Goal: Information Seeking & Learning: Learn about a topic

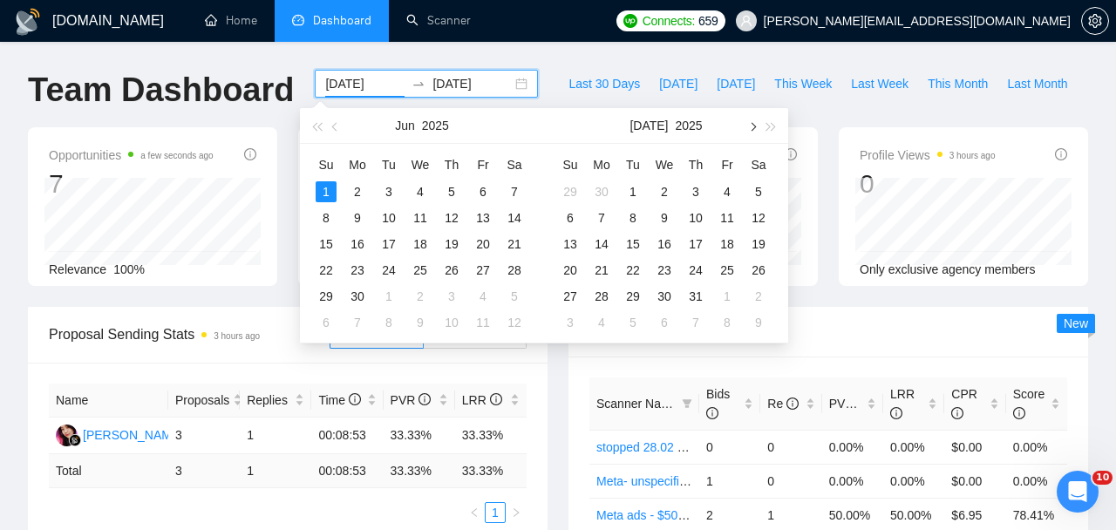
click at [758, 125] on button "button" at bounding box center [751, 125] width 19 height 35
type input "[DATE]"
click at [595, 194] on div "1" at bounding box center [601, 191] width 21 height 21
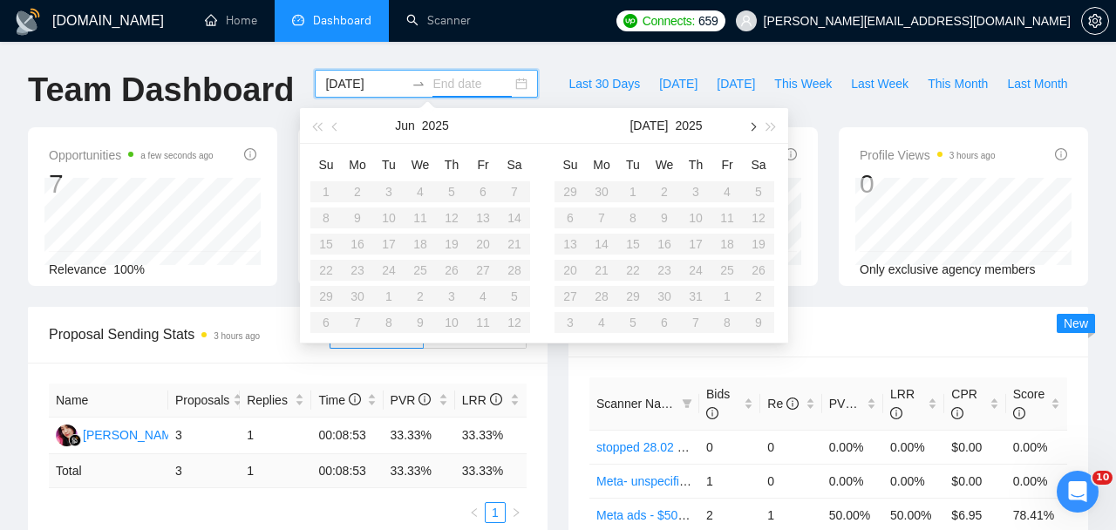
click at [754, 125] on span "button" at bounding box center [751, 126] width 9 height 9
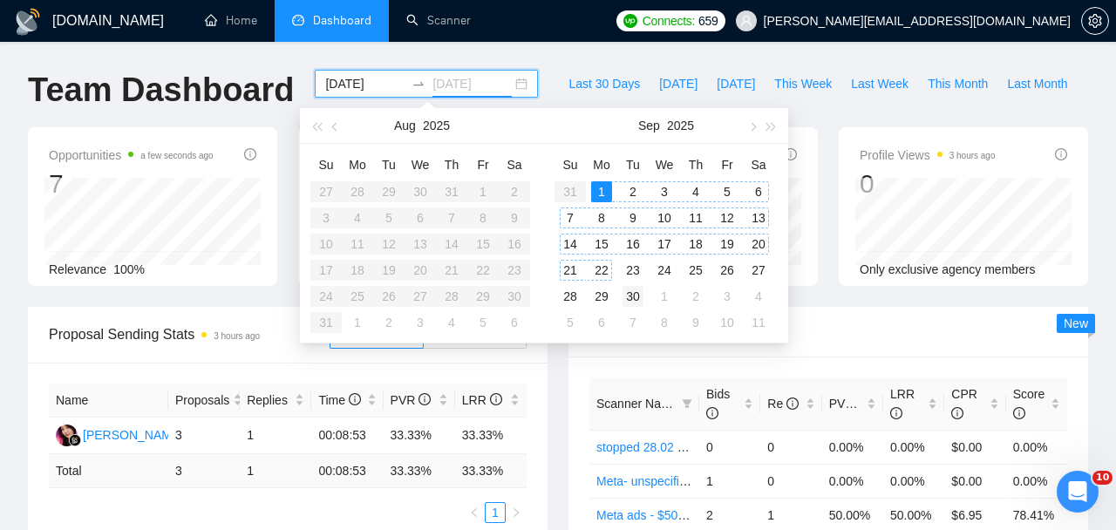
type input "[DATE]"
click at [628, 299] on div "30" at bounding box center [633, 296] width 21 height 21
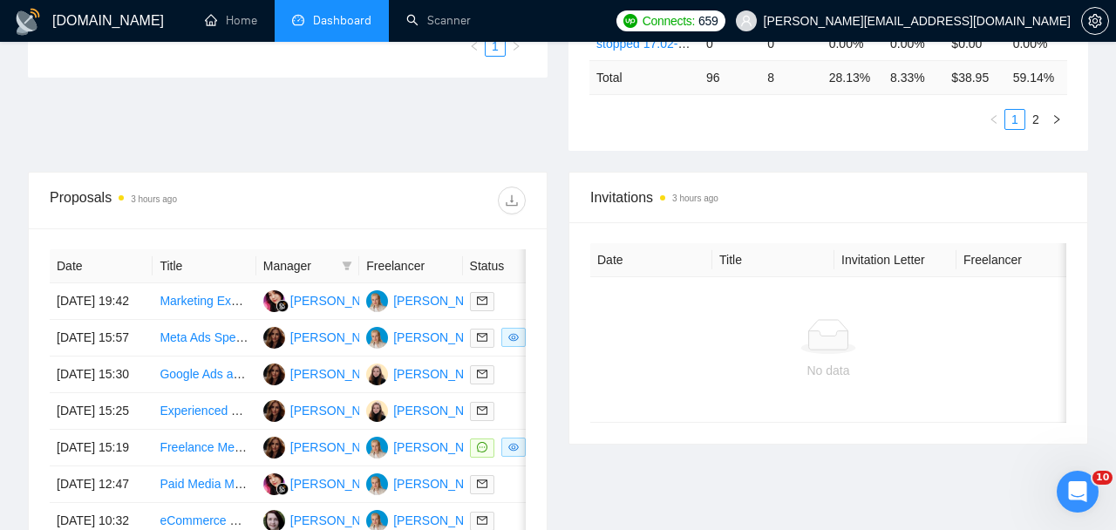
scroll to position [574, 0]
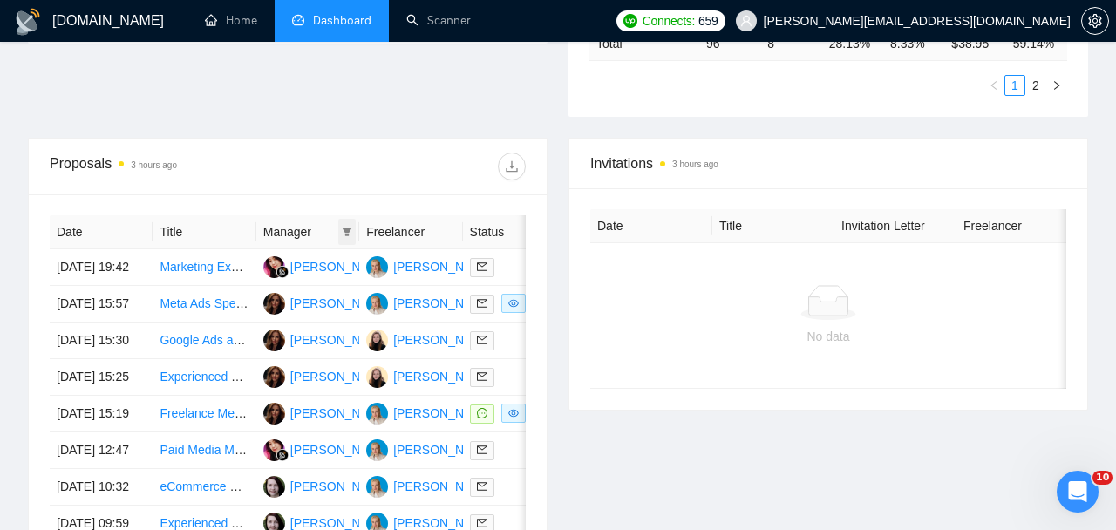
click at [353, 229] on span at bounding box center [346, 232] width 17 height 26
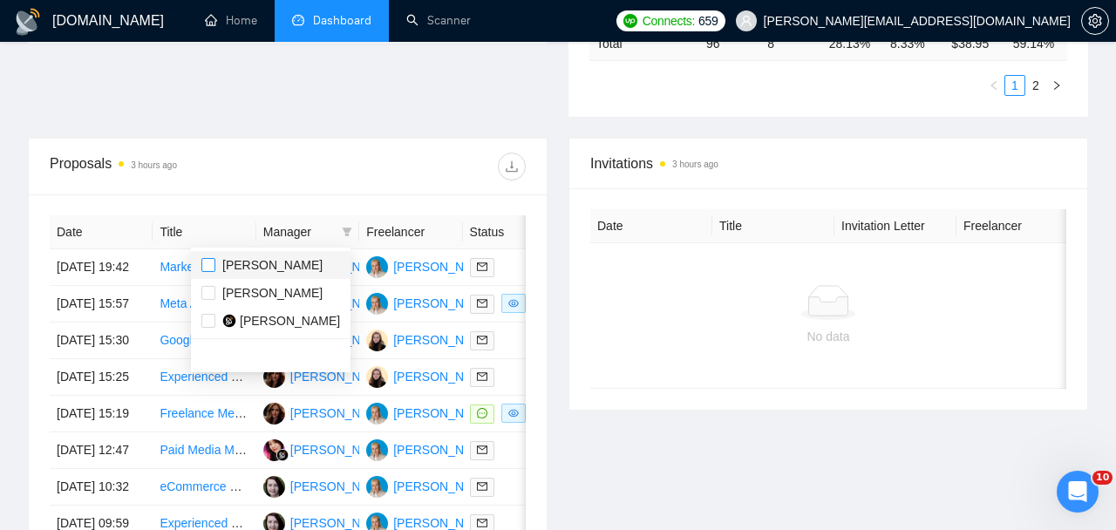
click at [209, 264] on input "checkbox" at bounding box center [208, 265] width 14 height 14
checkbox input "true"
click at [209, 301] on label at bounding box center [208, 292] width 14 height 19
click at [209, 300] on input "checkbox" at bounding box center [208, 293] width 14 height 14
click at [204, 296] on input "checkbox" at bounding box center [208, 293] width 14 height 14
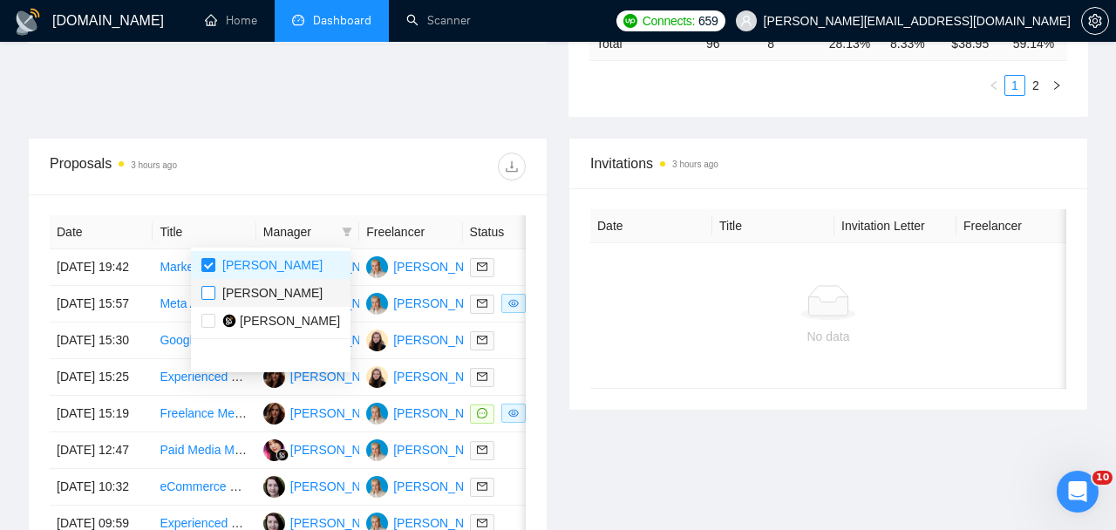
checkbox input "true"
click at [258, 169] on div "Proposals 3 hours ago" at bounding box center [169, 167] width 238 height 28
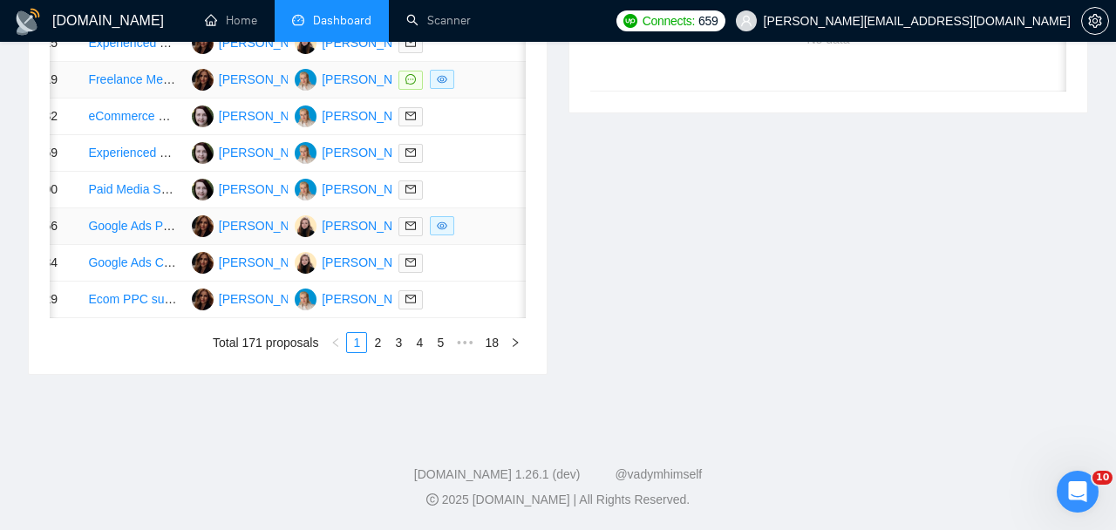
scroll to position [873, 0]
click at [485, 245] on td at bounding box center [443, 226] width 103 height 37
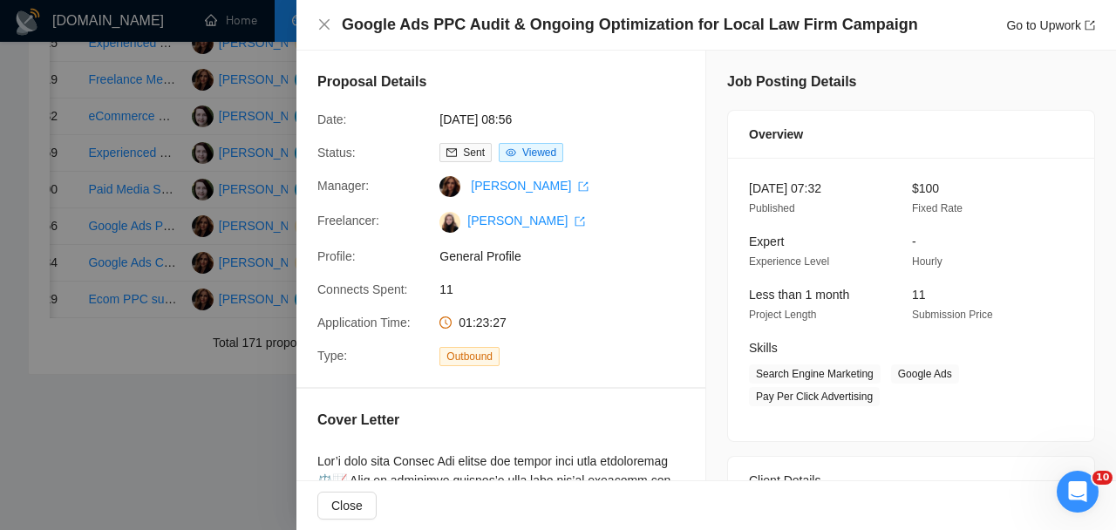
click at [229, 273] on div at bounding box center [558, 265] width 1116 height 530
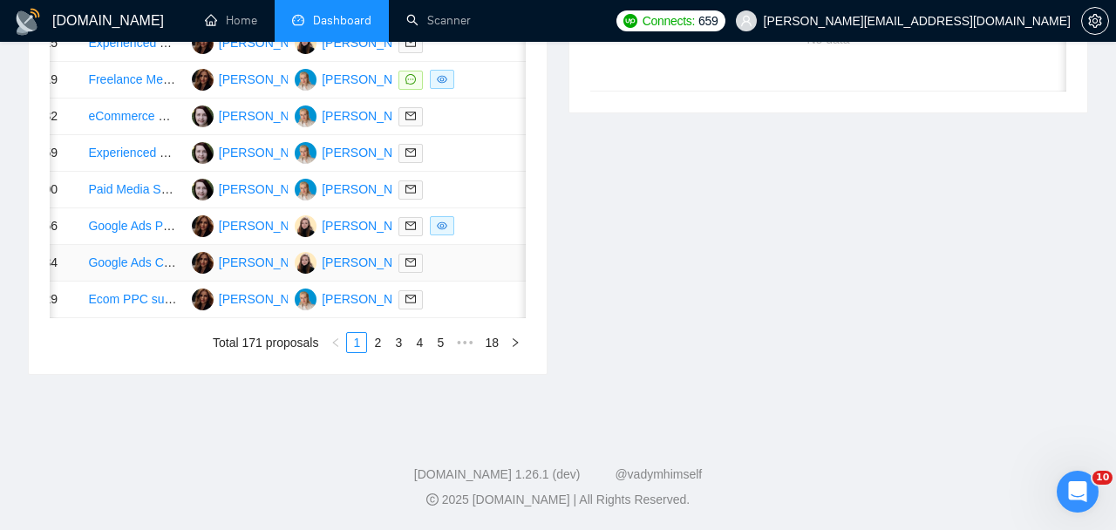
scroll to position [923, 0]
click at [377, 352] on link "2" at bounding box center [377, 342] width 19 height 19
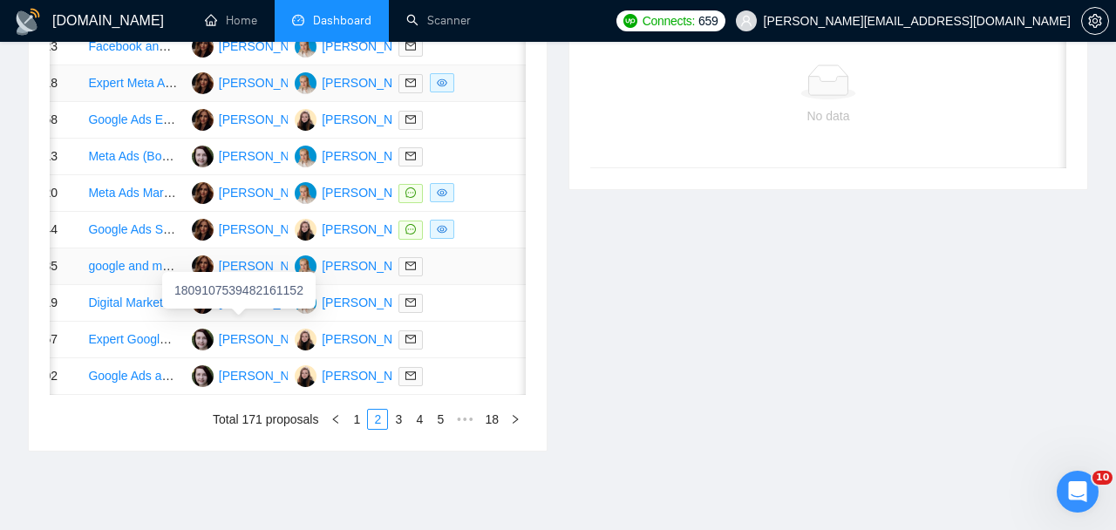
scroll to position [795, 0]
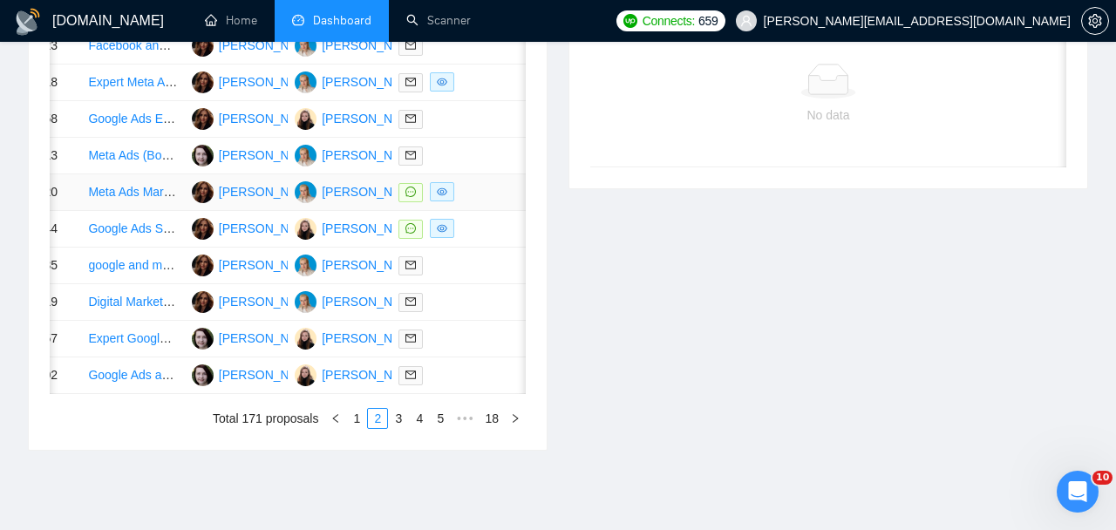
click at [453, 201] on span at bounding box center [442, 191] width 24 height 19
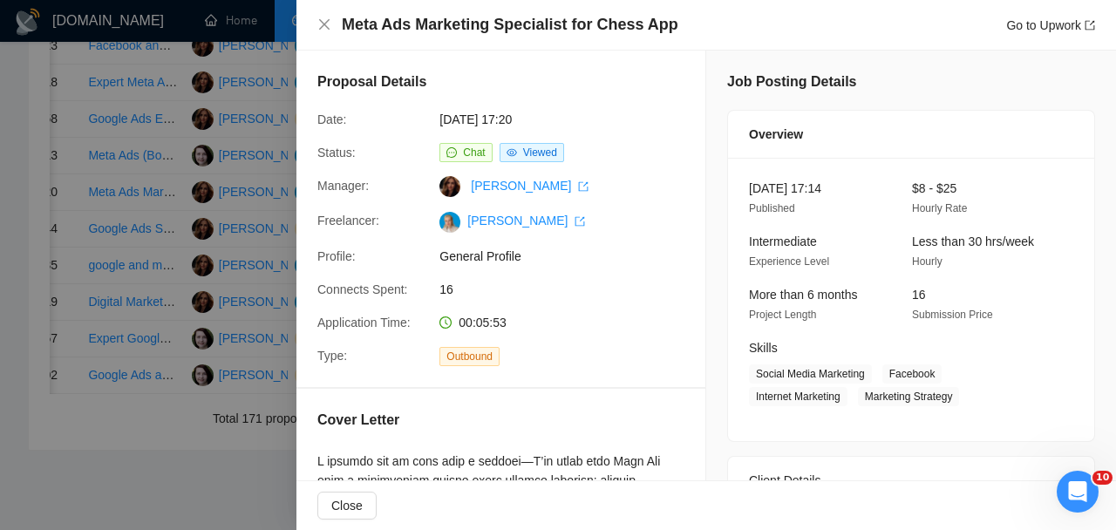
drag, startPoint x: 339, startPoint y: 31, endPoint x: 671, endPoint y: 36, distance: 332.2
click at [671, 36] on div "Meta Ads Marketing Specialist for Chess App Go to Upwork" at bounding box center [706, 25] width 820 height 51
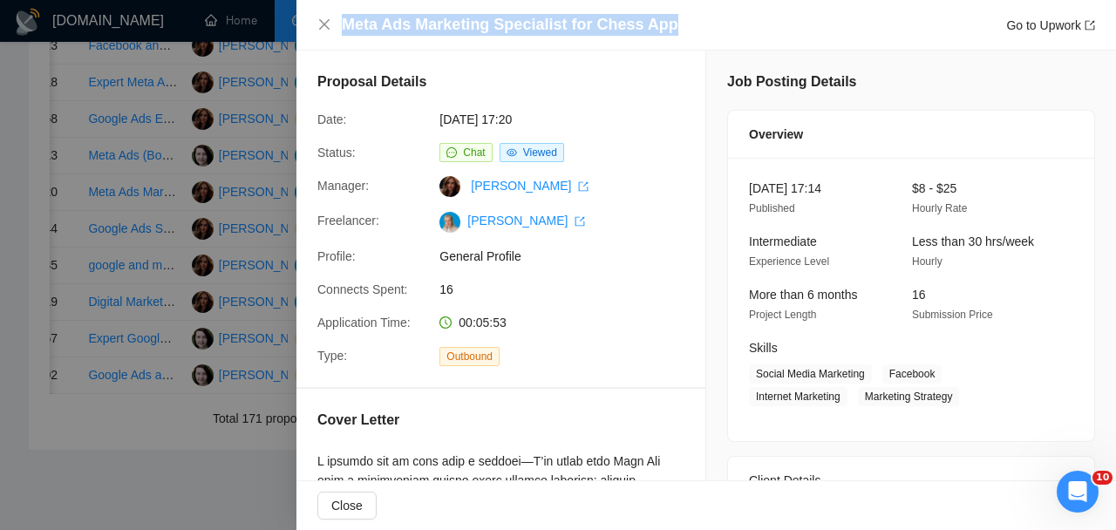
drag, startPoint x: 670, startPoint y: 22, endPoint x: 341, endPoint y: 21, distance: 328.7
click at [341, 21] on div "Meta Ads Marketing Specialist for Chess App Go to Upwork" at bounding box center [706, 25] width 778 height 22
copy h4 "Meta Ads Marketing Specialist for Chess App"
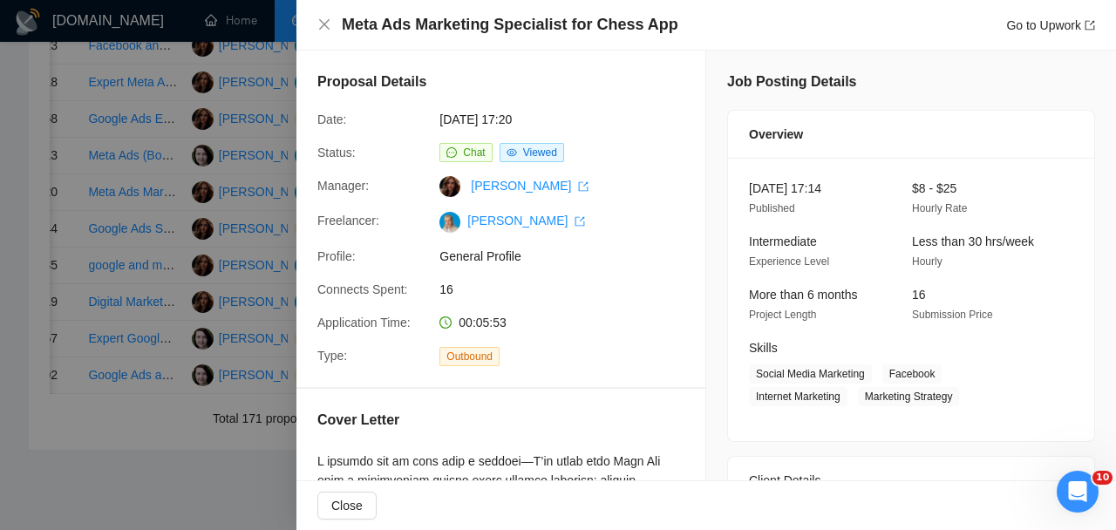
click at [216, 326] on div at bounding box center [558, 265] width 1116 height 530
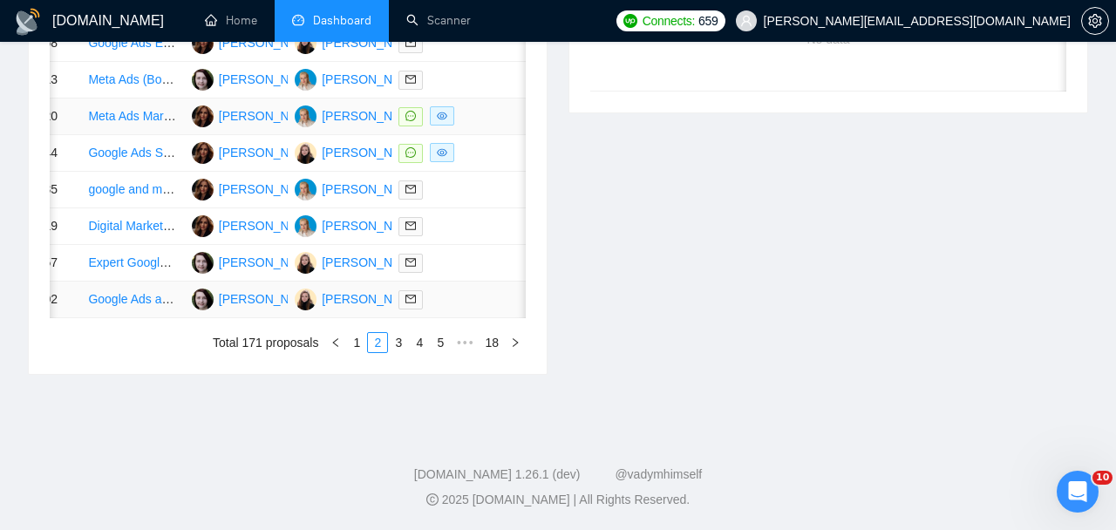
scroll to position [963, 0]
click at [397, 352] on link "3" at bounding box center [398, 342] width 19 height 19
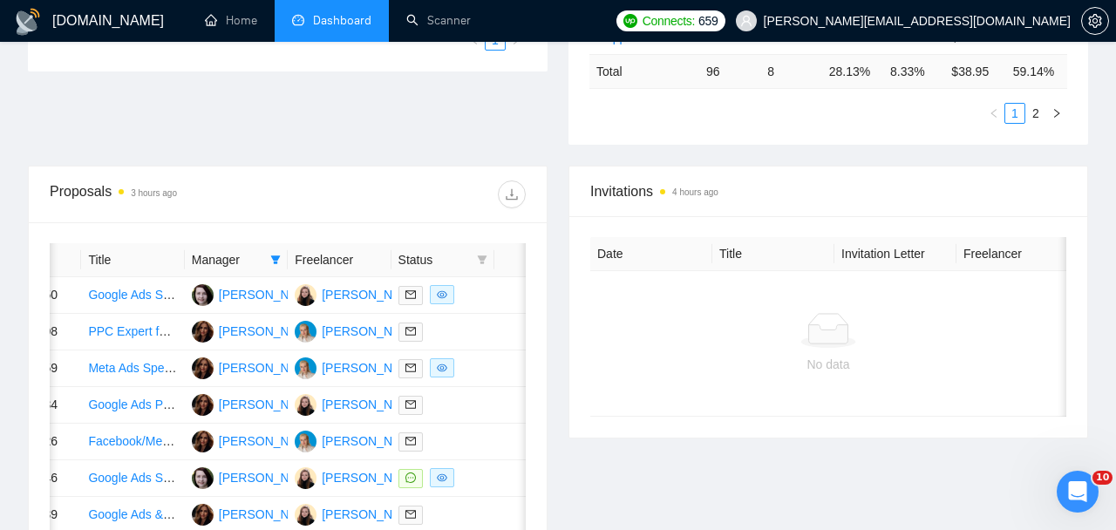
scroll to position [552, 0]
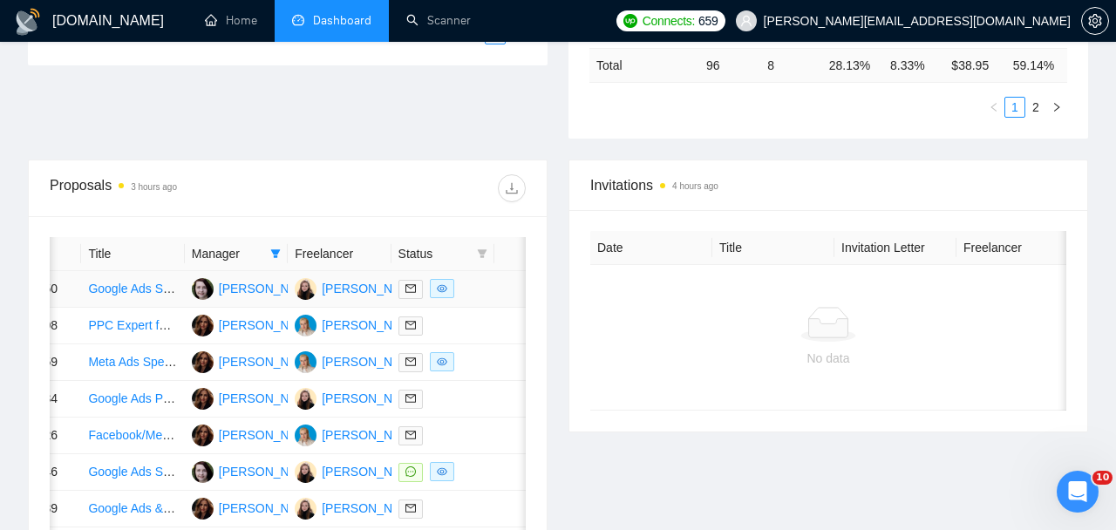
click at [493, 305] on td at bounding box center [443, 289] width 103 height 37
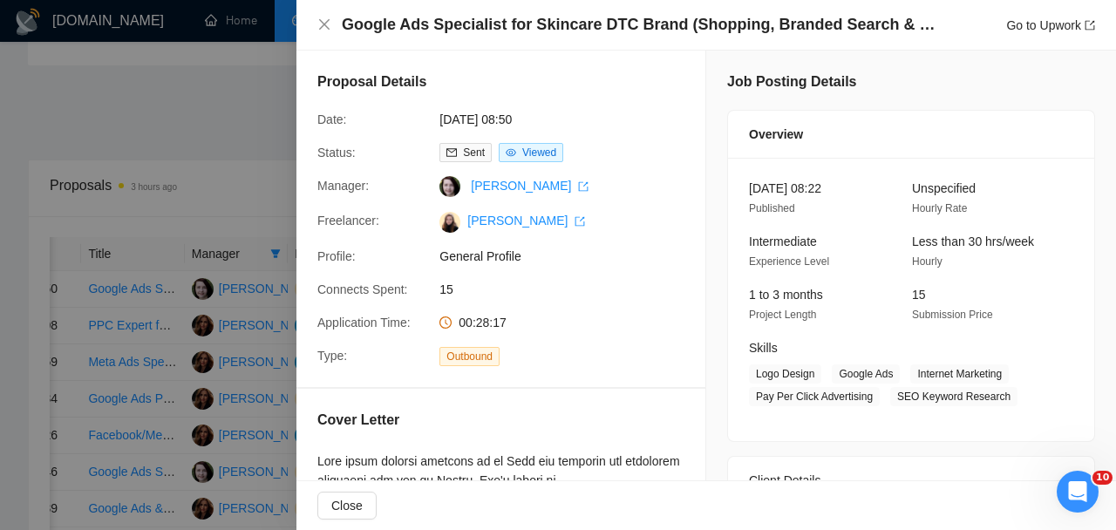
click at [268, 321] on div at bounding box center [558, 265] width 1116 height 530
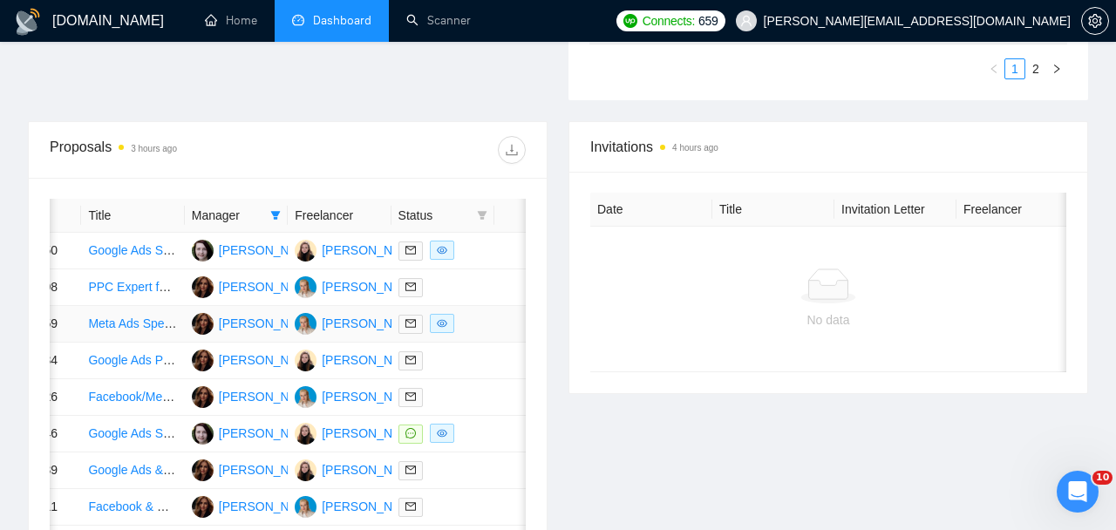
scroll to position [591, 0]
click at [514, 342] on td at bounding box center [523, 323] width 59 height 37
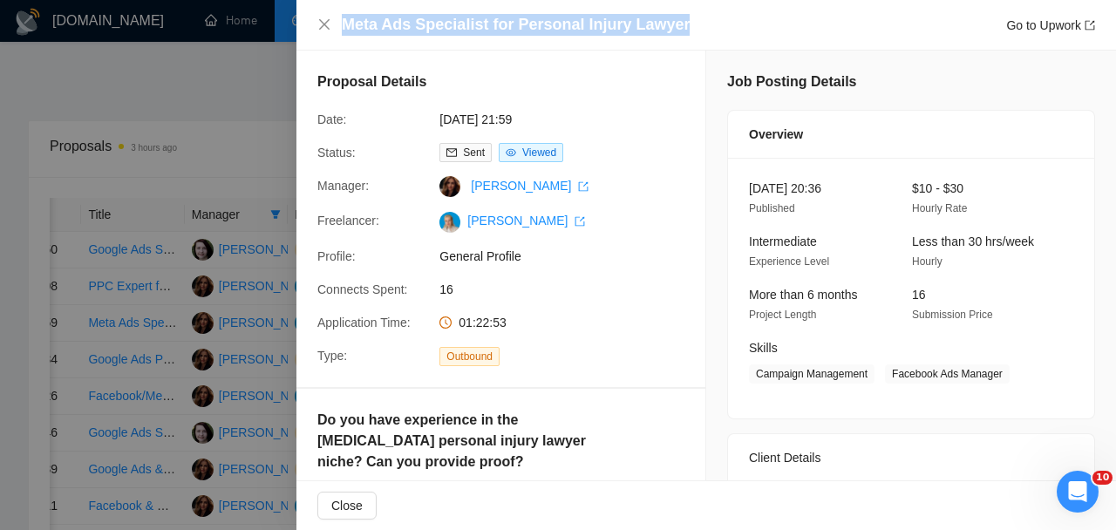
drag, startPoint x: 346, startPoint y: 27, endPoint x: 699, endPoint y: 35, distance: 353.2
click at [701, 35] on div "Meta Ads Specialist for Personal Injury Lawyer Go to Upwork" at bounding box center [718, 25] width 753 height 22
copy h4 "Meta Ads Specialist for Personal Injury Lawyer"
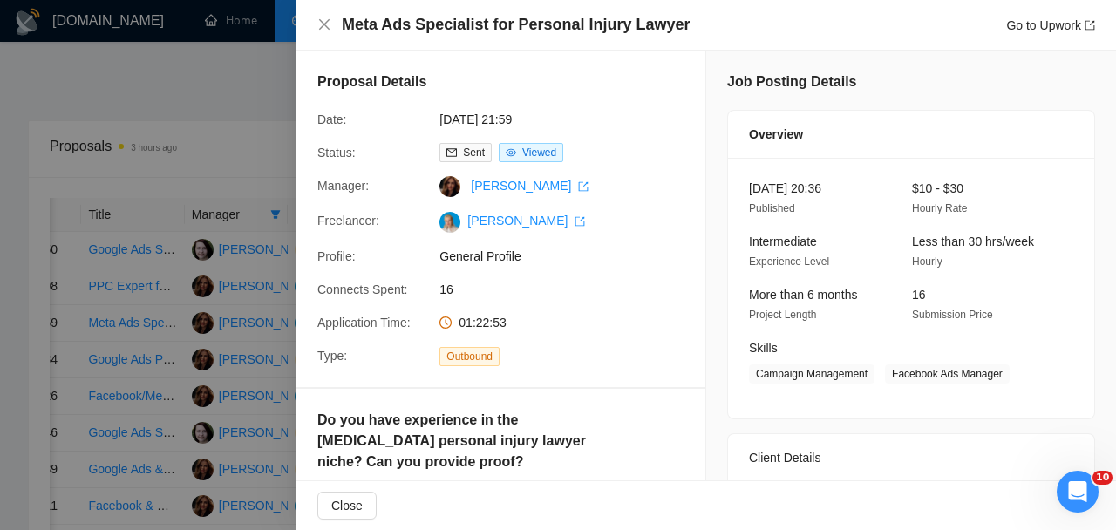
click at [280, 342] on div at bounding box center [558, 265] width 1116 height 530
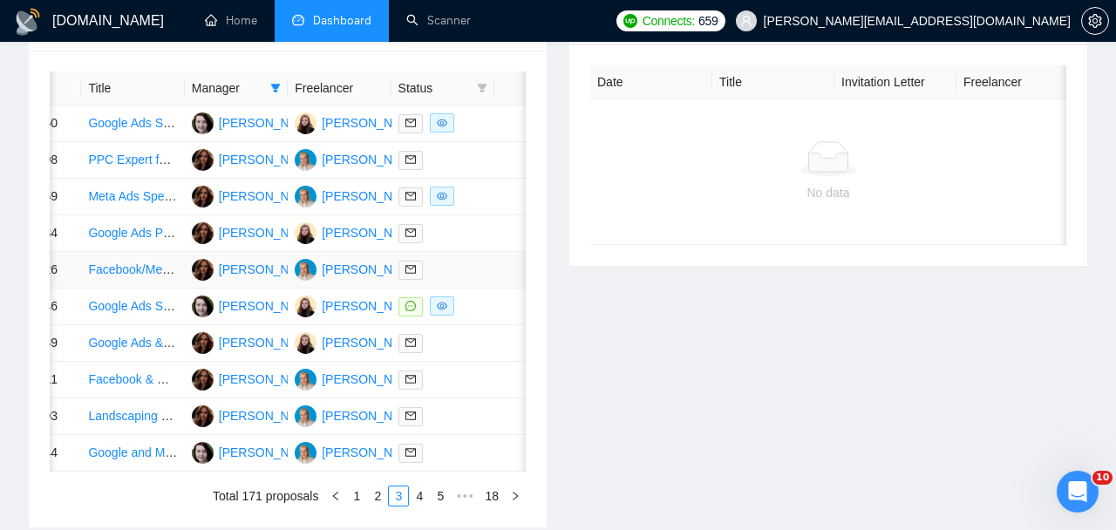
scroll to position [729, 0]
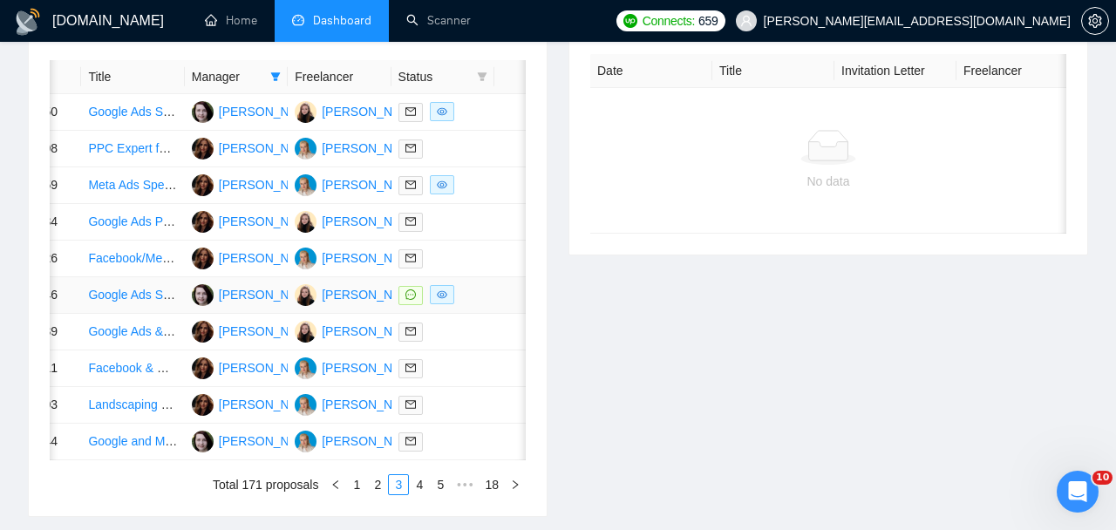
click at [506, 314] on td at bounding box center [523, 295] width 59 height 37
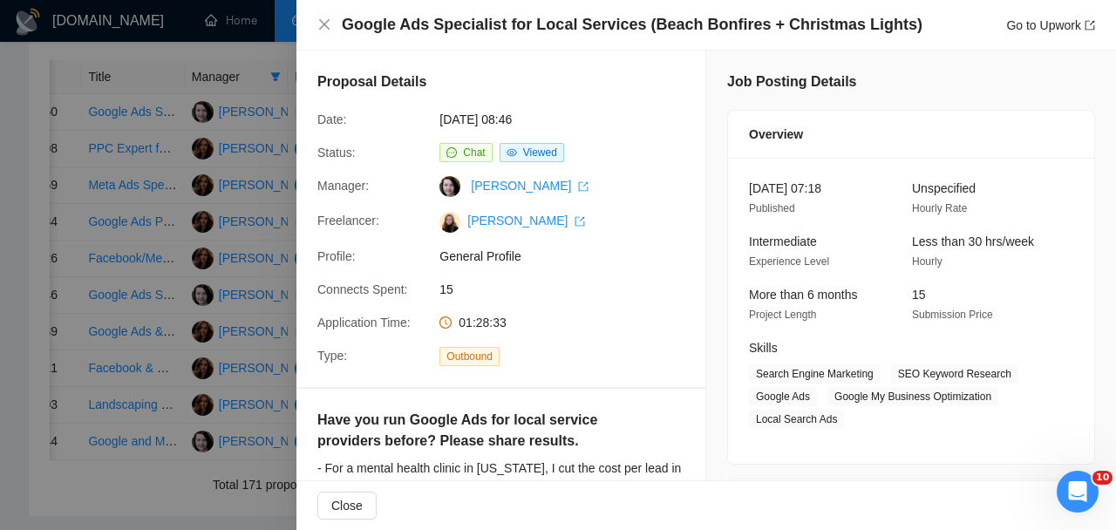
click at [212, 342] on div at bounding box center [558, 265] width 1116 height 530
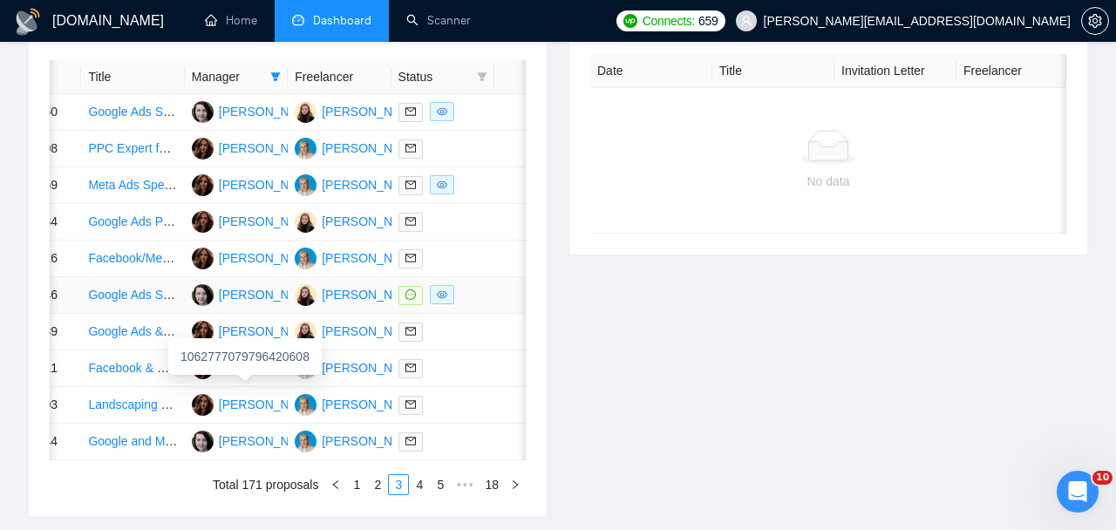
scroll to position [771, 0]
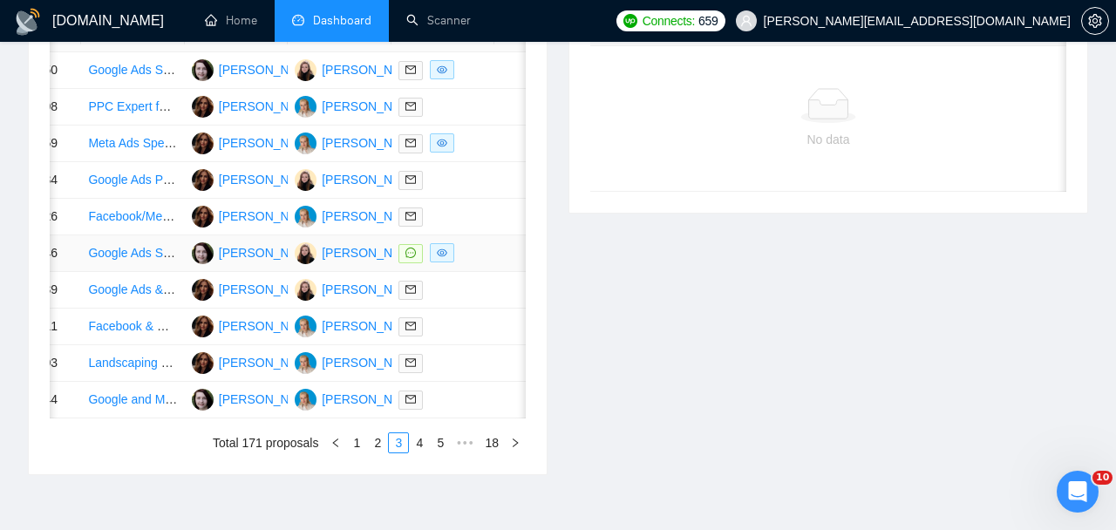
click at [497, 272] on td at bounding box center [523, 253] width 59 height 37
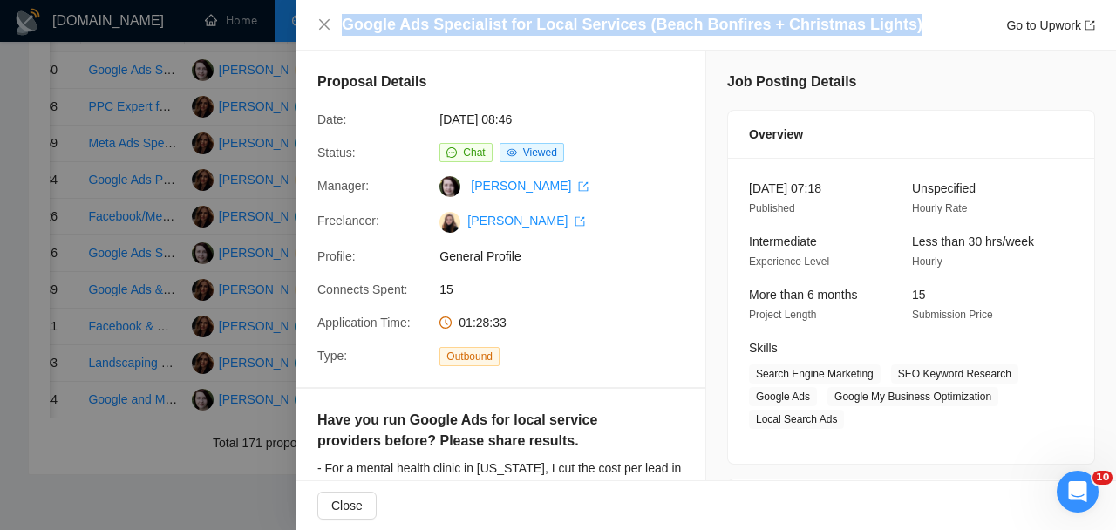
drag, startPoint x: 344, startPoint y: 26, endPoint x: 922, endPoint y: 17, distance: 578.2
click at [922, 17] on div "Google Ads Specialist for Local Services (Beach Bonfires + Christmas Lights) Go…" at bounding box center [718, 25] width 753 height 22
copy h4 "Google Ads Specialist for Local Services (Beach Bonfires + Christmas Lights)"
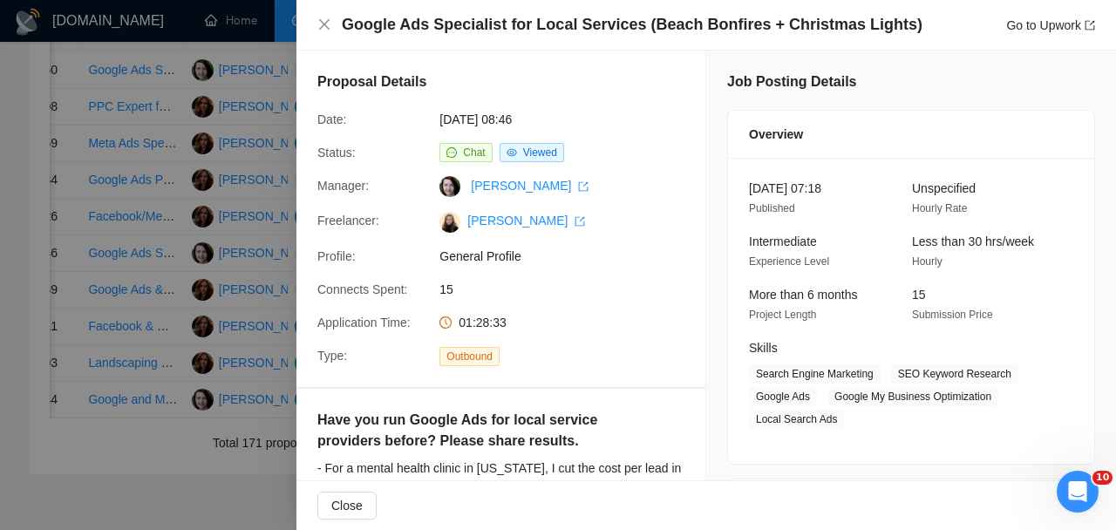
click at [265, 81] on div at bounding box center [558, 265] width 1116 height 530
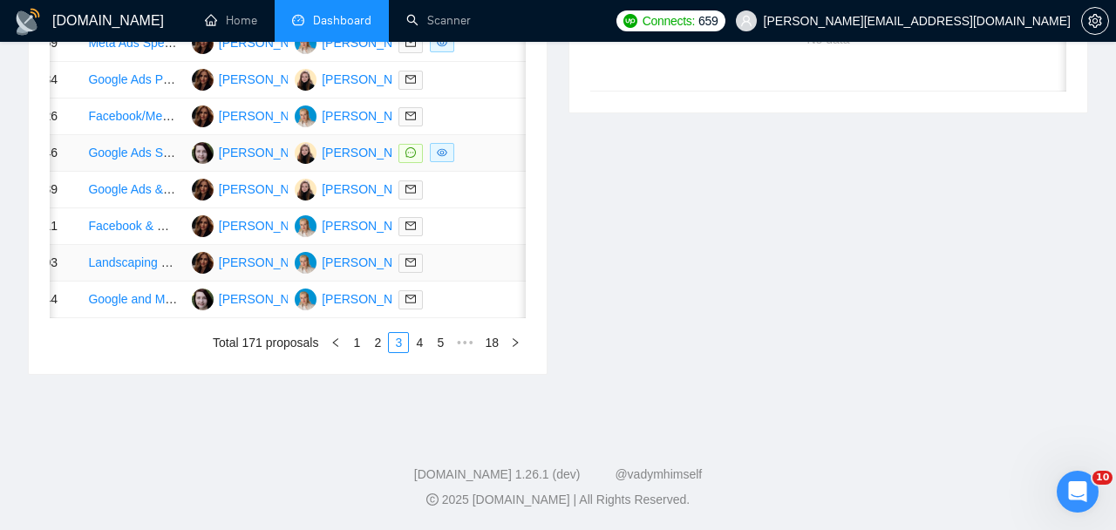
scroll to position [943, 0]
click at [420, 352] on link "4" at bounding box center [419, 342] width 19 height 19
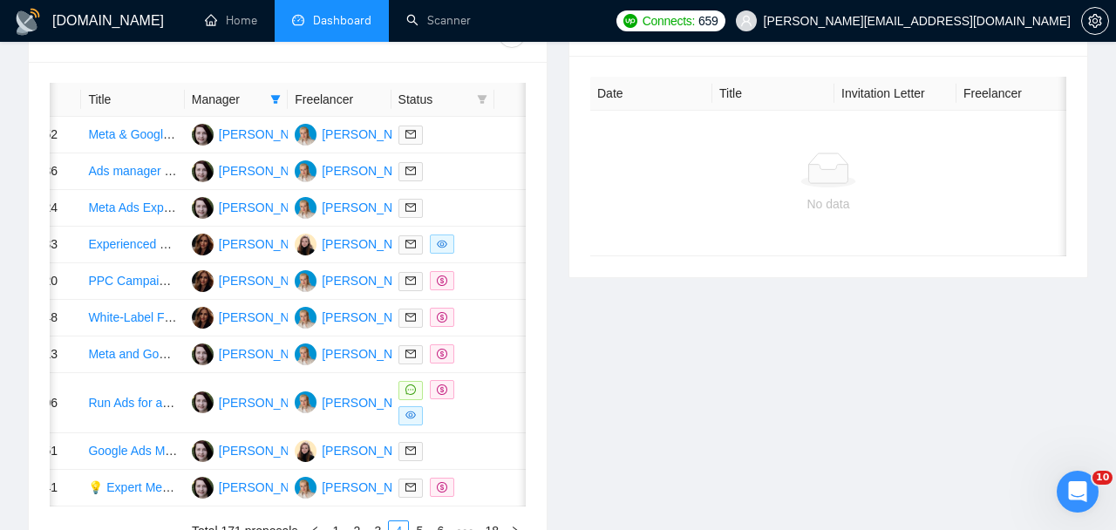
scroll to position [712, 0]
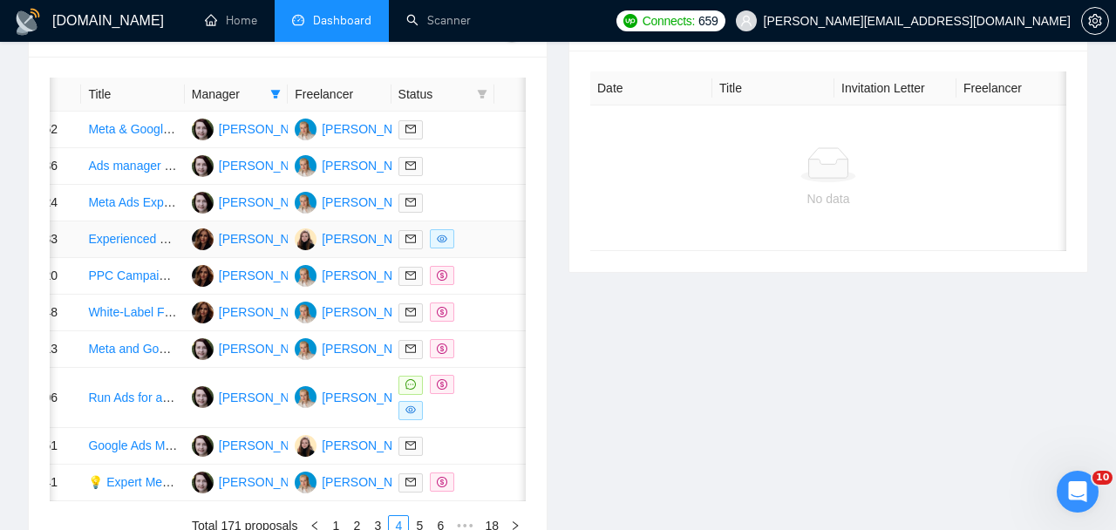
click at [496, 258] on td at bounding box center [523, 239] width 59 height 37
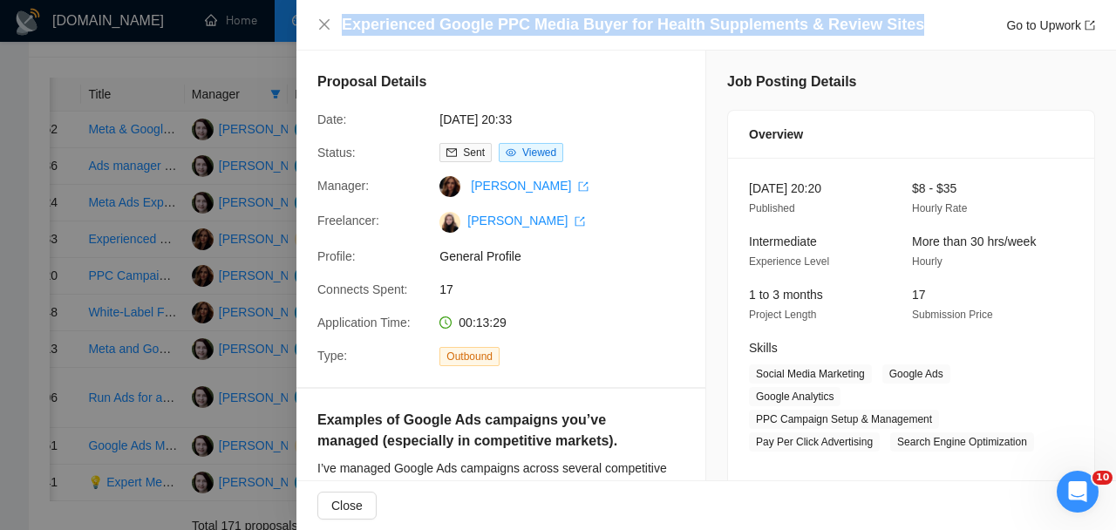
drag, startPoint x: 907, startPoint y: 22, endPoint x: 398, endPoint y: 5, distance: 509.5
click at [398, 5] on div "Experienced Google PPC Media Buyer for Health Supplements & Review Sites Go to …" at bounding box center [706, 25] width 820 height 51
copy h4 "Experienced Google PPC Media Buyer for Health Supplements & Review Sites"
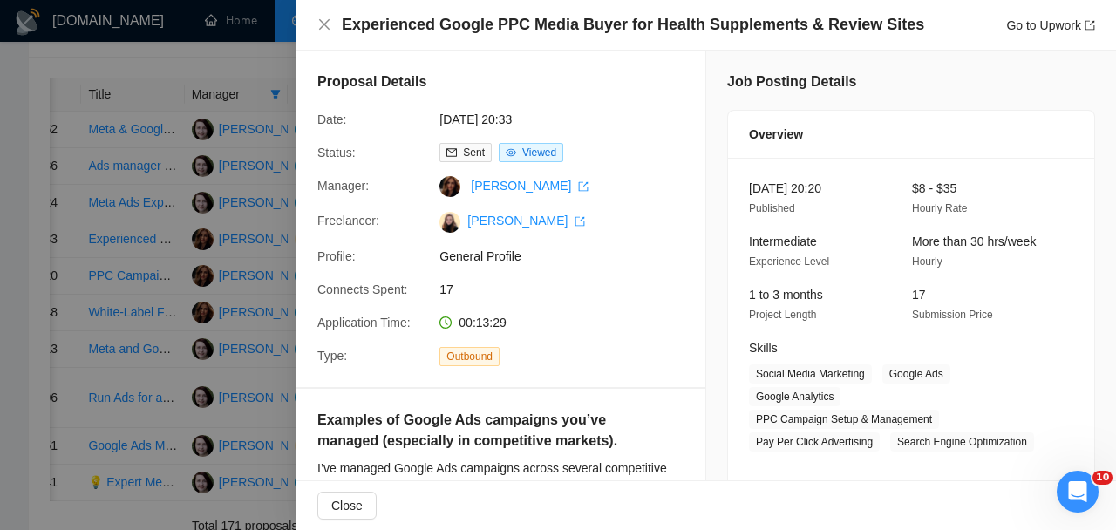
click at [309, 354] on div "Proposal Details Date: [DATE] 20:33 Status: Sent Viewed Manager: [PERSON_NAME] …" at bounding box center [500, 219] width 409 height 337
click at [271, 351] on div at bounding box center [558, 265] width 1116 height 530
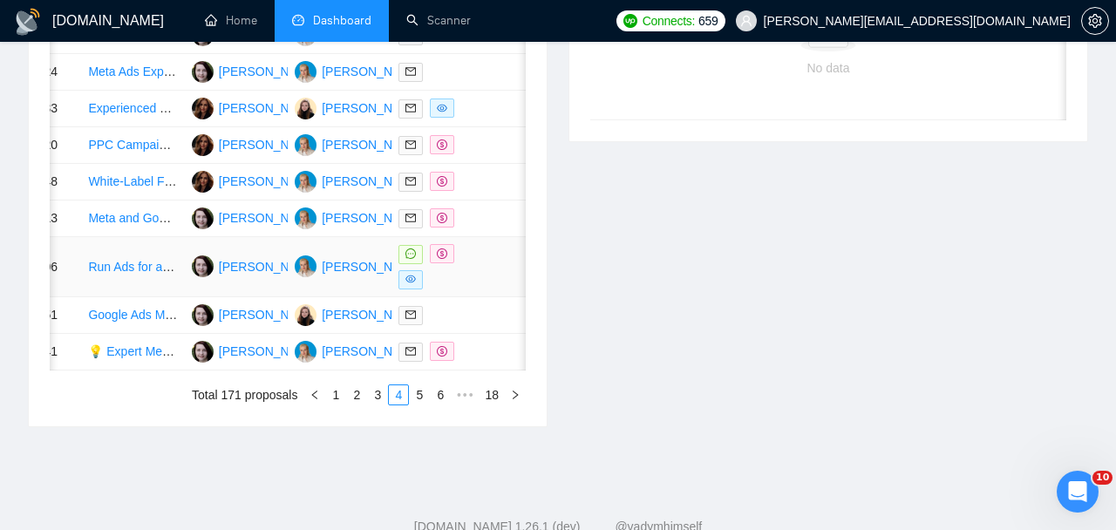
scroll to position [844, 0]
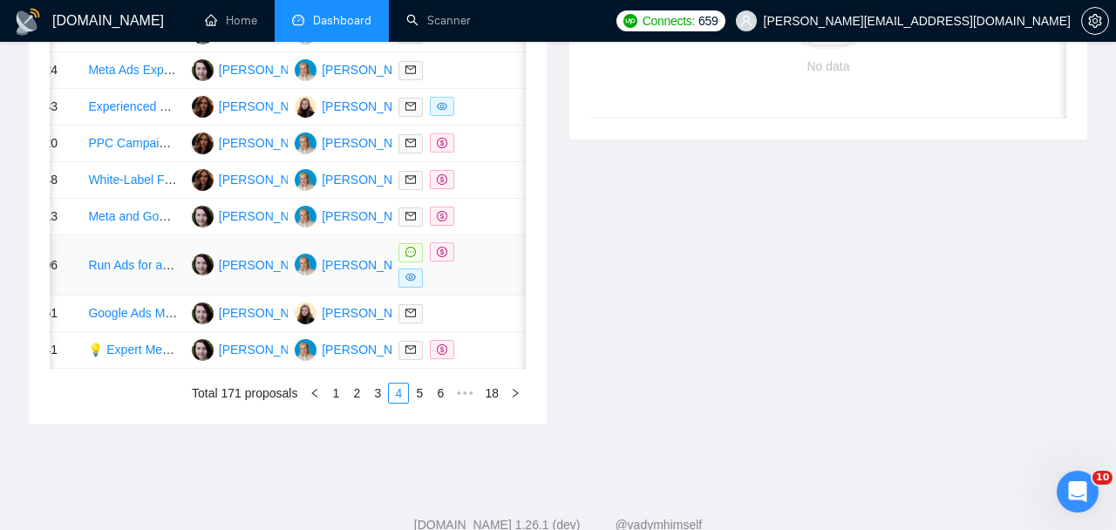
click at [460, 288] on div at bounding box center [442, 264] width 89 height 45
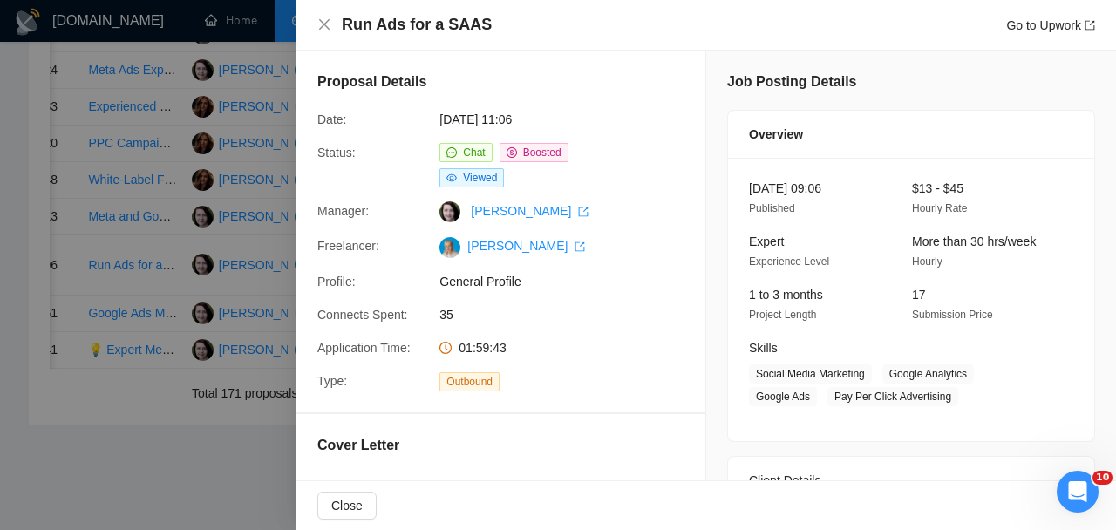
click at [185, 419] on div at bounding box center [558, 265] width 1116 height 530
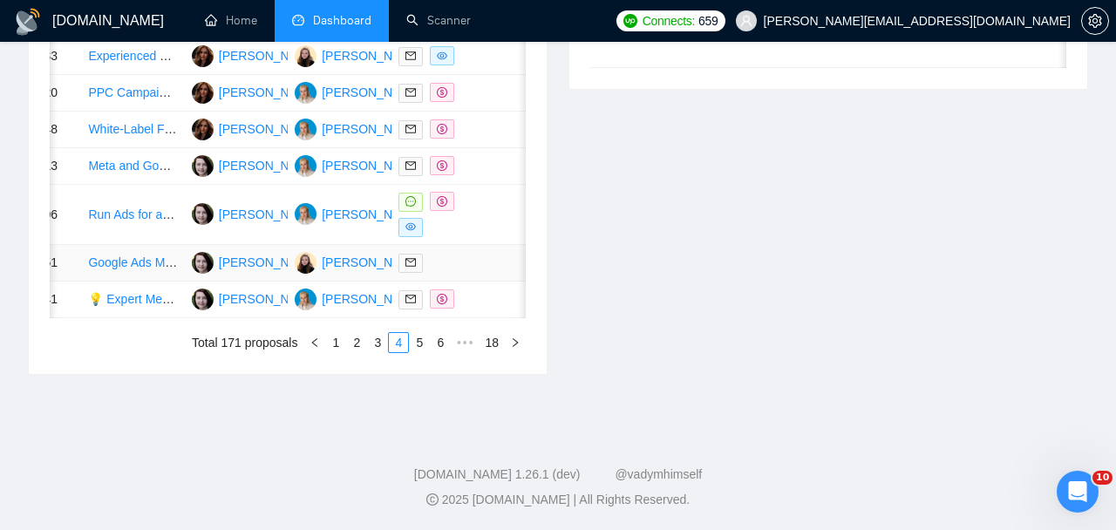
scroll to position [922, 0]
click at [419, 352] on link "5" at bounding box center [419, 342] width 19 height 19
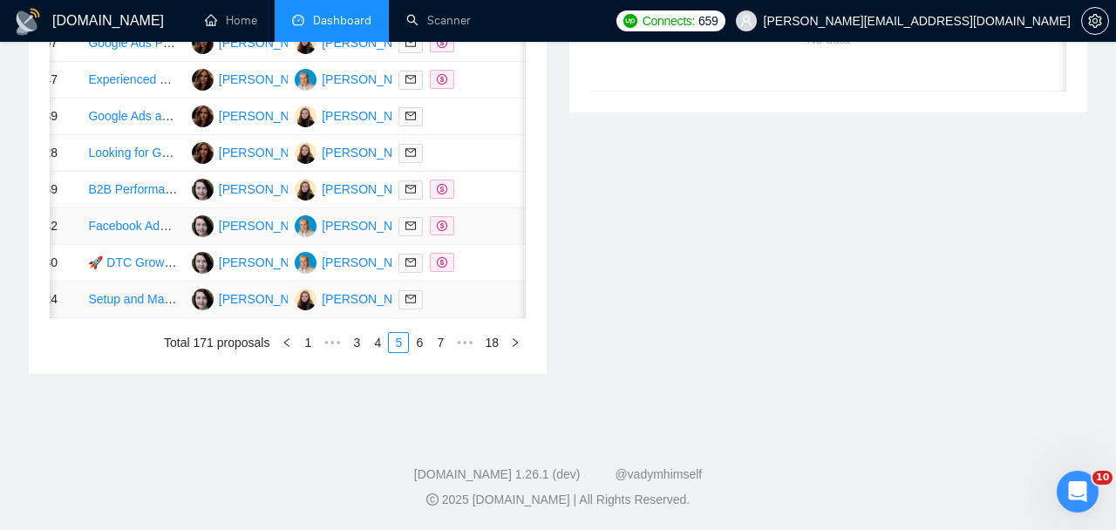
scroll to position [1037, 0]
click at [420, 344] on link "6" at bounding box center [419, 342] width 19 height 19
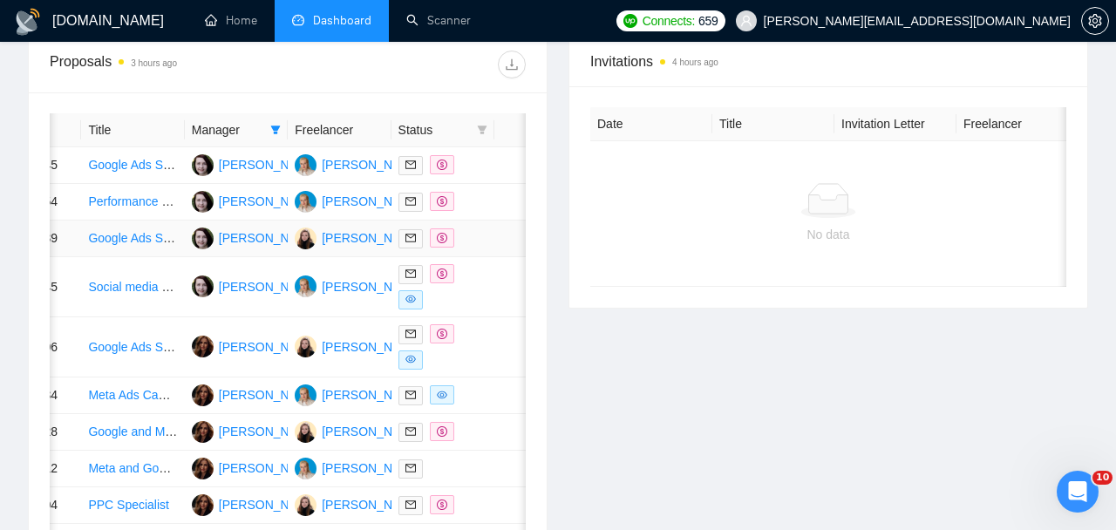
scroll to position [698, 0]
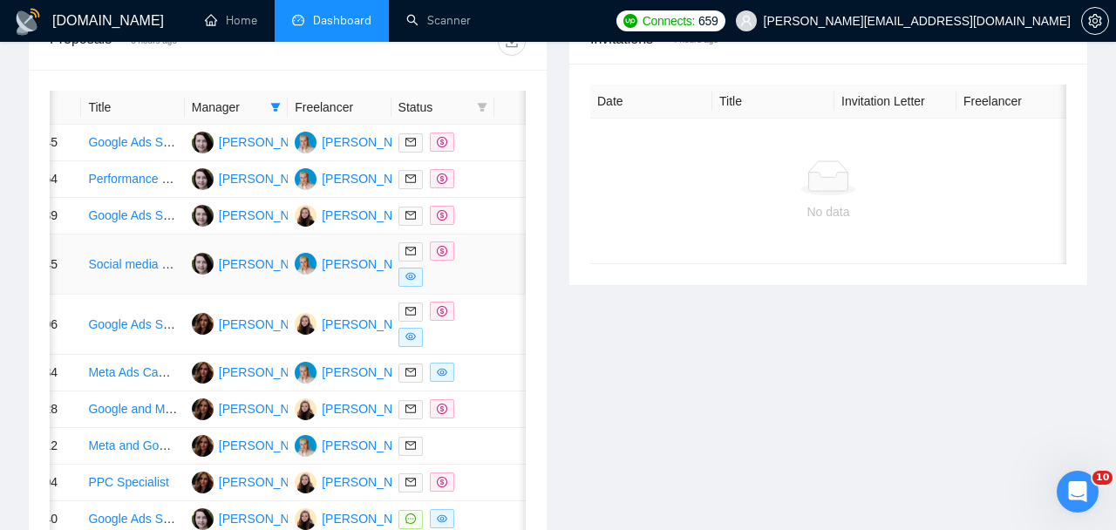
click at [480, 287] on div at bounding box center [442, 264] width 89 height 45
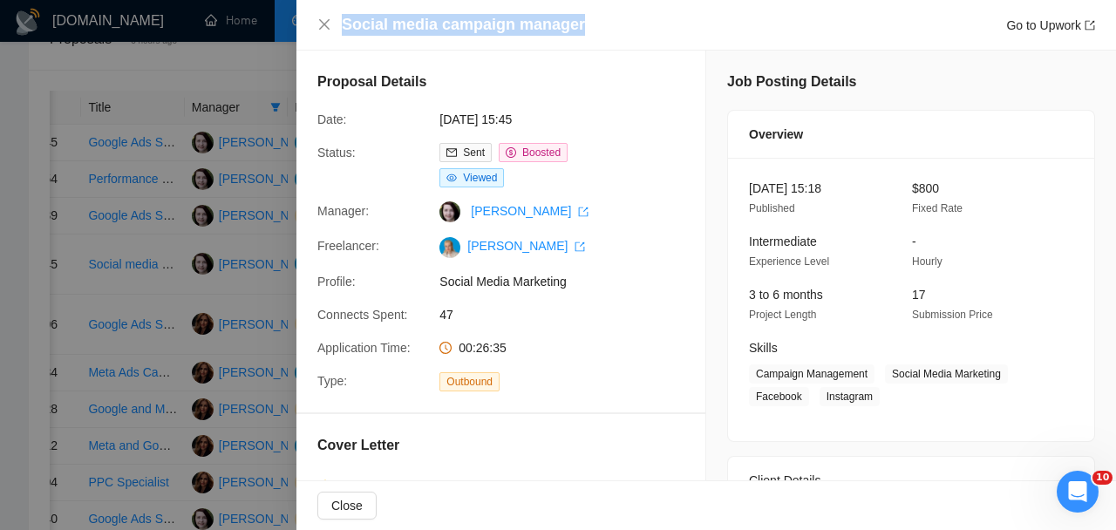
drag, startPoint x: 341, startPoint y: 17, endPoint x: 669, endPoint y: 22, distance: 327.9
click at [669, 22] on div "Social media campaign manager Go to Upwork" at bounding box center [718, 25] width 753 height 22
copy h4 "Social media campaign manager"
click at [309, 402] on div "Proposal Details Date: [DATE] 15:45 Status: Sent Boosted Viewed Manager: [PERSO…" at bounding box center [500, 232] width 409 height 362
click at [264, 385] on div at bounding box center [558, 265] width 1116 height 530
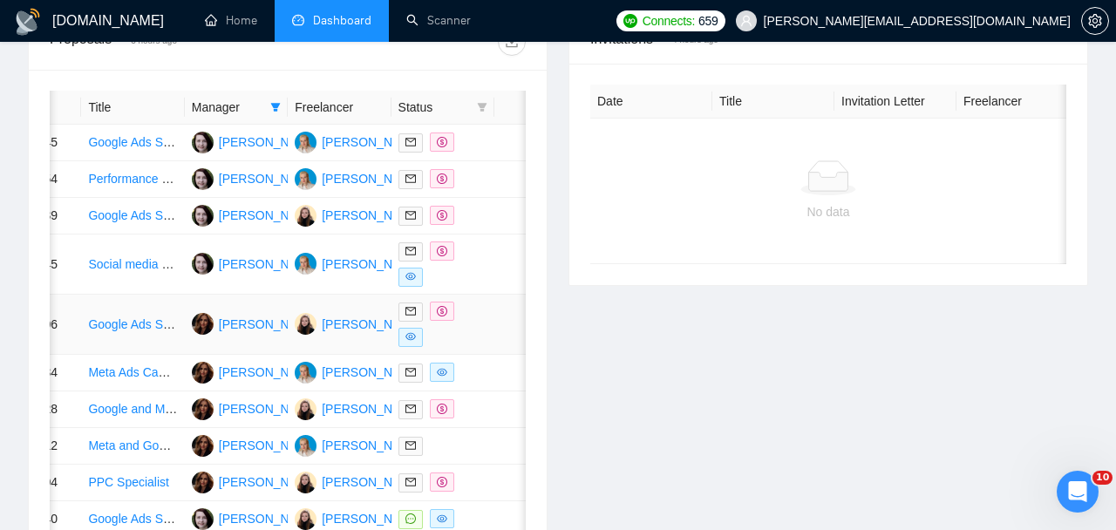
click at [471, 355] on td at bounding box center [443, 325] width 103 height 60
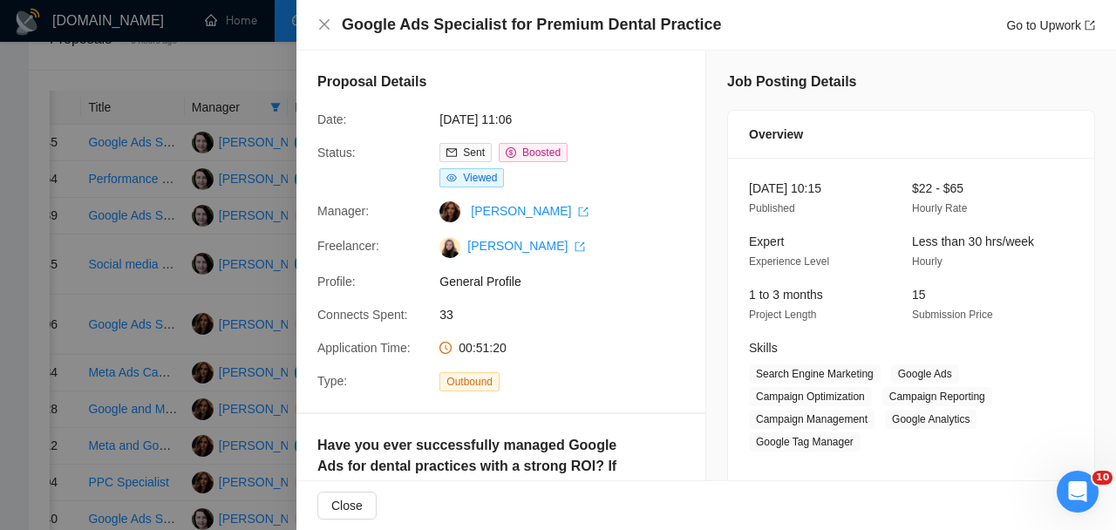
click at [713, 42] on div "Google Ads Specialist for Premium Dental Practice Go to Upwork" at bounding box center [706, 25] width 820 height 51
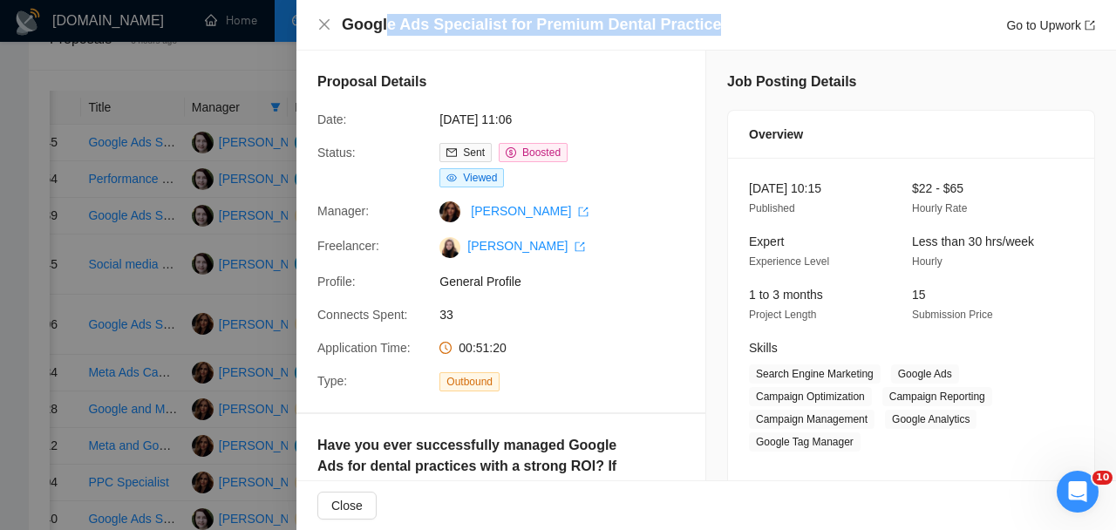
drag, startPoint x: 714, startPoint y: 22, endPoint x: 385, endPoint y: 14, distance: 329.7
click at [385, 14] on div "Google Ads Specialist for Premium Dental Practice Go to Upwork" at bounding box center [718, 25] width 753 height 22
copy h4 "e Ads Specialist for Premium Dental Practice"
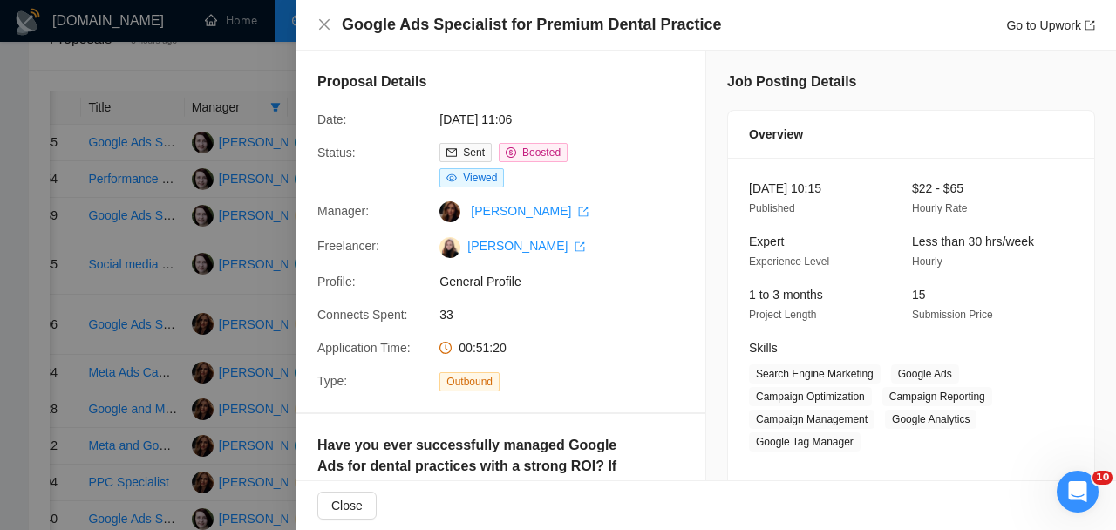
click at [131, 369] on div at bounding box center [558, 265] width 1116 height 530
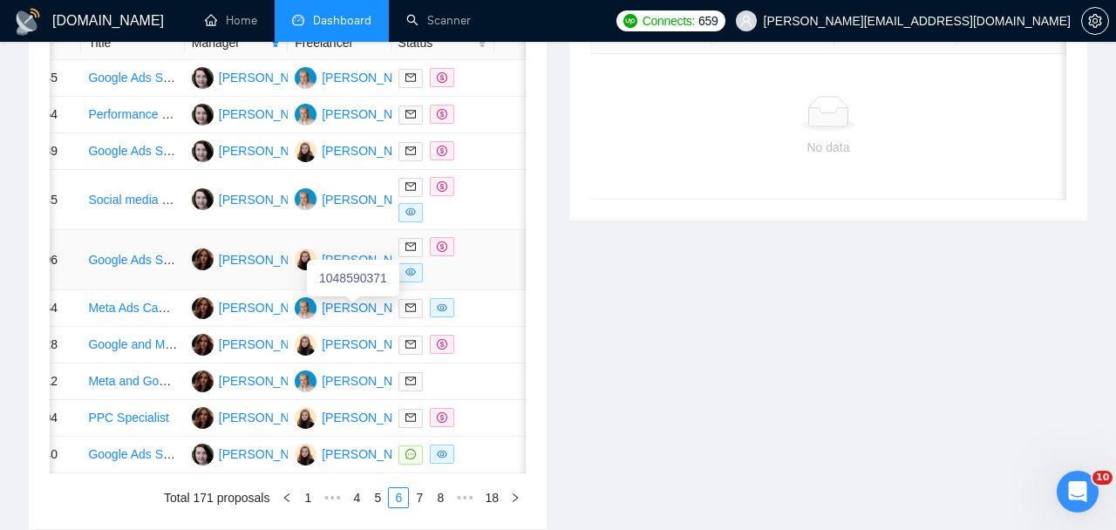
scroll to position [775, 0]
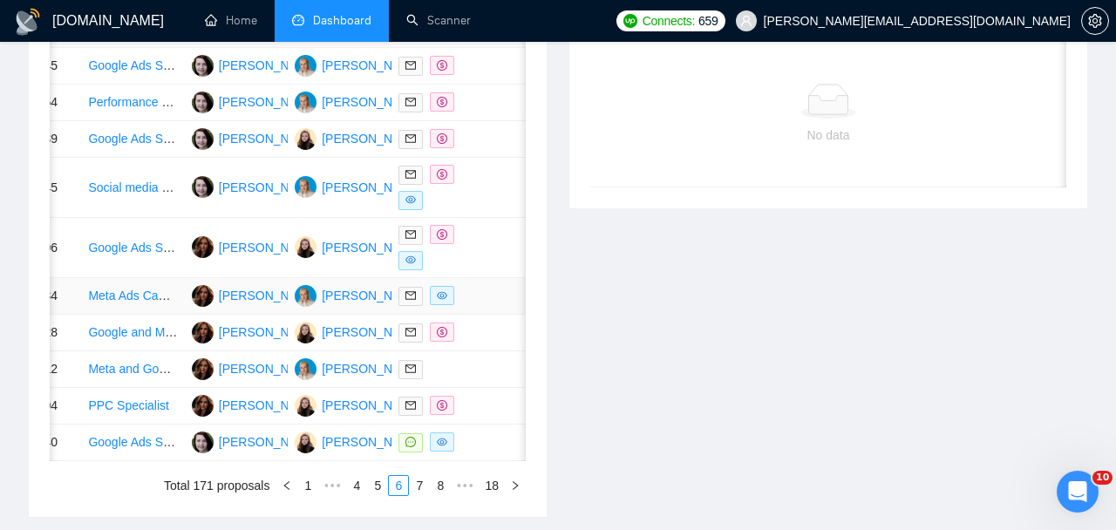
click at [506, 315] on td at bounding box center [523, 296] width 59 height 37
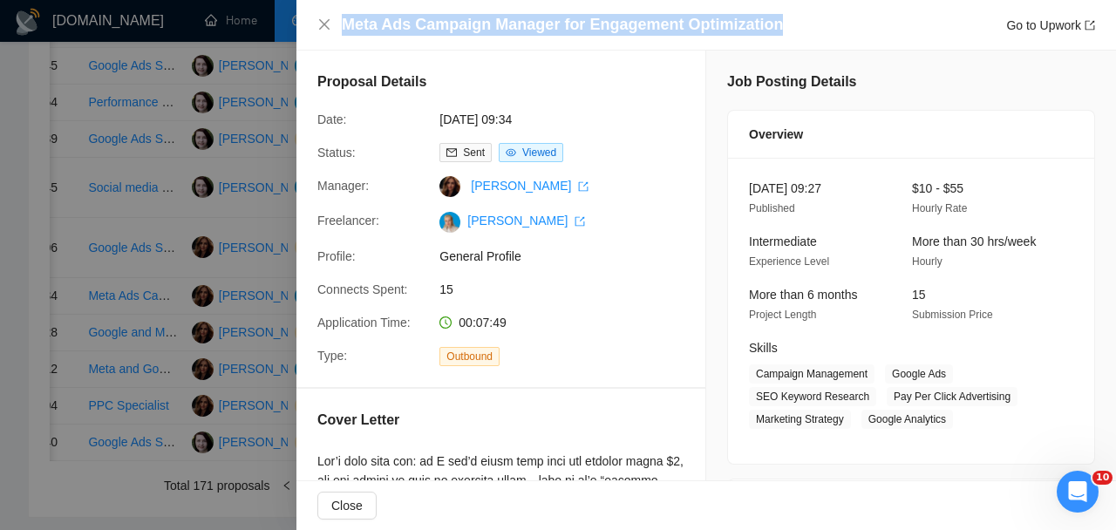
drag, startPoint x: 783, startPoint y: 23, endPoint x: 377, endPoint y: 5, distance: 406.7
click at [377, 5] on div "Meta Ads Campaign Manager for Engagement Optimization Go to Upwork" at bounding box center [706, 25] width 820 height 51
copy h4 "Meta Ads Campaign Manager for Engagement Optimization"
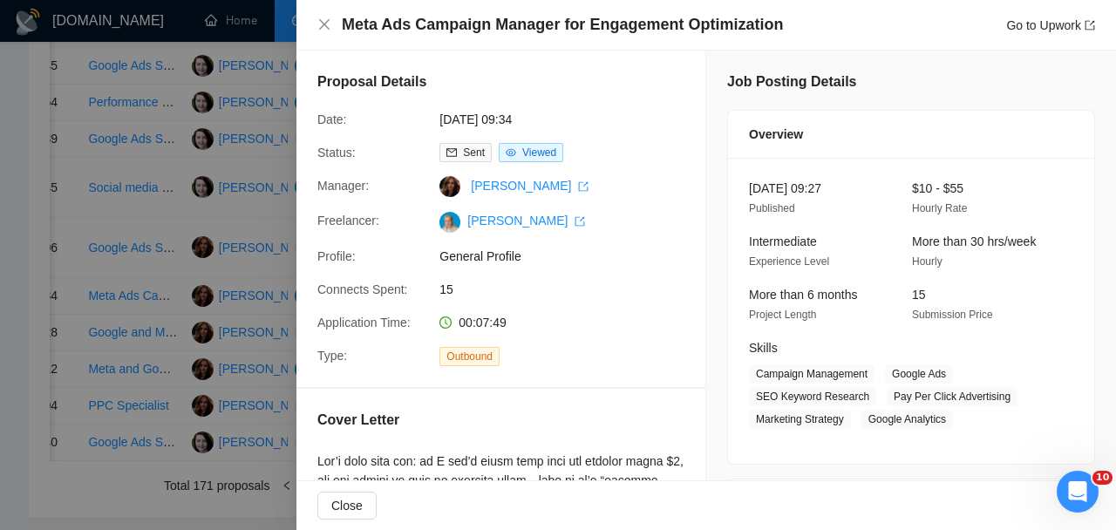
click at [280, 241] on div at bounding box center [558, 265] width 1116 height 530
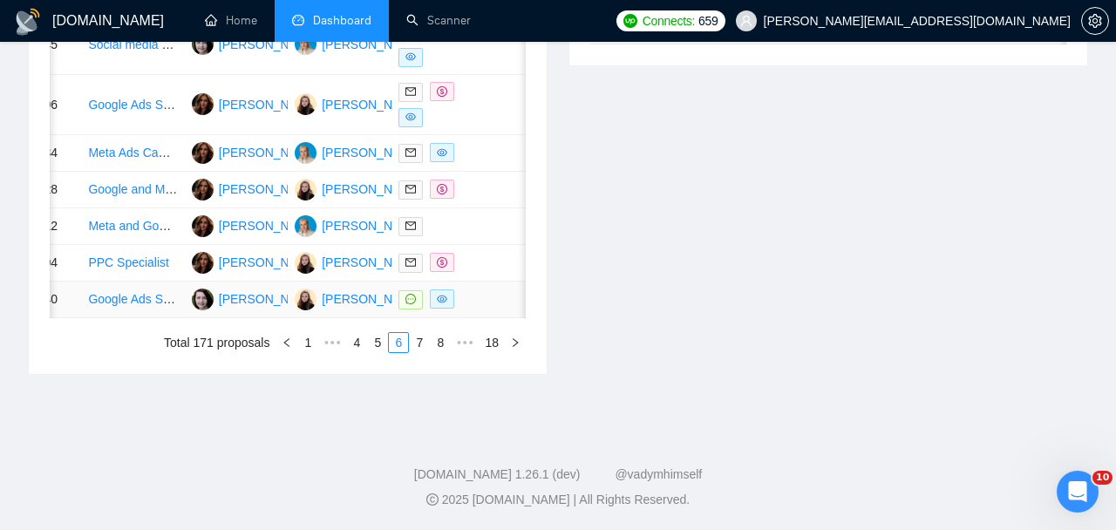
scroll to position [971, 0]
click at [508, 318] on td at bounding box center [523, 300] width 59 height 37
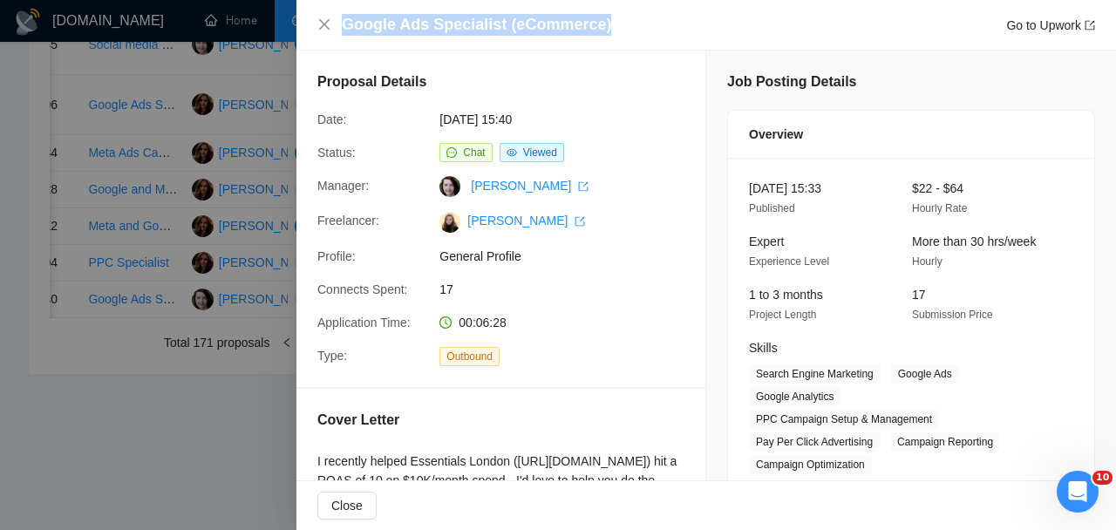
drag, startPoint x: 643, startPoint y: 24, endPoint x: 323, endPoint y: 16, distance: 321.0
click at [323, 16] on div "Google Ads Specialist (eCommerce) Go to Upwork" at bounding box center [706, 25] width 778 height 22
copy h4 "Google Ads Specialist (eCommerce)"
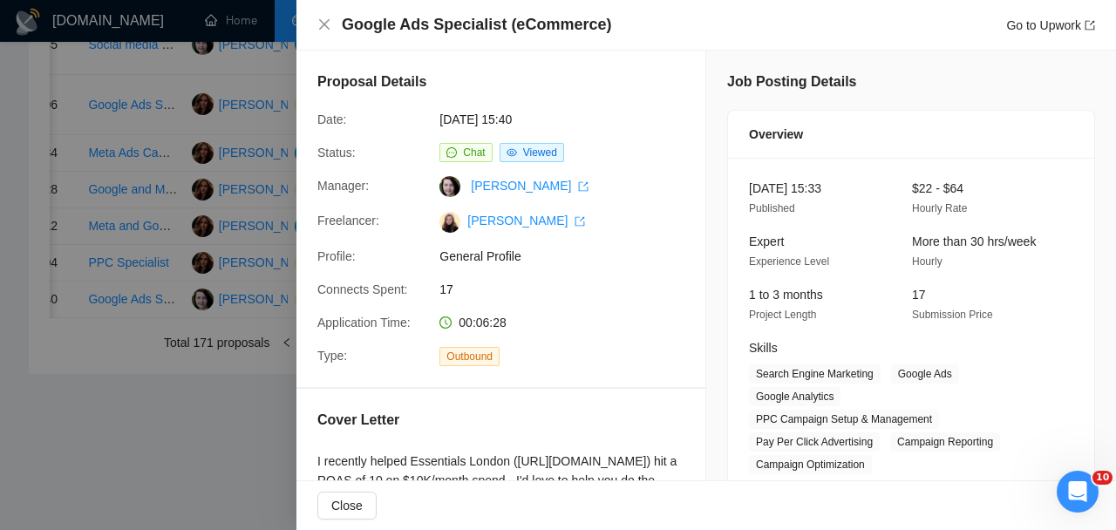
click at [257, 400] on div at bounding box center [558, 265] width 1116 height 530
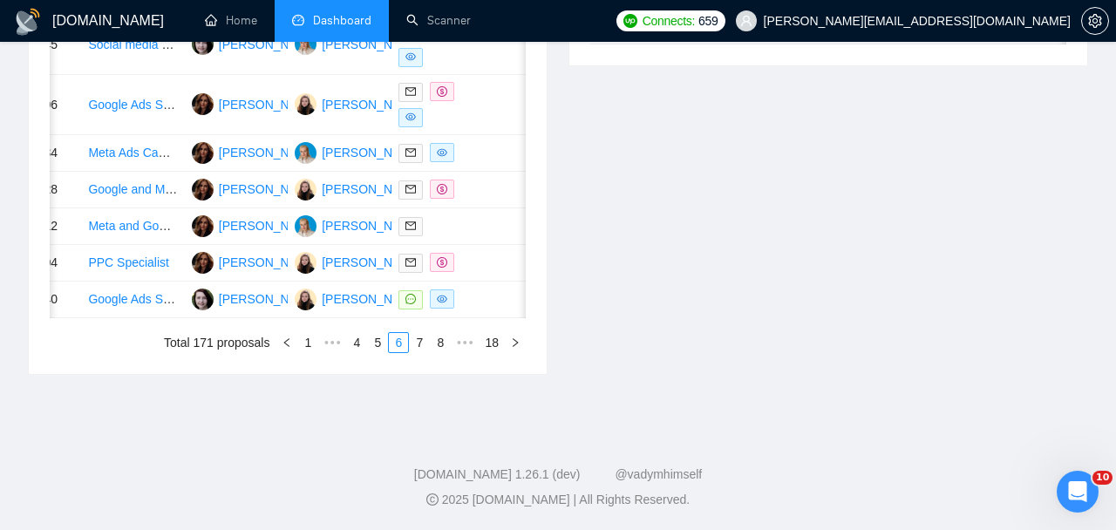
scroll to position [1037, 0]
click at [419, 352] on link "7" at bounding box center [419, 342] width 19 height 19
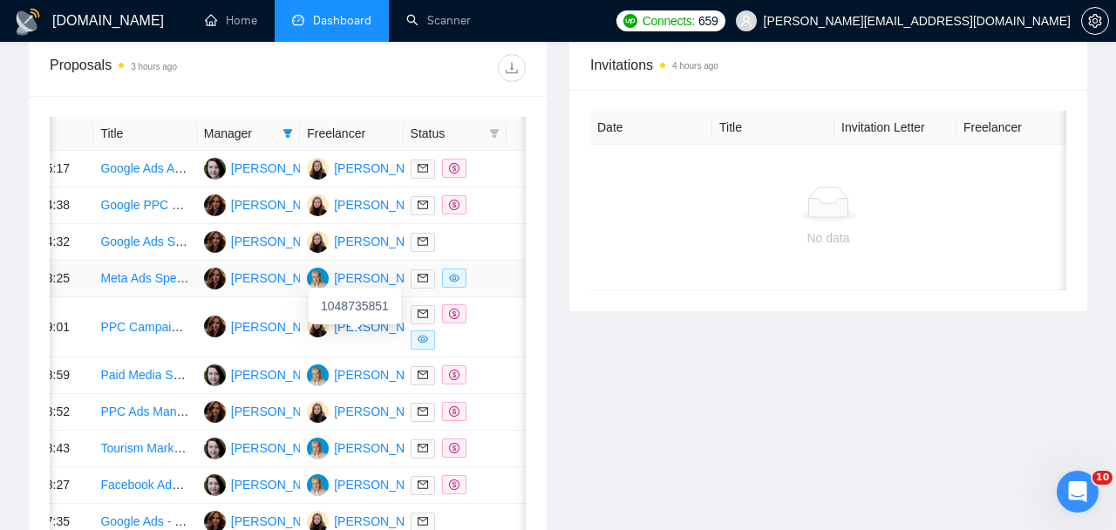
scroll to position [0, 68]
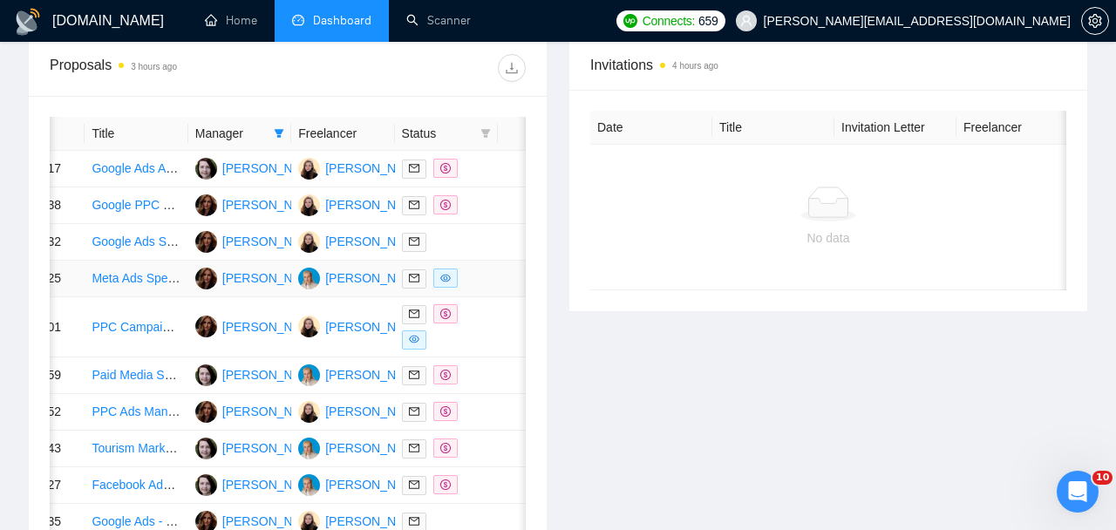
click at [491, 297] on td at bounding box center [446, 279] width 103 height 37
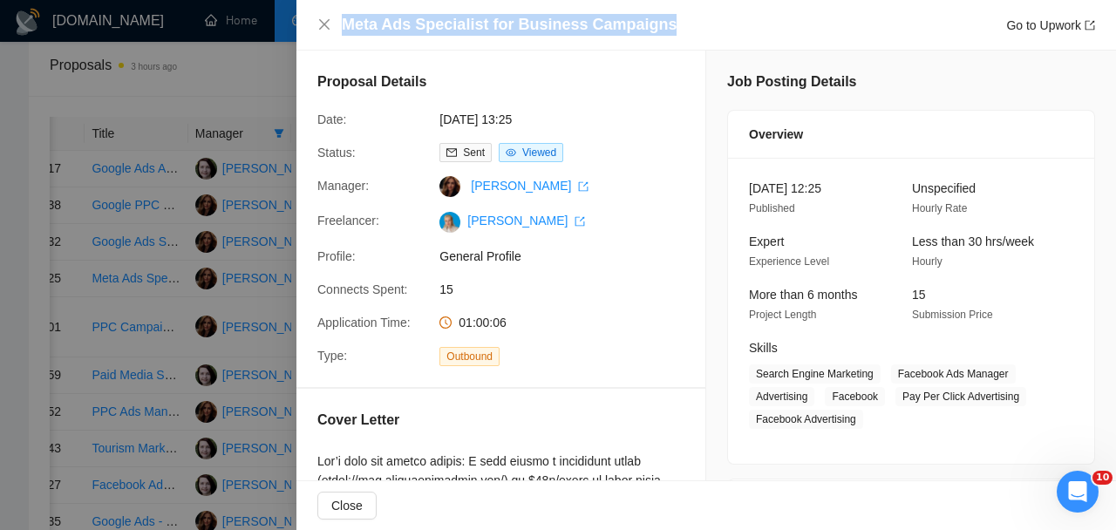
drag, startPoint x: 692, startPoint y: 28, endPoint x: 296, endPoint y: 31, distance: 396.8
click at [296, 31] on div "Meta Ads Specialist for Business Campaigns Go to Upwork" at bounding box center [706, 25] width 820 height 51
copy h4 "Meta Ads Specialist for Business Campaigns"
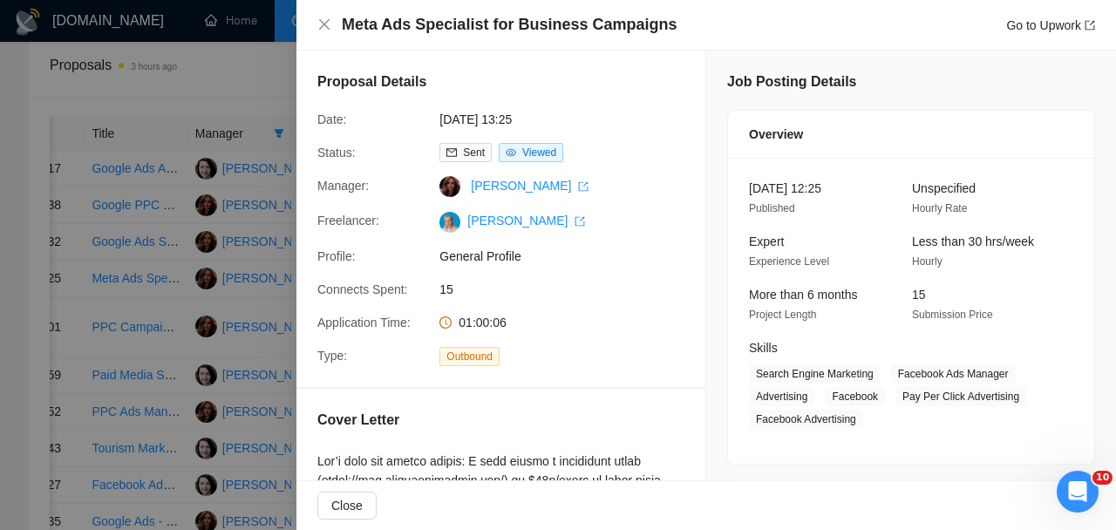
click at [257, 326] on div at bounding box center [558, 265] width 1116 height 530
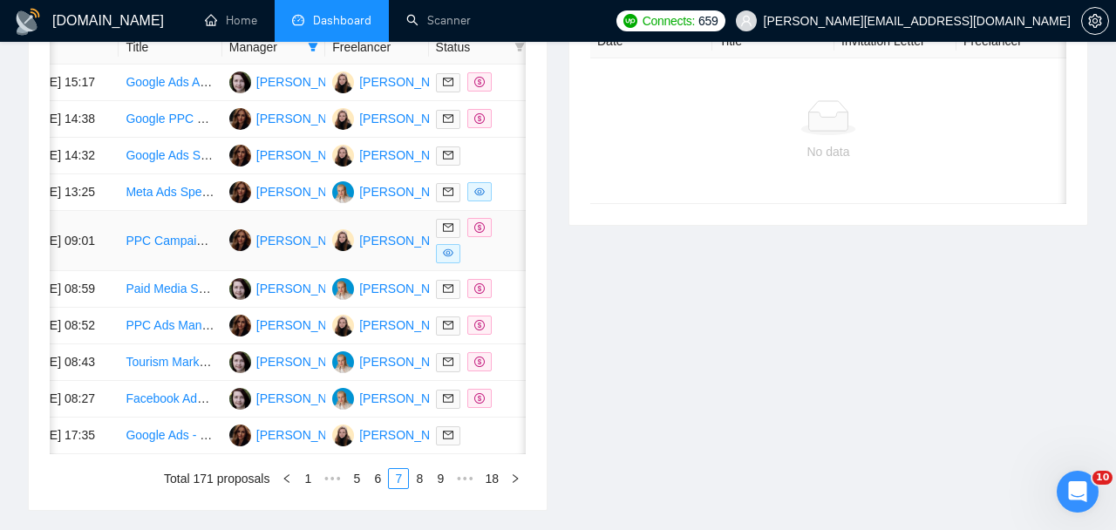
scroll to position [792, 0]
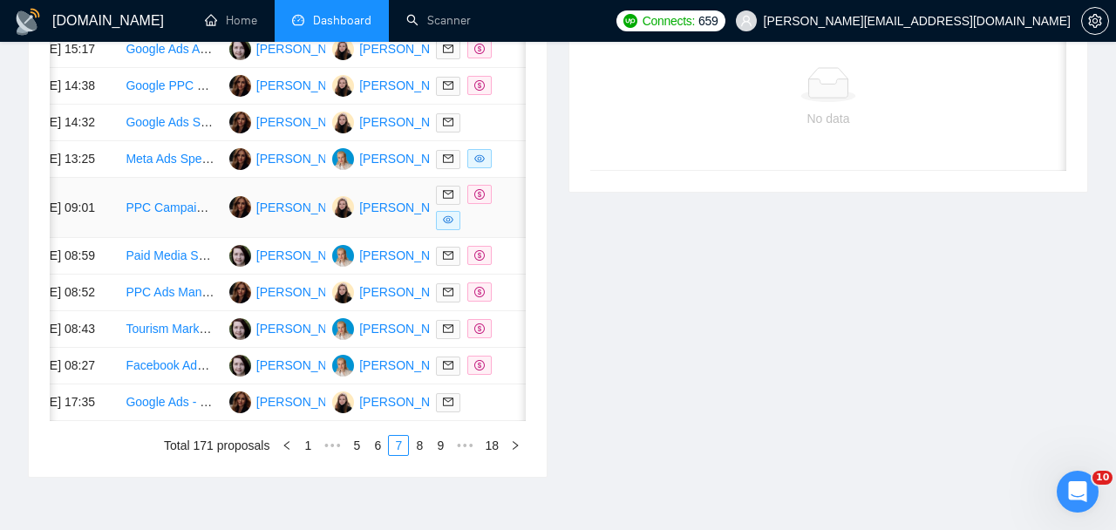
click at [500, 230] on div at bounding box center [480, 207] width 89 height 45
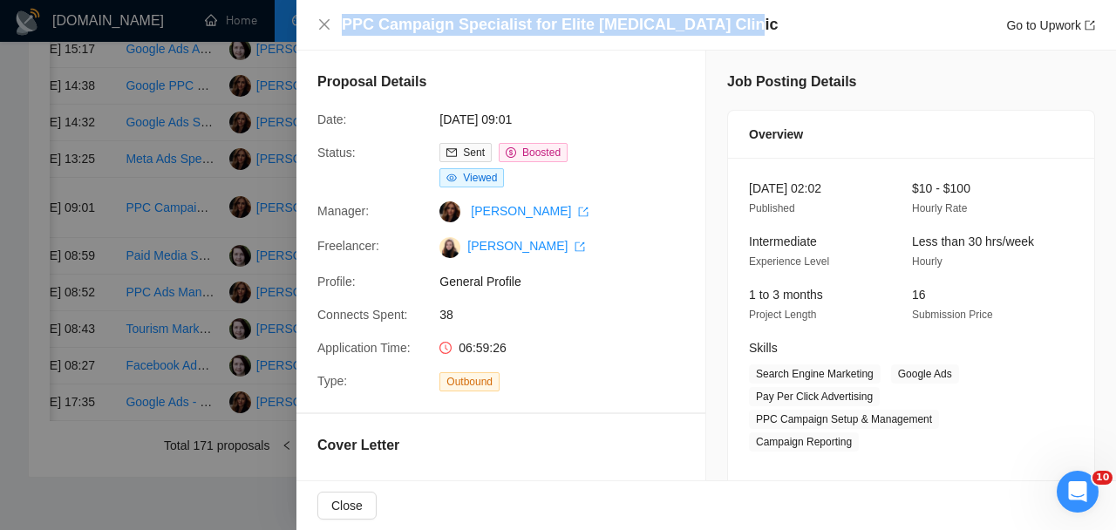
drag, startPoint x: 726, startPoint y: 28, endPoint x: 224, endPoint y: 21, distance: 502.3
click at [224, 21] on div "PPC Campaign Specialist for Elite [MEDICAL_DATA] Clinic Go to Upwork Proposal D…" at bounding box center [558, 265] width 1116 height 530
copy div "PPC Campaign Specialist for Elite [MEDICAL_DATA] Clinic"
click at [187, 315] on div at bounding box center [558, 265] width 1116 height 530
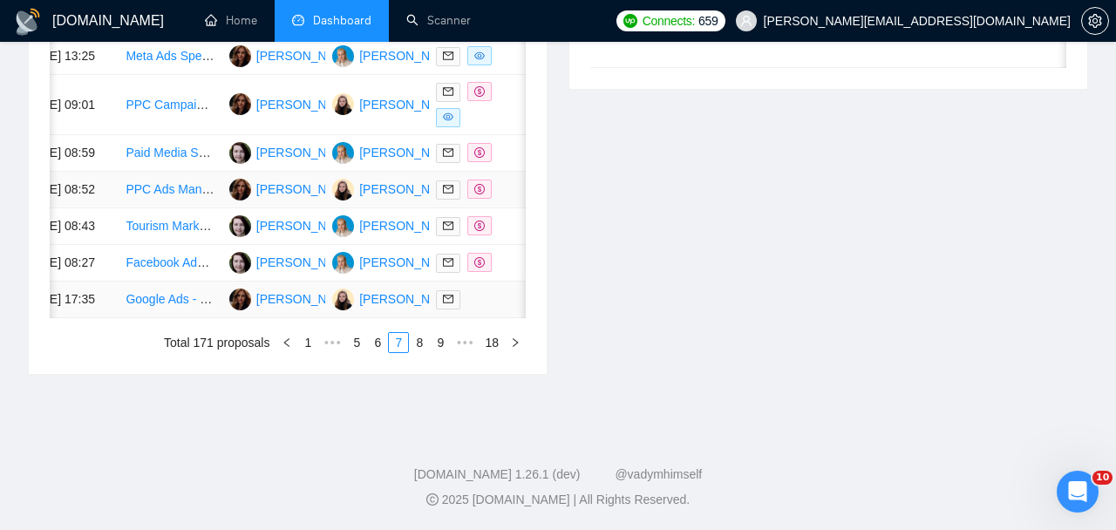
scroll to position [970, 0]
click at [420, 352] on link "8" at bounding box center [419, 342] width 19 height 19
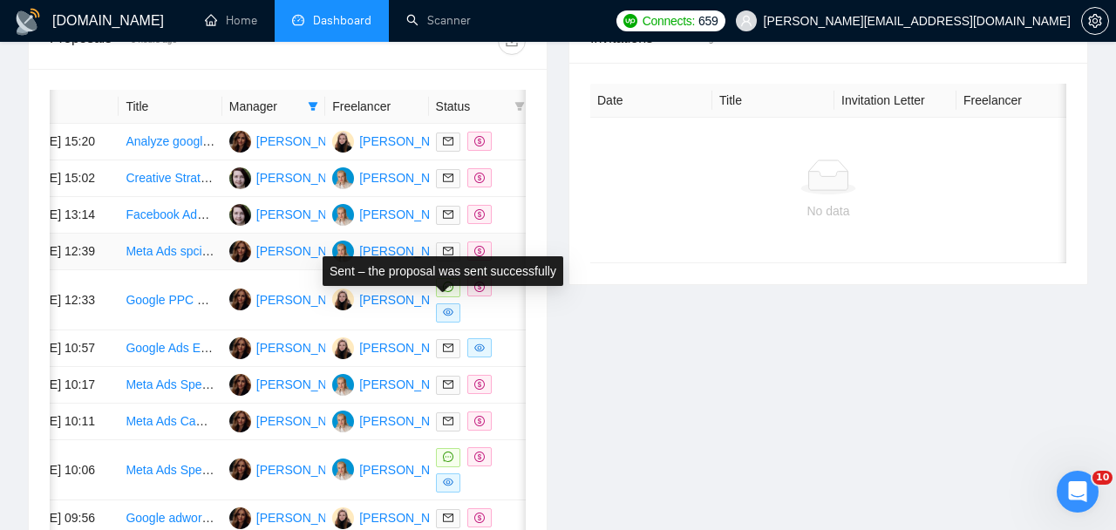
scroll to position [705, 0]
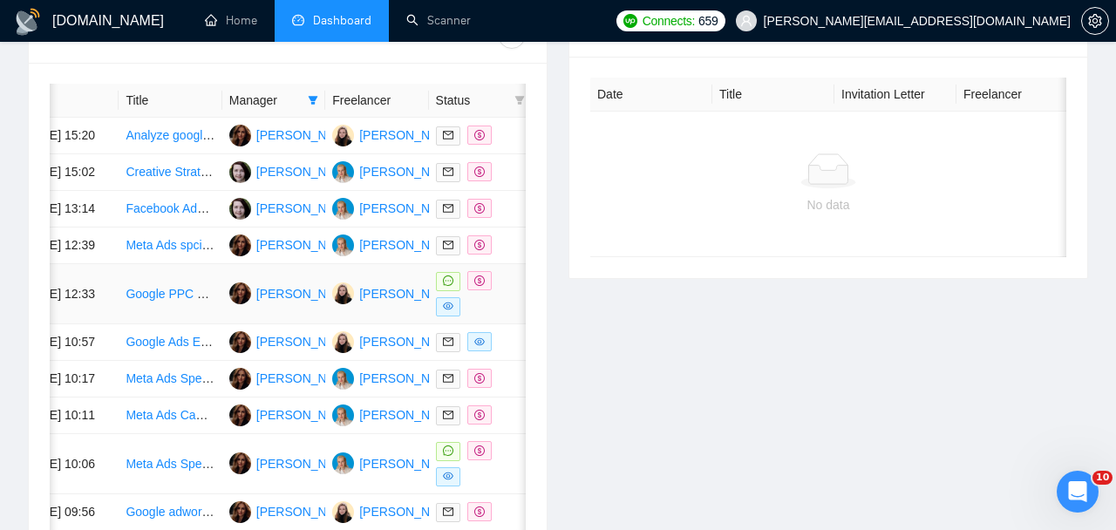
click at [488, 317] on div at bounding box center [480, 293] width 89 height 45
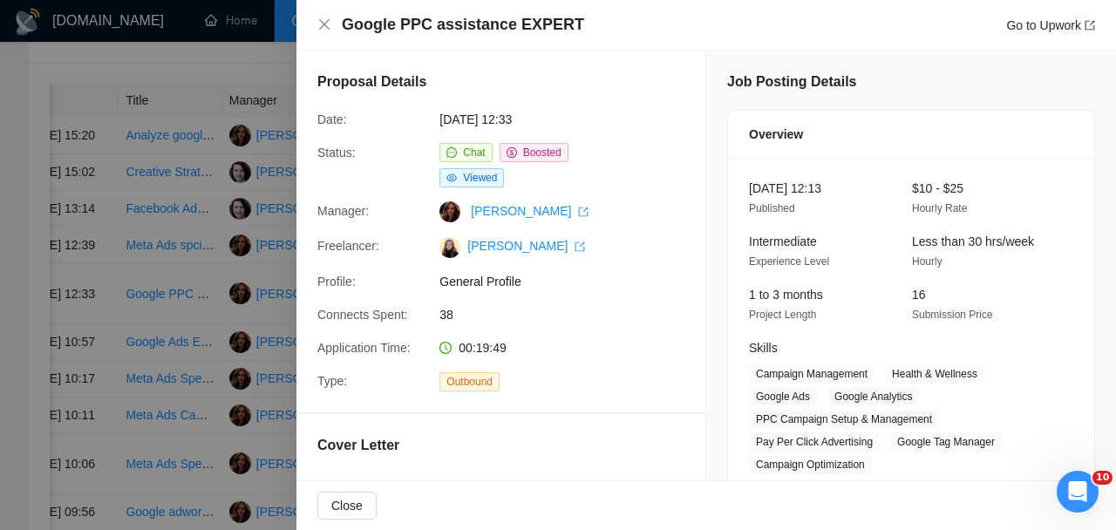
drag, startPoint x: 674, startPoint y: 42, endPoint x: 277, endPoint y: 42, distance: 396.7
click at [277, 42] on div "Google PPC assistance EXPERT Go to Upwork Proposal Details Date: [DATE] 12:33 S…" at bounding box center [558, 265] width 1116 height 530
click at [645, 23] on div "Google PPC assistance EXPERT Go to Upwork" at bounding box center [718, 25] width 753 height 22
drag, startPoint x: 645, startPoint y: 25, endPoint x: 398, endPoint y: 25, distance: 246.8
click at [398, 25] on div "Google PPC assistance EXPERT Go to Upwork" at bounding box center [718, 25] width 753 height 22
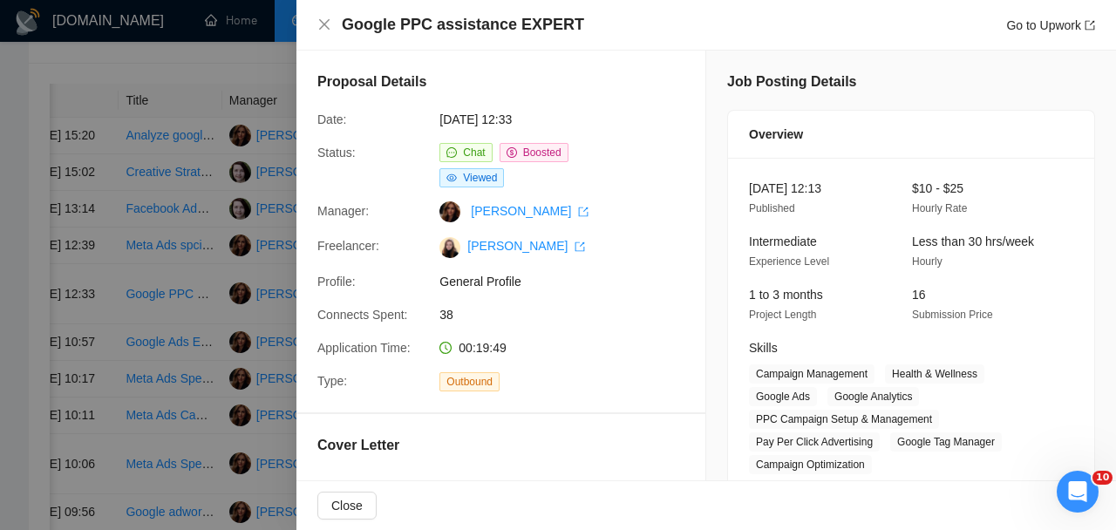
click at [210, 369] on div at bounding box center [558, 265] width 1116 height 530
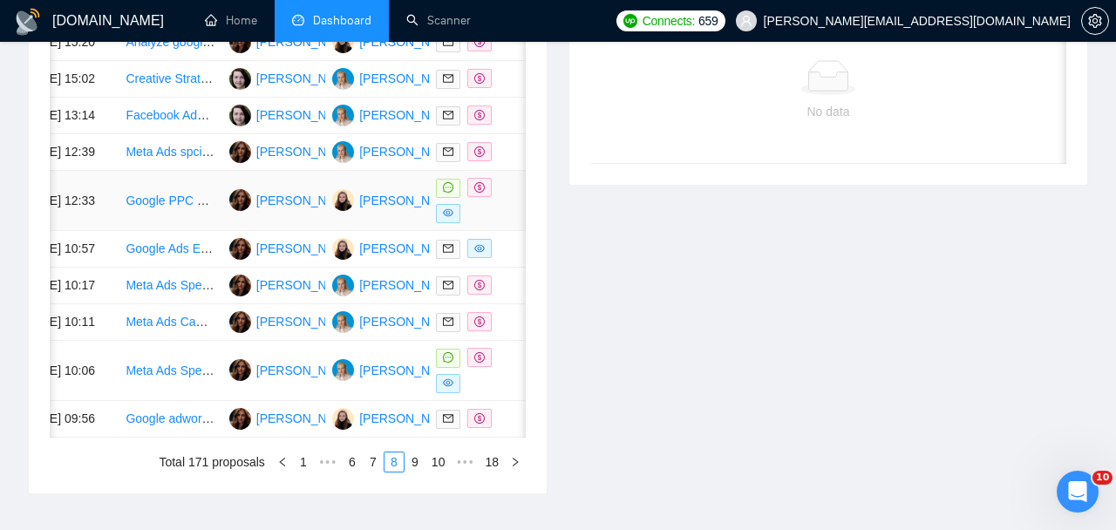
scroll to position [809, 0]
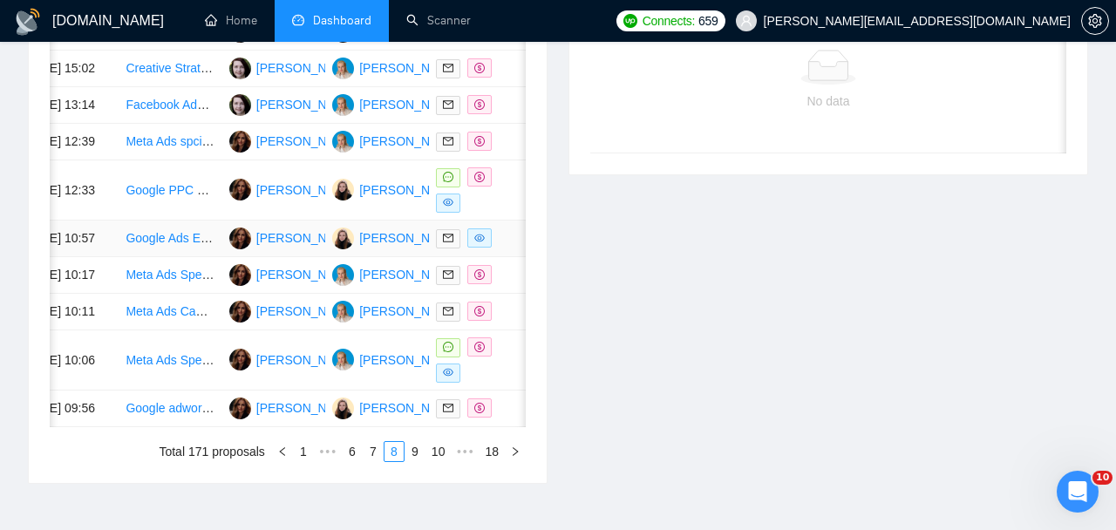
click at [497, 249] on div at bounding box center [480, 238] width 89 height 20
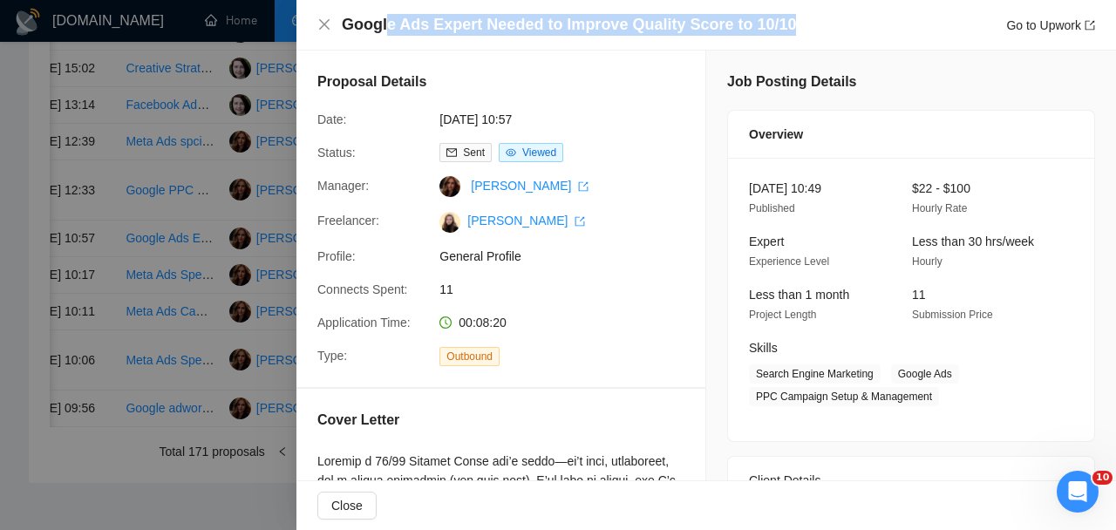
drag, startPoint x: 814, startPoint y: 31, endPoint x: 385, endPoint y: 31, distance: 429.0
click at [385, 31] on div "Google Ads Expert Needed to Improve Quality Score to 10/10 Go to Upwork" at bounding box center [718, 25] width 753 height 22
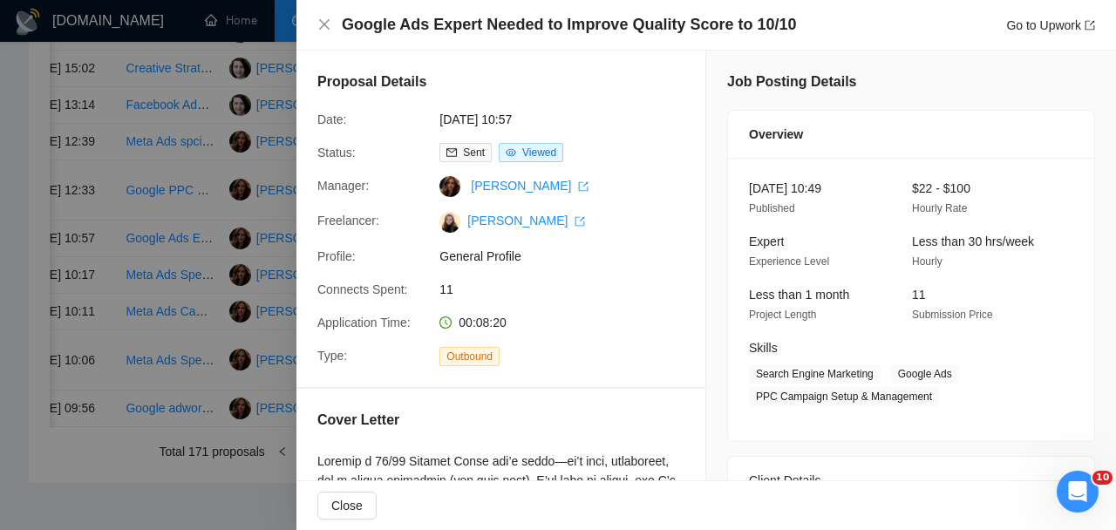
click at [184, 413] on div at bounding box center [558, 265] width 1116 height 530
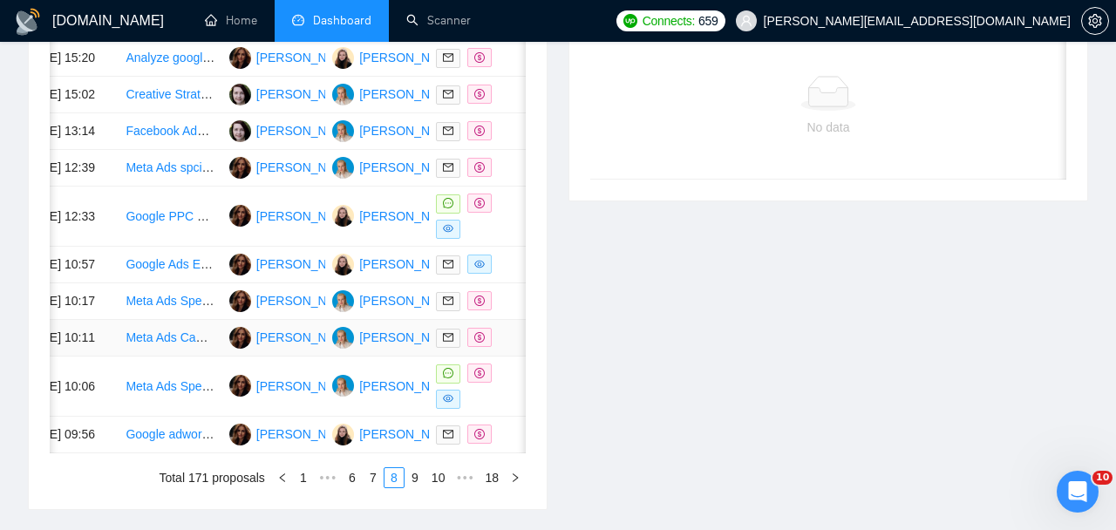
scroll to position [774, 0]
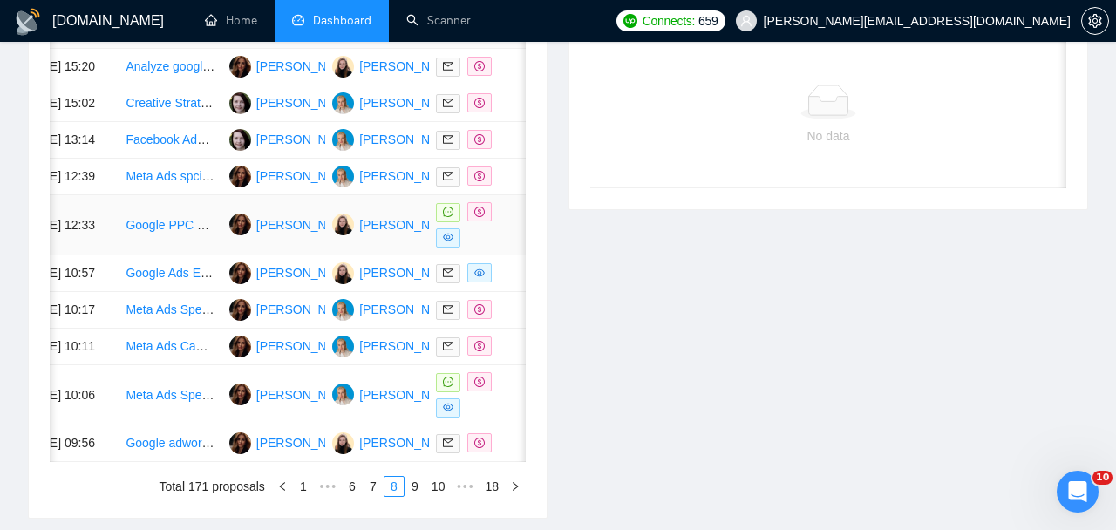
click at [205, 255] on td "Google PPC assistance EXPERT" at bounding box center [170, 225] width 103 height 60
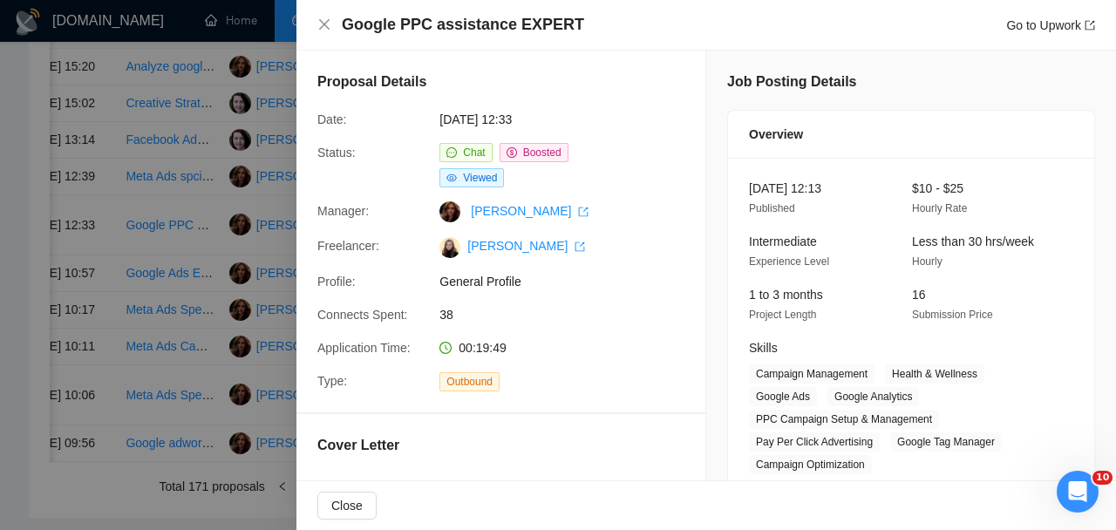
click at [167, 305] on div at bounding box center [558, 265] width 1116 height 530
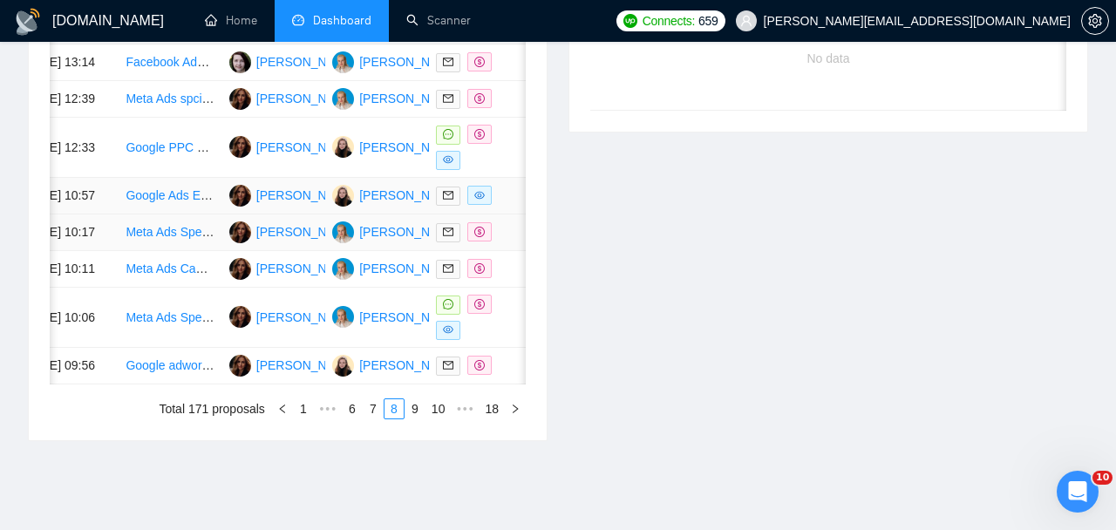
scroll to position [881, 0]
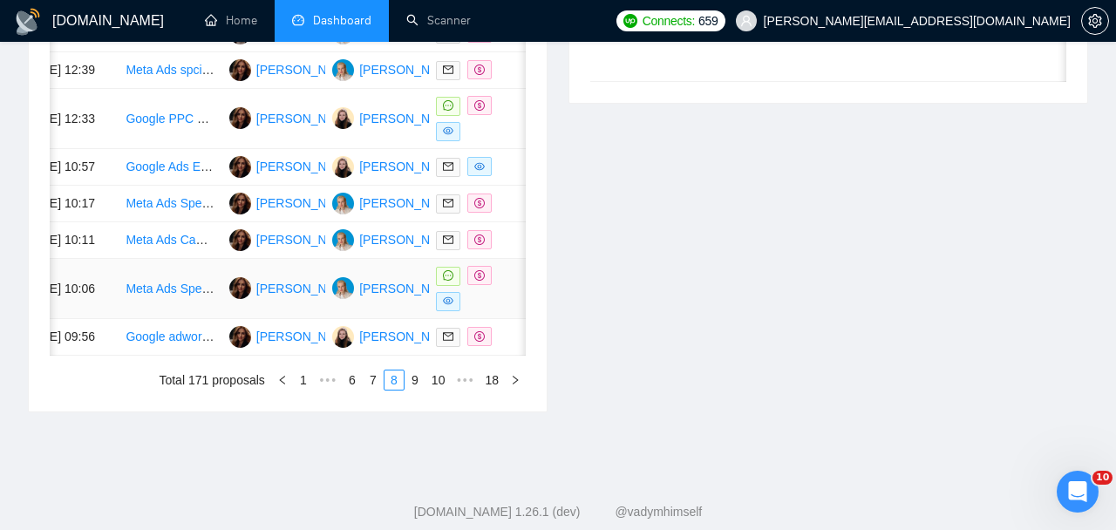
click at [509, 311] on div at bounding box center [480, 288] width 89 height 45
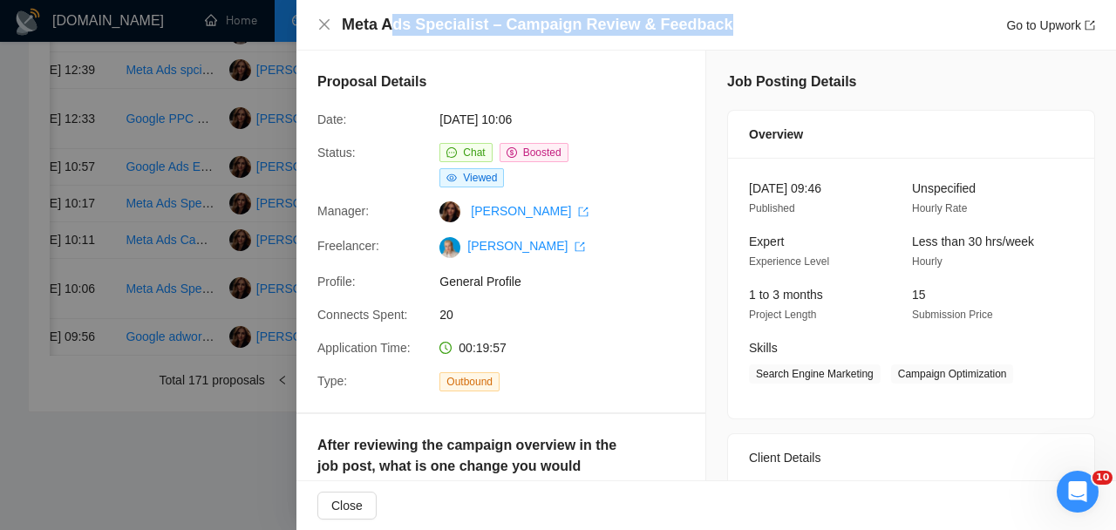
drag, startPoint x: 760, startPoint y: 22, endPoint x: 394, endPoint y: 21, distance: 366.2
click at [394, 21] on div "Meta Ads Specialist – Campaign Review & Feedback Go to Upwork" at bounding box center [718, 25] width 753 height 22
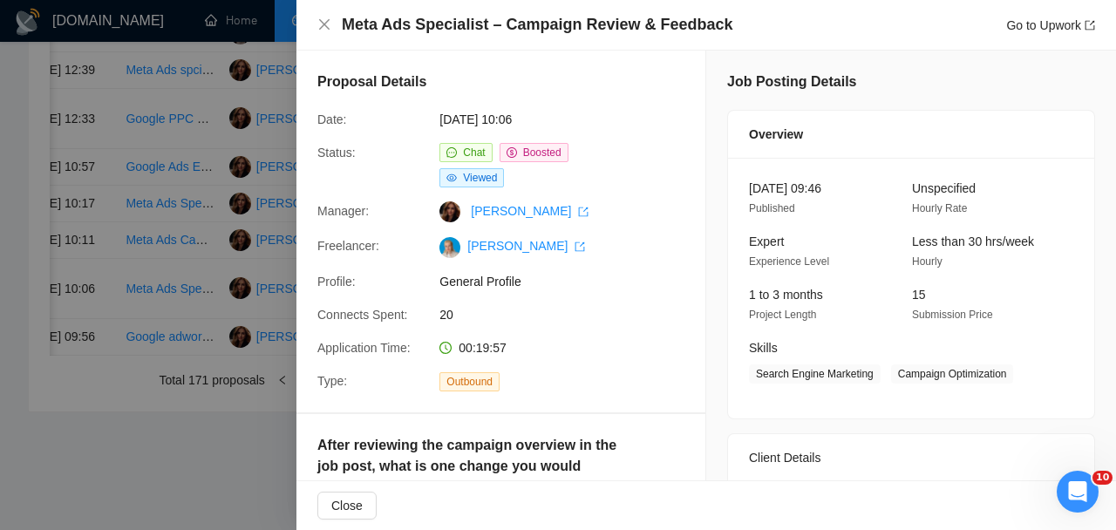
click at [205, 339] on div at bounding box center [558, 265] width 1116 height 530
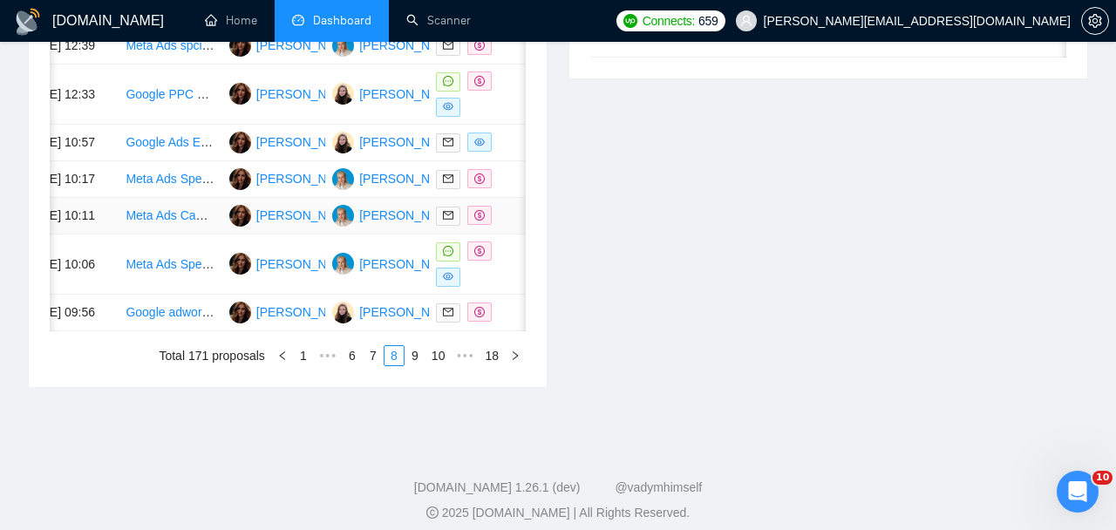
scroll to position [911, 0]
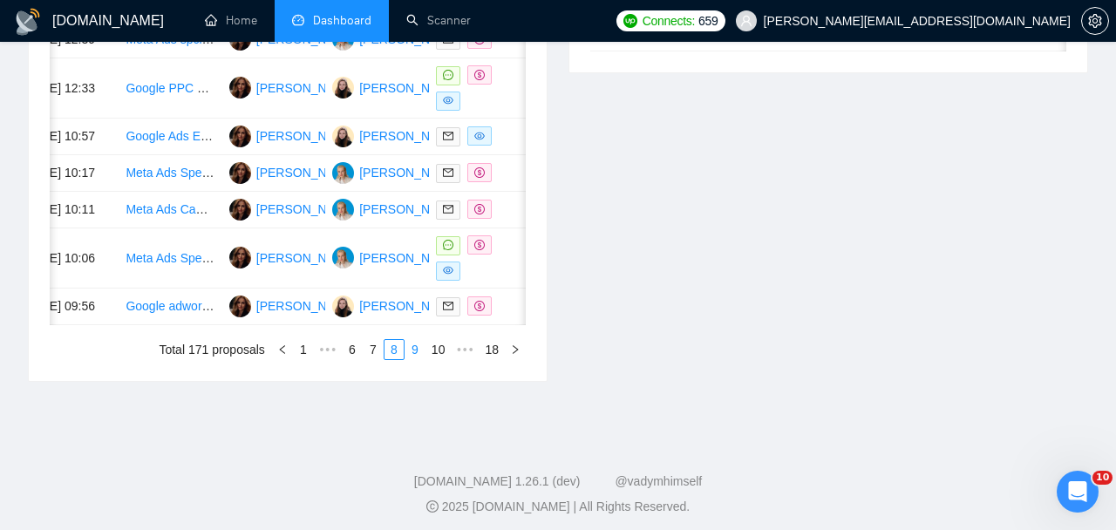
click at [421, 360] on li "9" at bounding box center [415, 349] width 21 height 21
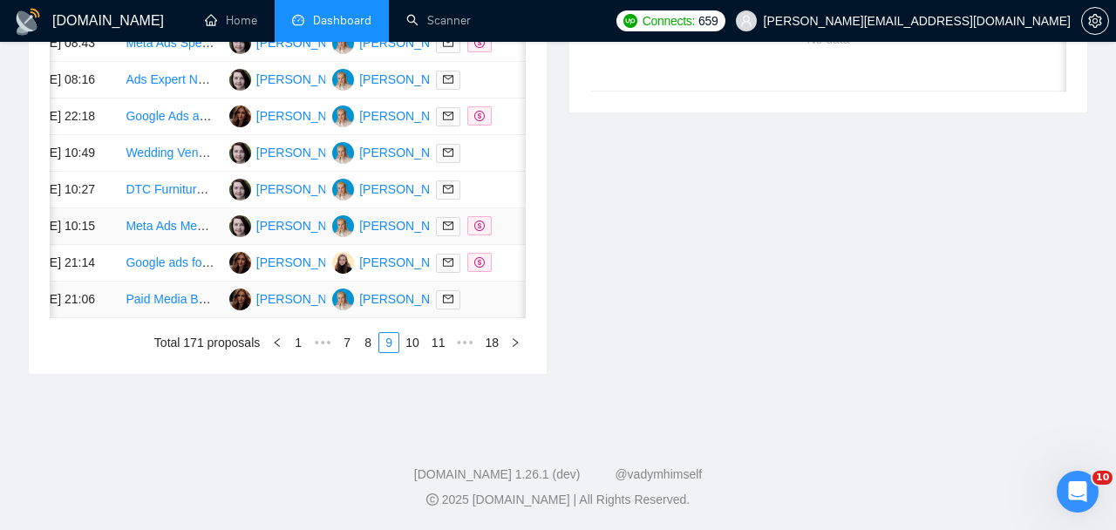
scroll to position [967, 0]
click at [400, 352] on link "10" at bounding box center [412, 342] width 24 height 19
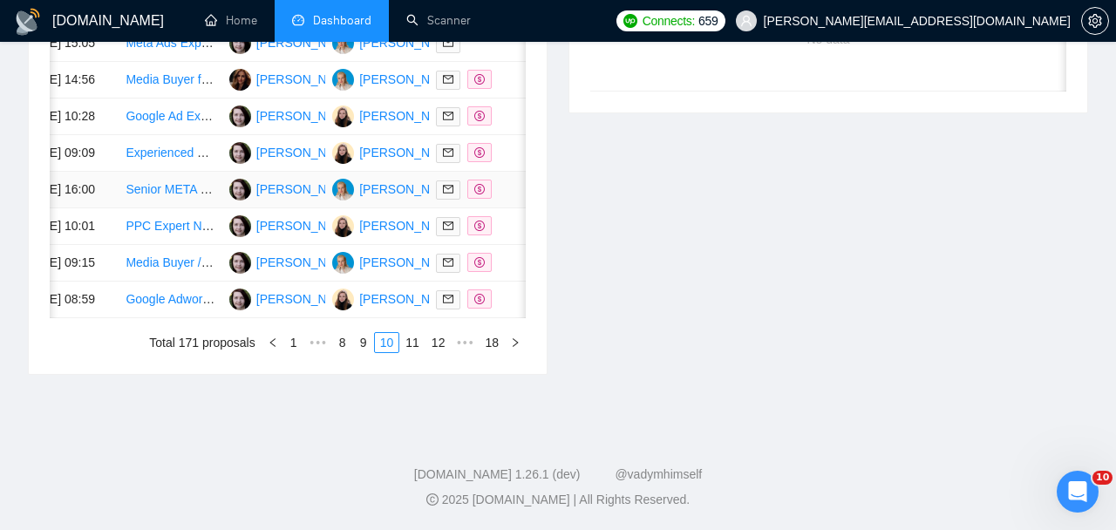
scroll to position [975, 0]
click at [401, 352] on link "11" at bounding box center [412, 342] width 24 height 19
click at [403, 352] on link "12" at bounding box center [412, 342] width 24 height 19
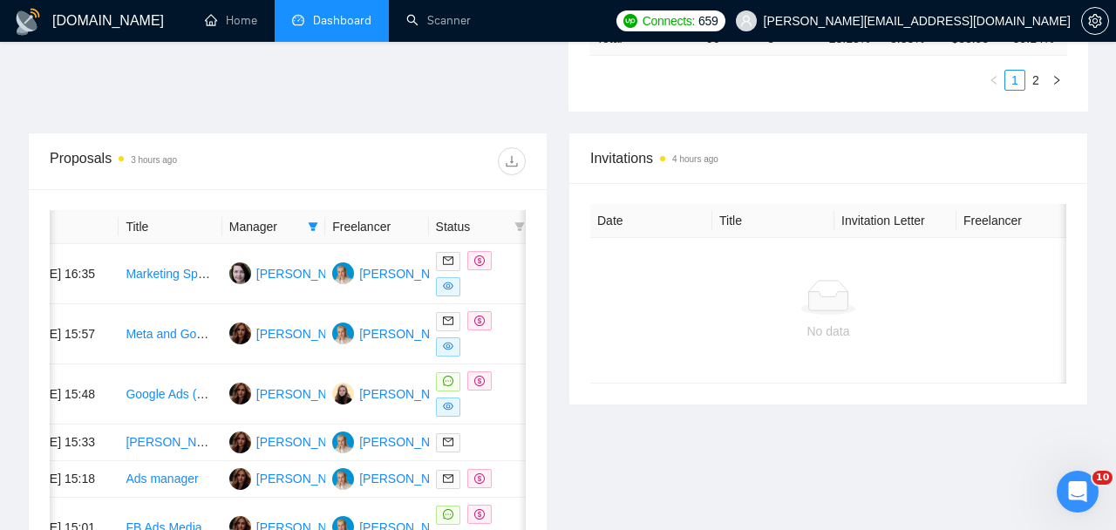
scroll to position [576, 0]
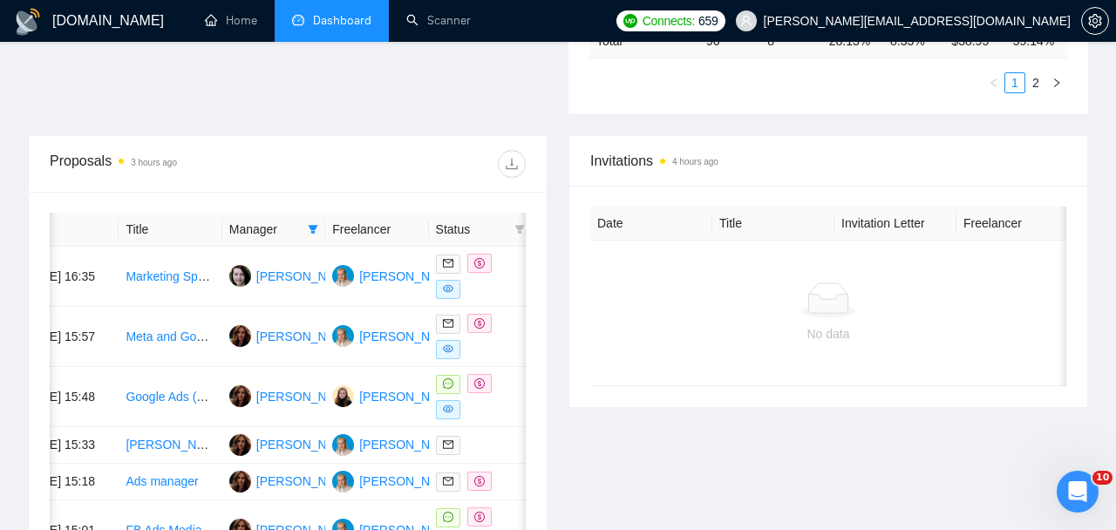
click at [476, 288] on div at bounding box center [480, 276] width 89 height 45
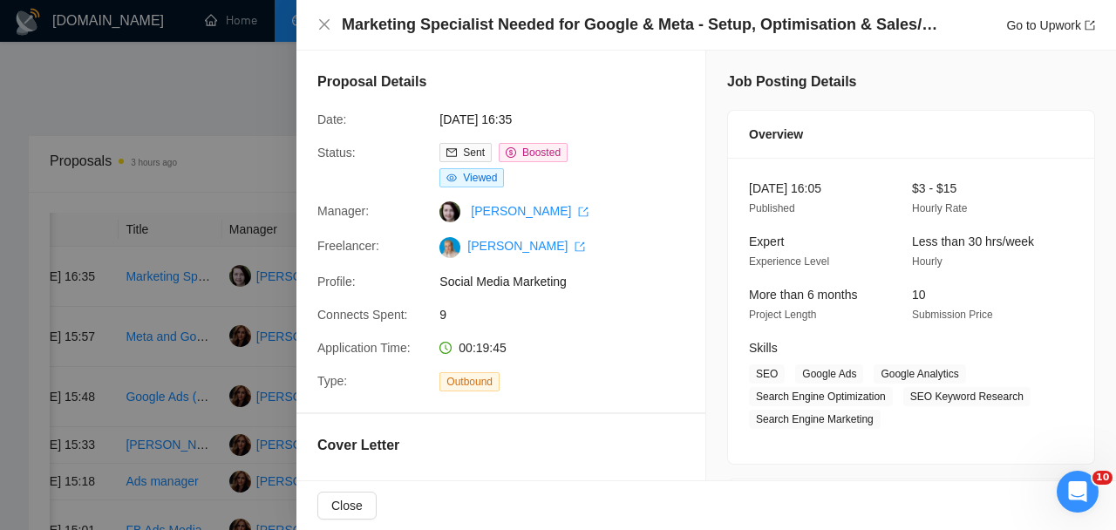
drag, startPoint x: 927, startPoint y: 29, endPoint x: 569, endPoint y: 39, distance: 358.5
click at [569, 39] on div "Marketing Specialist Needed for Google & Meta - Setup, Optimisation & Sales/Mar…" at bounding box center [706, 25] width 820 height 51
click at [788, 19] on h4 "Marketing Specialist Needed for Google & Meta - Setup, Optimisation & Sales/Mar…" at bounding box center [643, 25] width 602 height 22
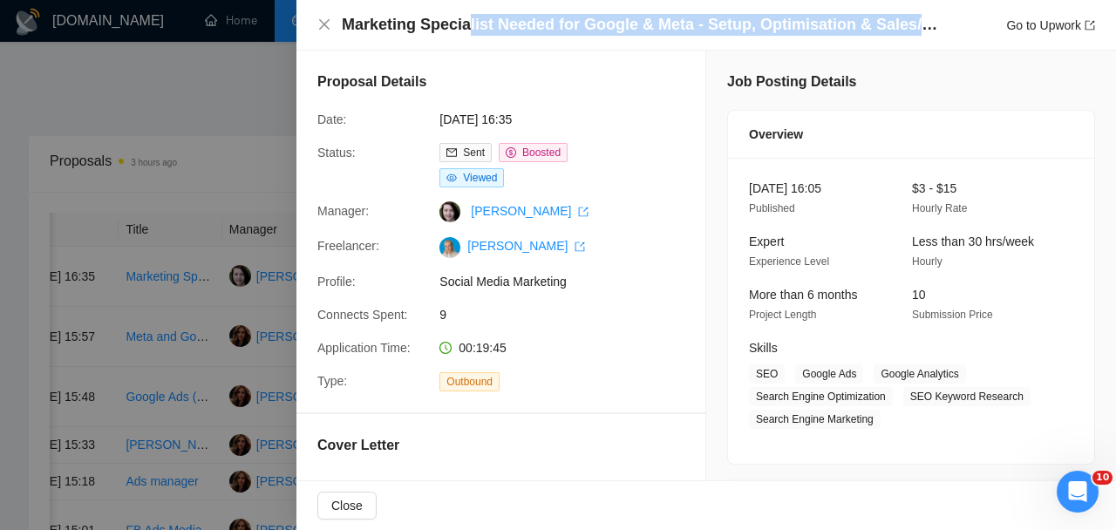
drag, startPoint x: 924, startPoint y: 27, endPoint x: 466, endPoint y: 21, distance: 458.7
click at [466, 21] on h4 "Marketing Specialist Needed for Google & Meta - Setup, Optimisation & Sales/Mar…" at bounding box center [643, 25] width 602 height 22
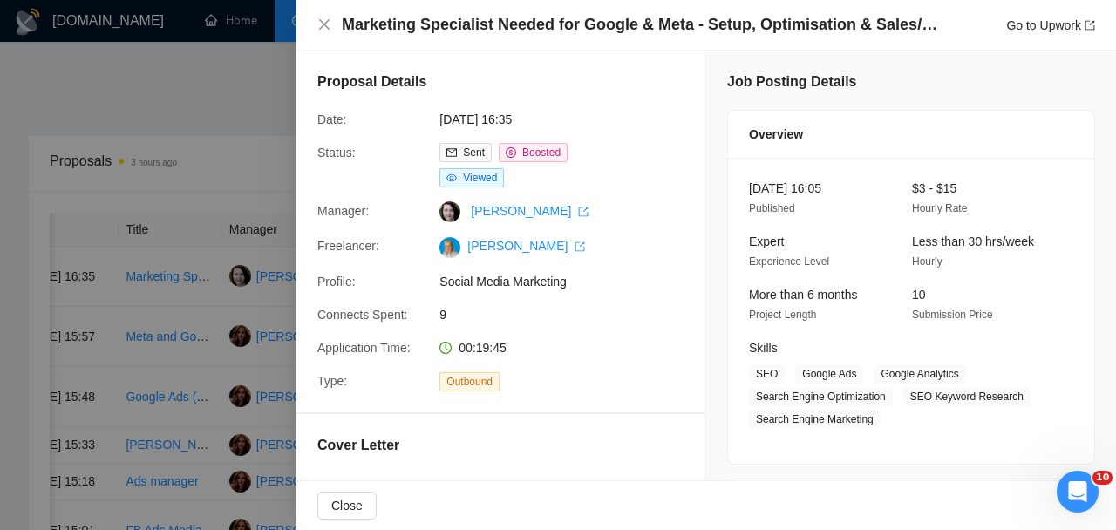
click at [182, 376] on div at bounding box center [558, 265] width 1116 height 530
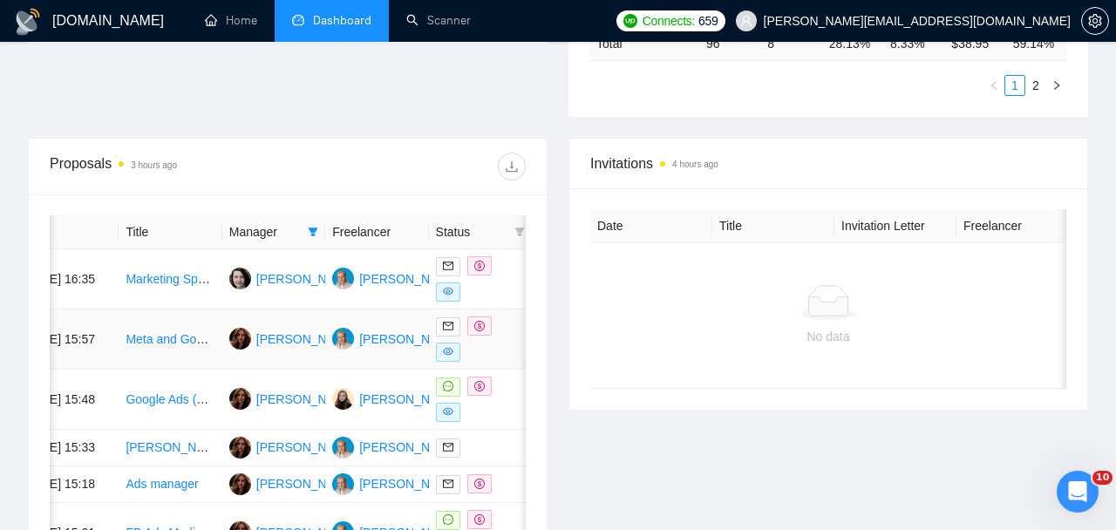
scroll to position [583, 0]
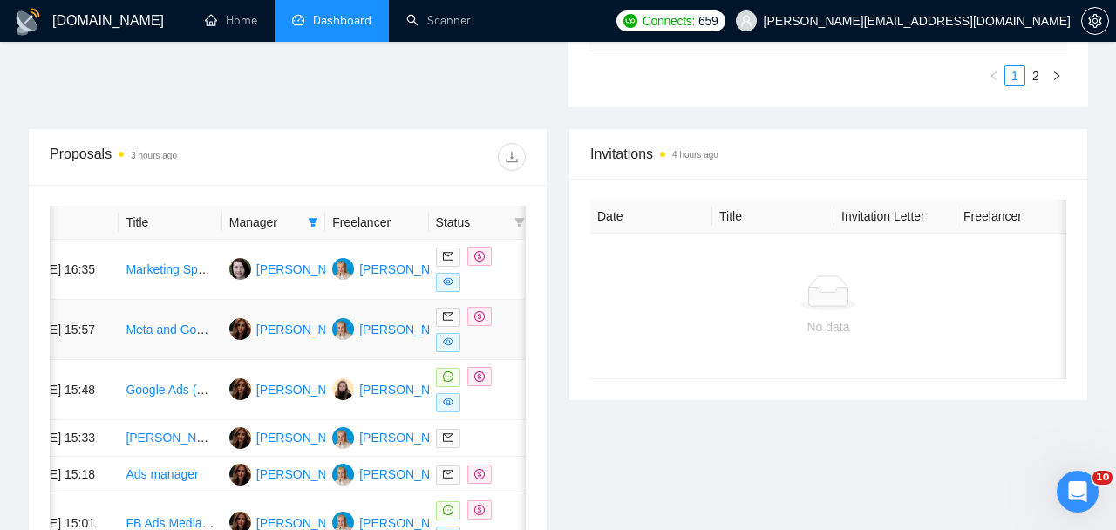
click at [484, 335] on div at bounding box center [480, 329] width 89 height 45
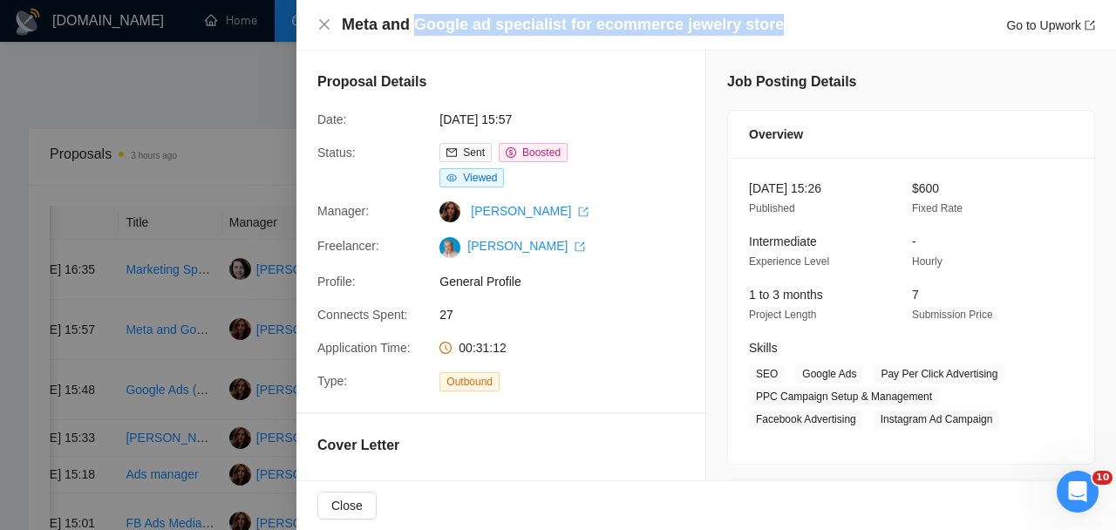
drag, startPoint x: 776, startPoint y: 20, endPoint x: 417, endPoint y: 17, distance: 359.3
click at [417, 17] on div "Meta and Google ad specialist for ecommerce jewelry store Go to Upwork" at bounding box center [718, 25] width 753 height 22
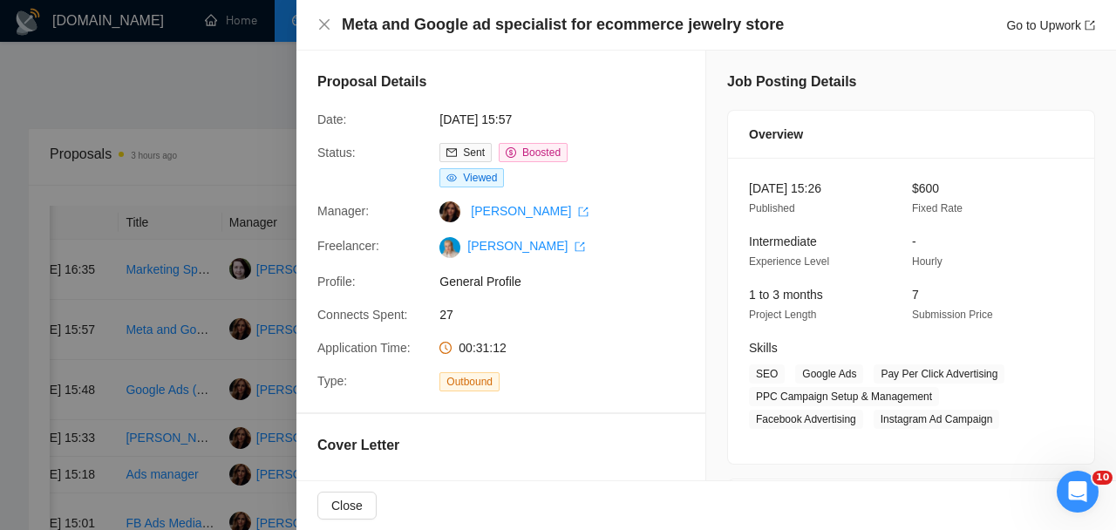
click at [212, 370] on div at bounding box center [558, 265] width 1116 height 530
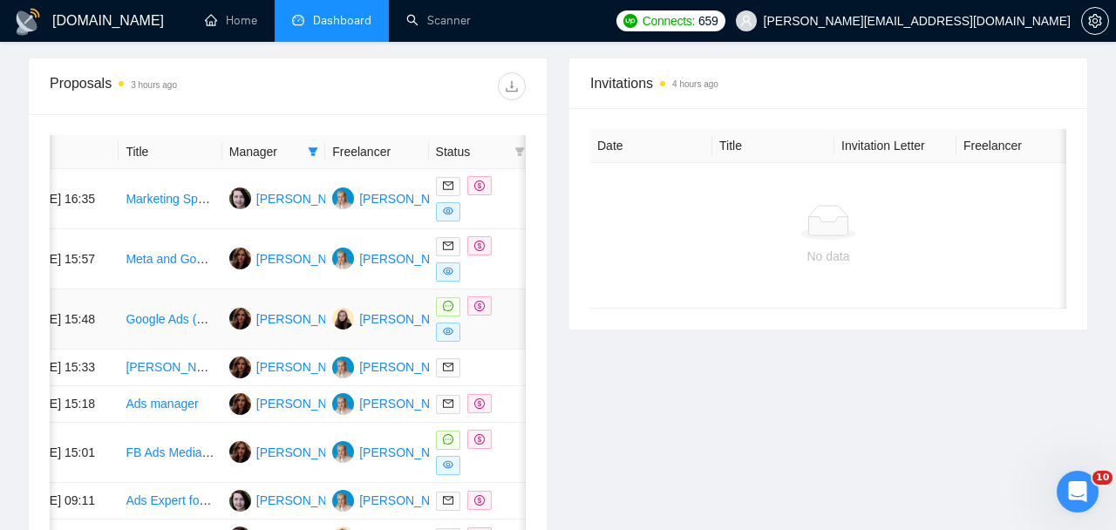
scroll to position [666, 0]
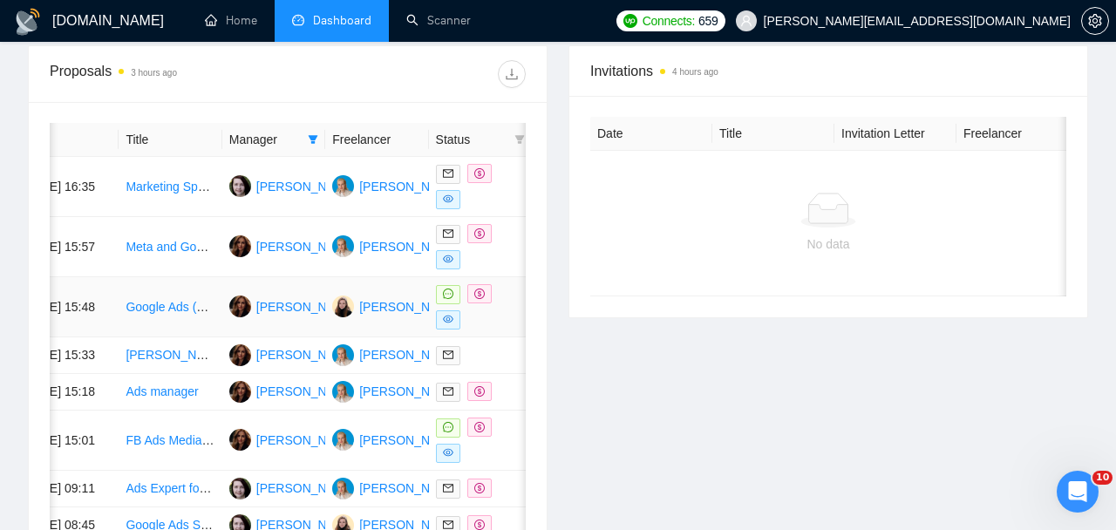
click at [494, 317] on div at bounding box center [480, 306] width 89 height 45
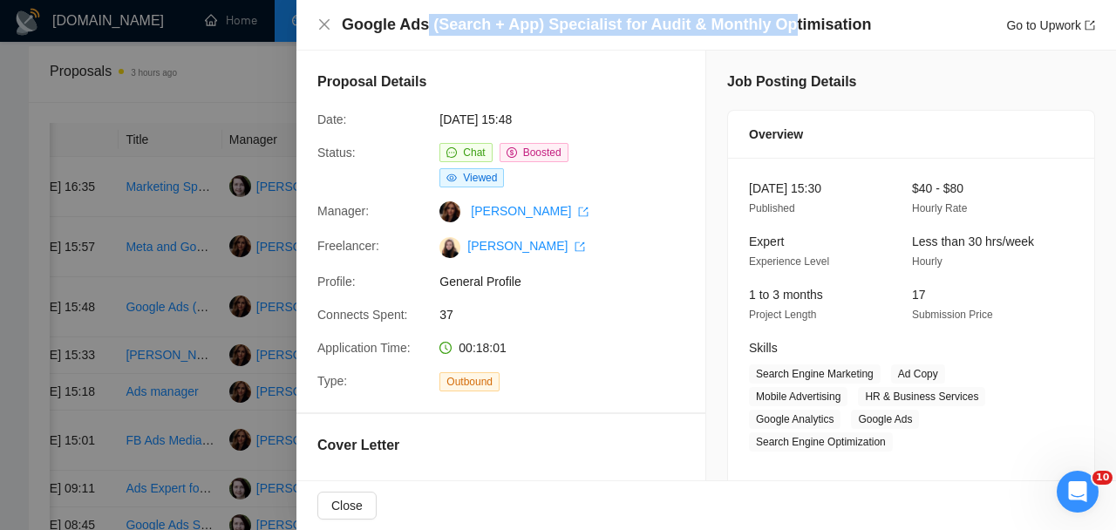
drag, startPoint x: 782, startPoint y: 28, endPoint x: 425, endPoint y: 27, distance: 357.5
click at [425, 27] on h4 "Google Ads (Search + App) Specialist for Audit & Monthly Optimisation" at bounding box center [607, 25] width 530 height 22
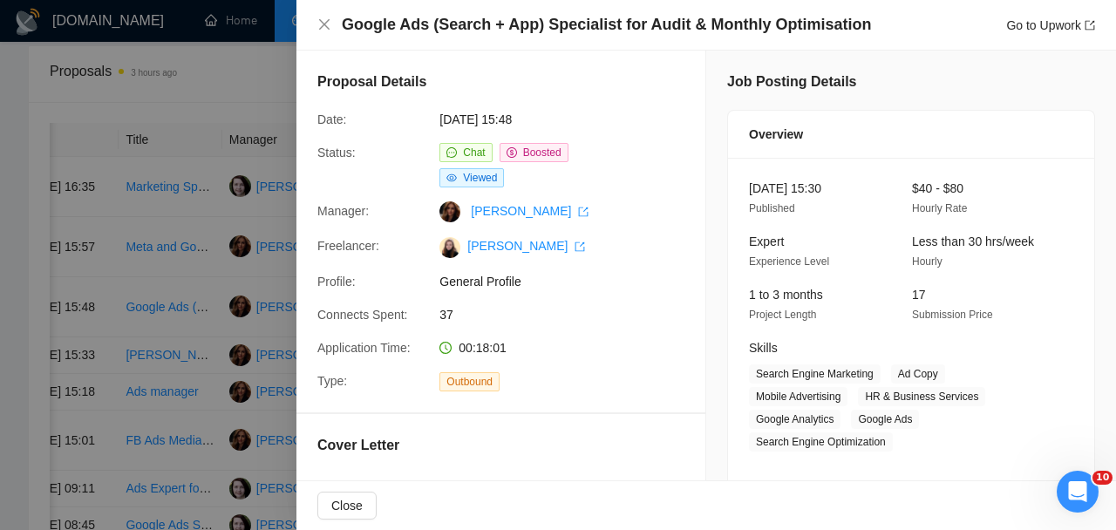
click at [213, 322] on div at bounding box center [558, 265] width 1116 height 530
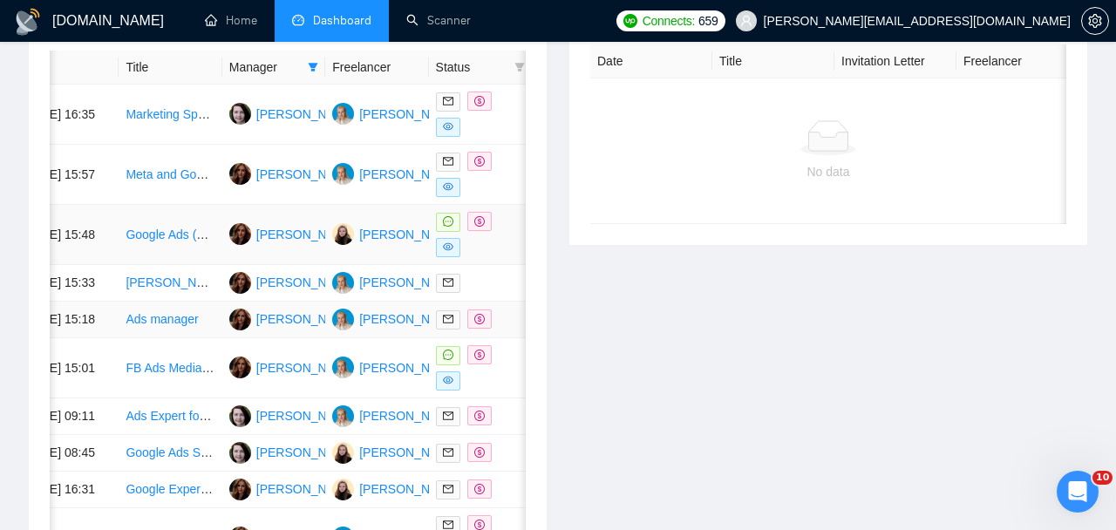
scroll to position [750, 0]
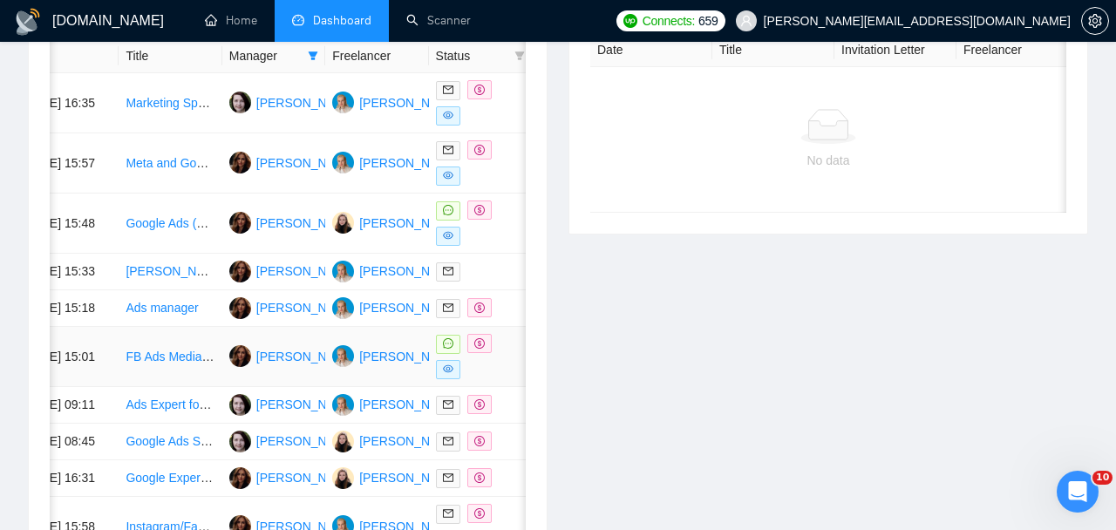
click at [504, 379] on div at bounding box center [480, 356] width 89 height 45
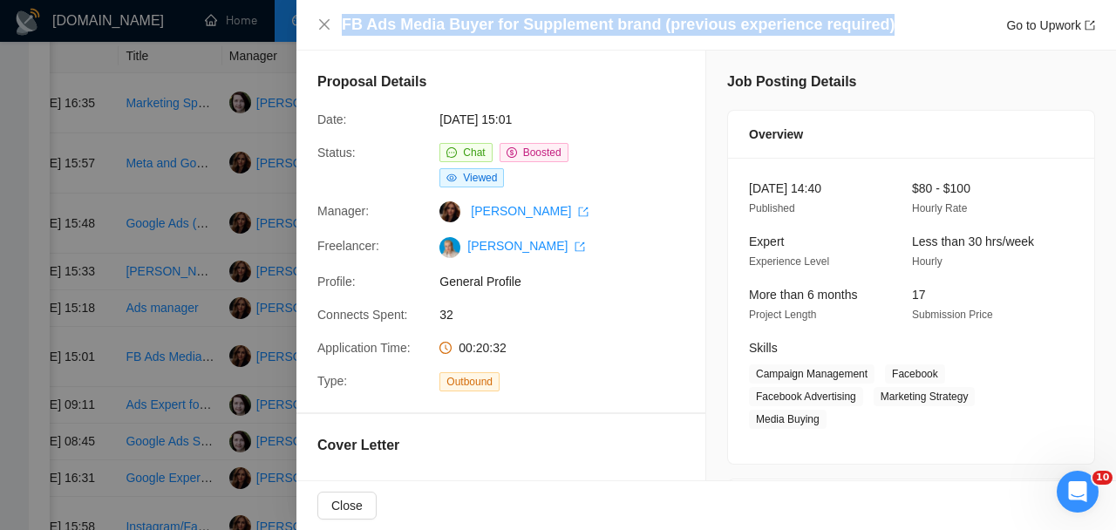
drag, startPoint x: 879, startPoint y: 21, endPoint x: 463, endPoint y: 4, distance: 416.2
click at [463, 4] on div "FB Ads Media Buyer for Supplement brand (previous experience required) Go to Up…" at bounding box center [706, 25] width 820 height 51
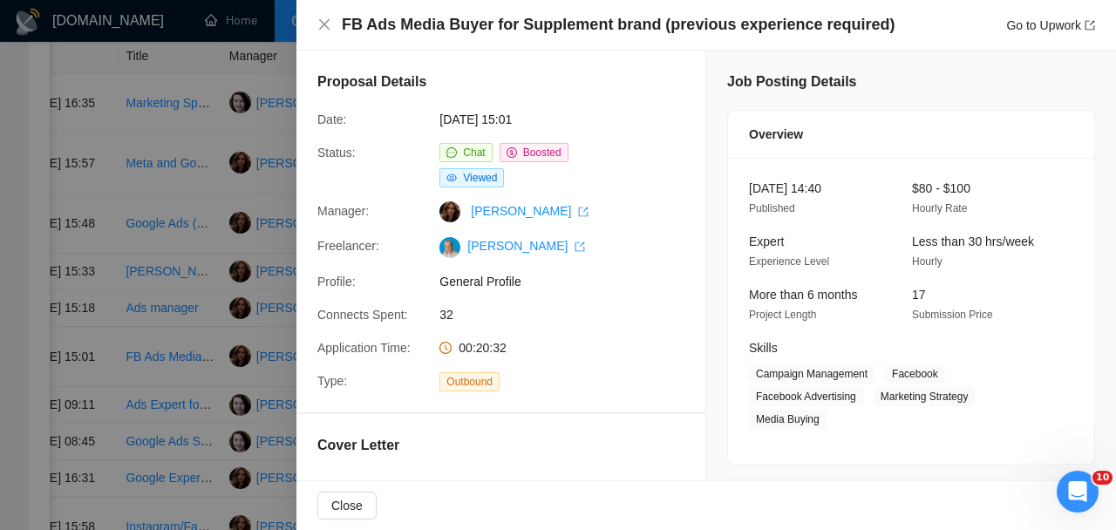
click at [265, 315] on div at bounding box center [558, 265] width 1116 height 530
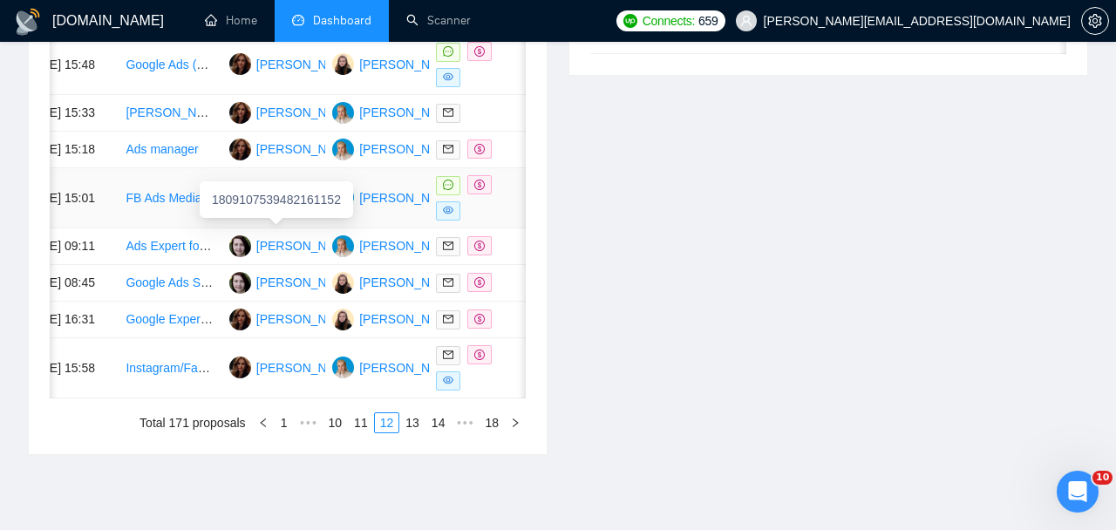
scroll to position [930, 0]
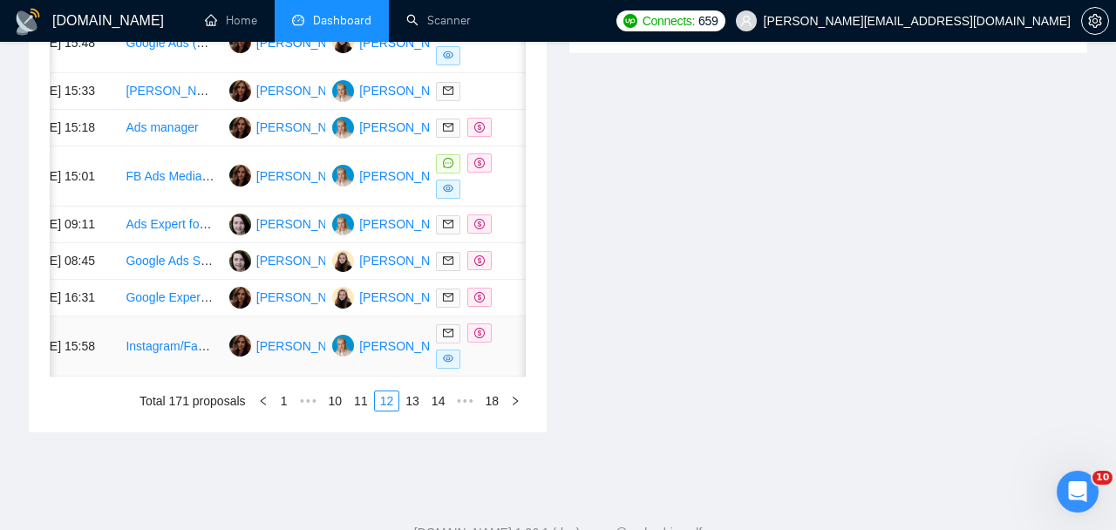
click at [481, 369] on div at bounding box center [480, 345] width 89 height 45
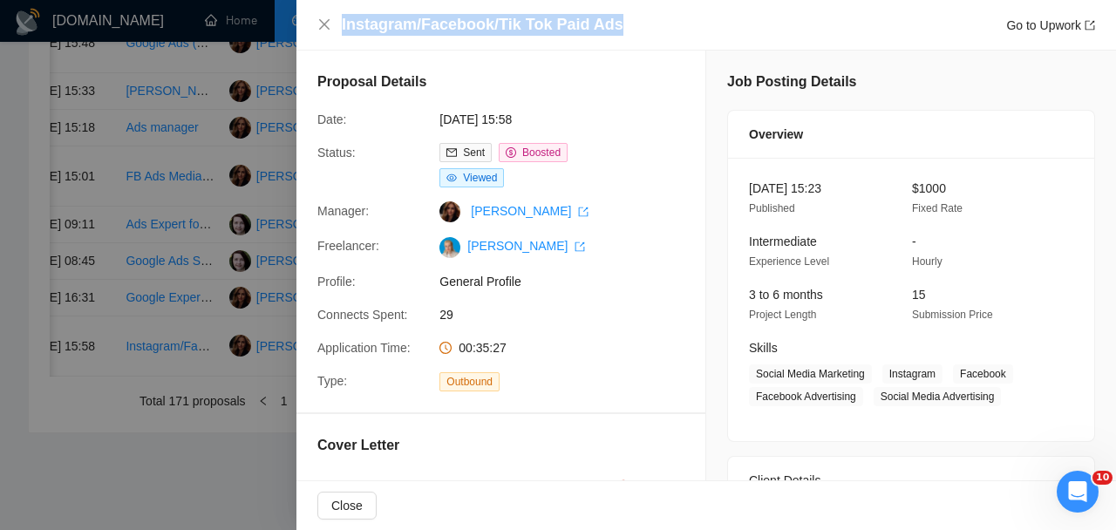
drag, startPoint x: 631, startPoint y: 17, endPoint x: 376, endPoint y: 9, distance: 255.6
click at [376, 9] on div "Instagram/Facebook/Tik Tok Paid Ads Go to Upwork" at bounding box center [706, 25] width 820 height 51
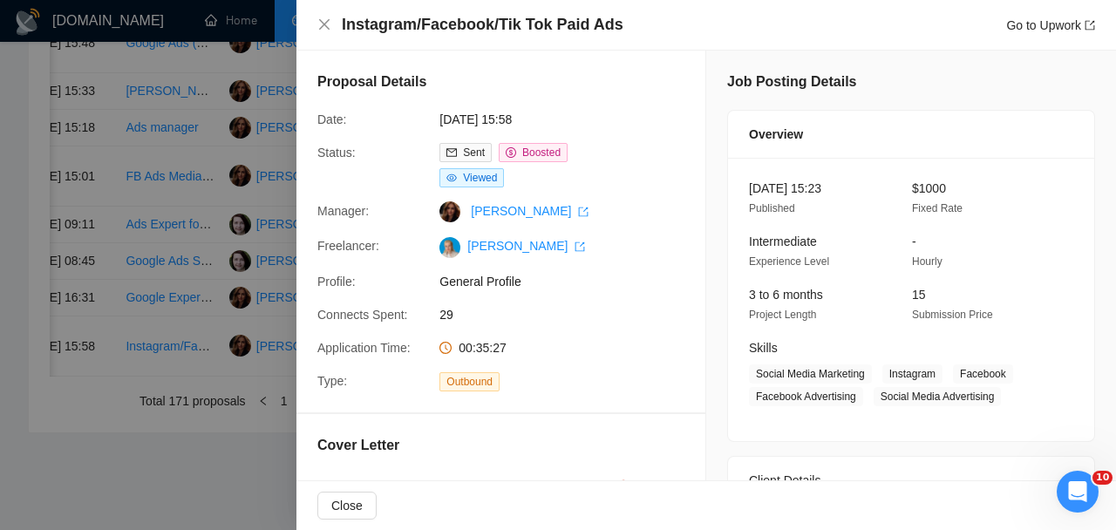
click at [181, 397] on div at bounding box center [558, 265] width 1116 height 530
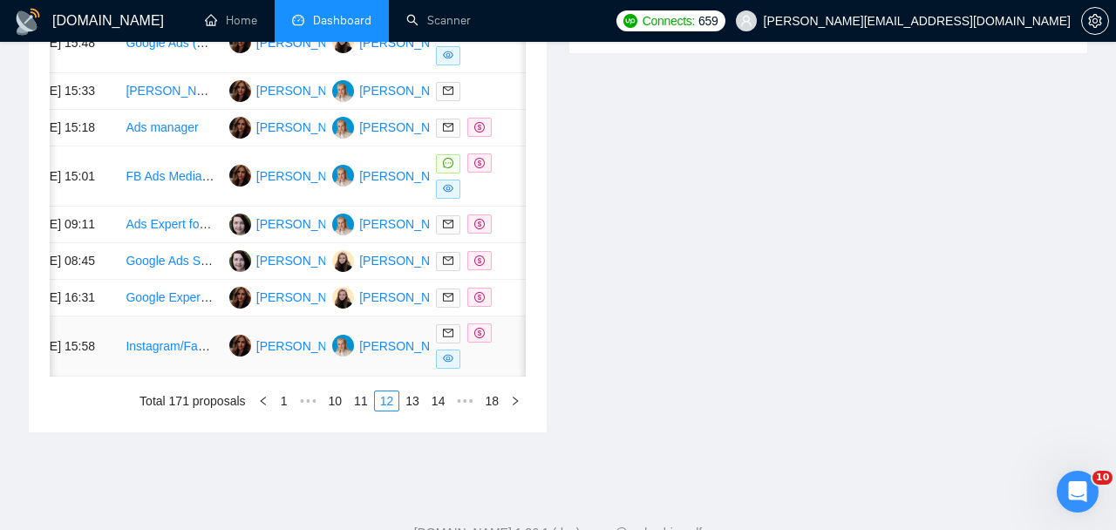
scroll to position [968, 0]
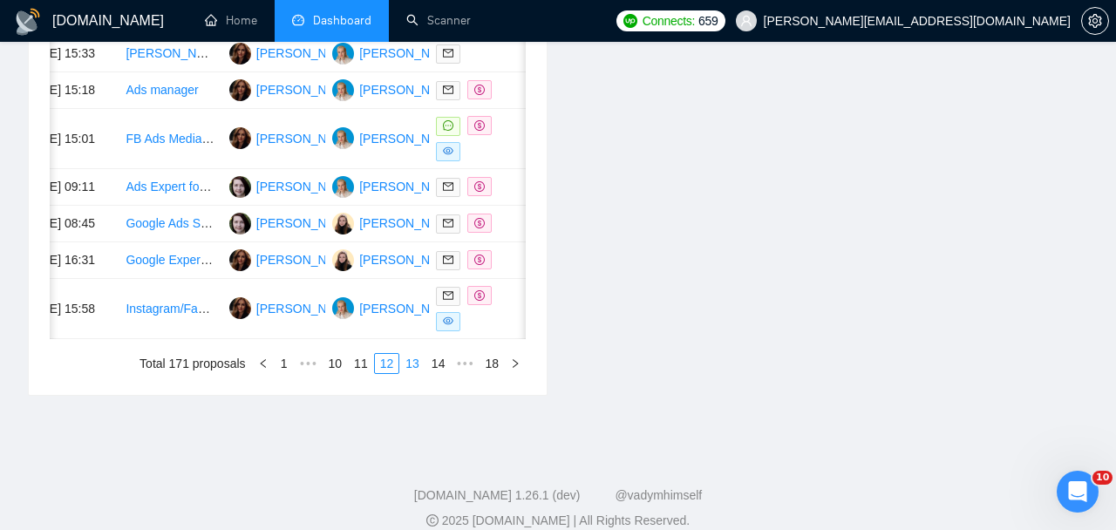
click at [405, 373] on link "13" at bounding box center [412, 363] width 24 height 19
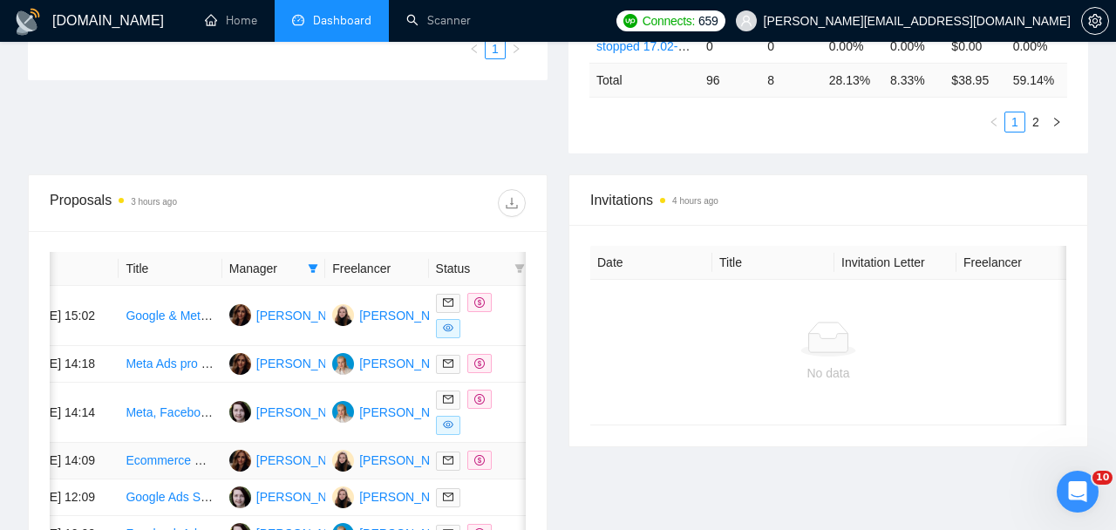
scroll to position [501, 0]
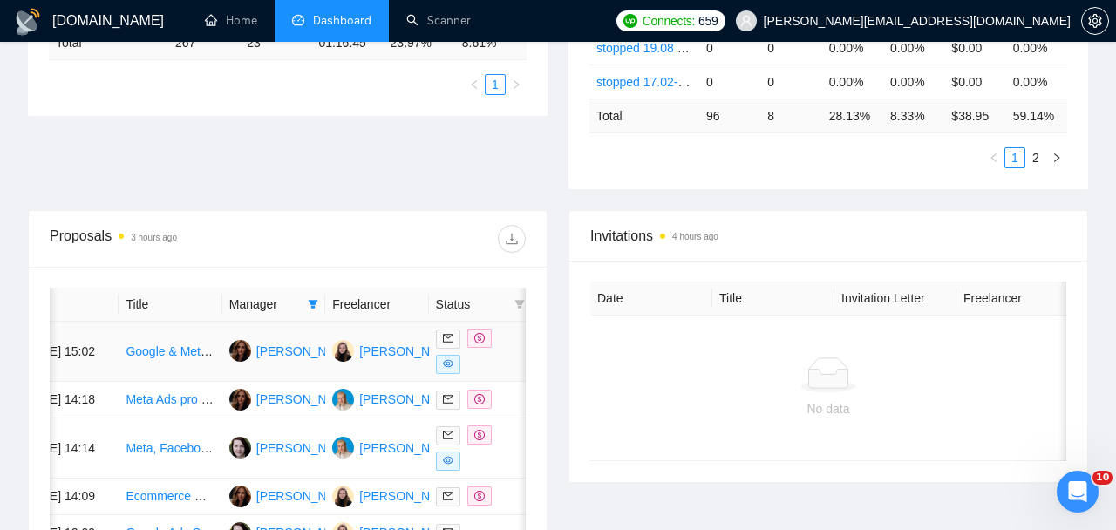
click at [500, 368] on div at bounding box center [480, 351] width 89 height 45
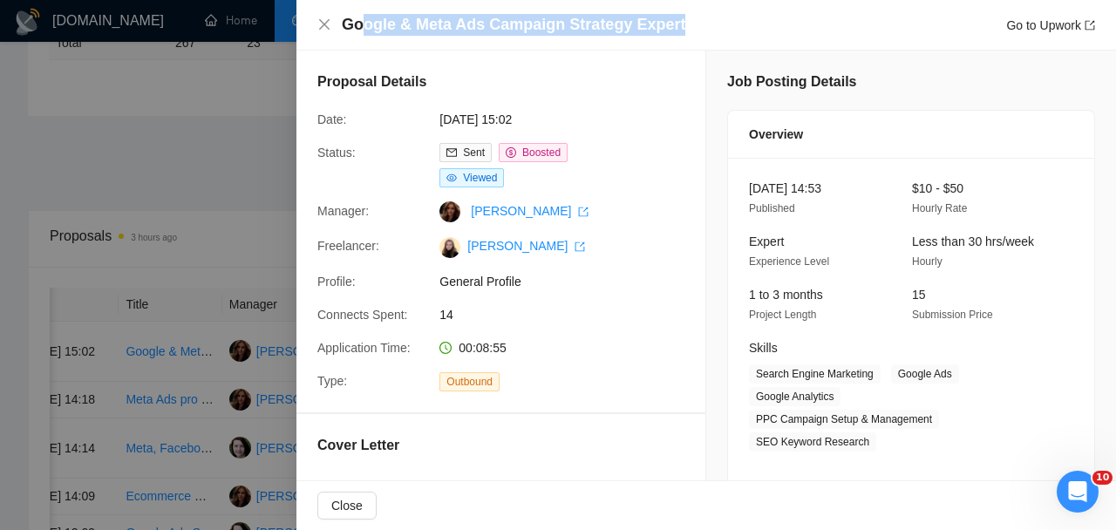
drag, startPoint x: 687, startPoint y: 19, endPoint x: 360, endPoint y: 17, distance: 327.0
click at [360, 17] on div "Google & Meta Ads Campaign Strategy Expert Go to Upwork" at bounding box center [718, 25] width 753 height 22
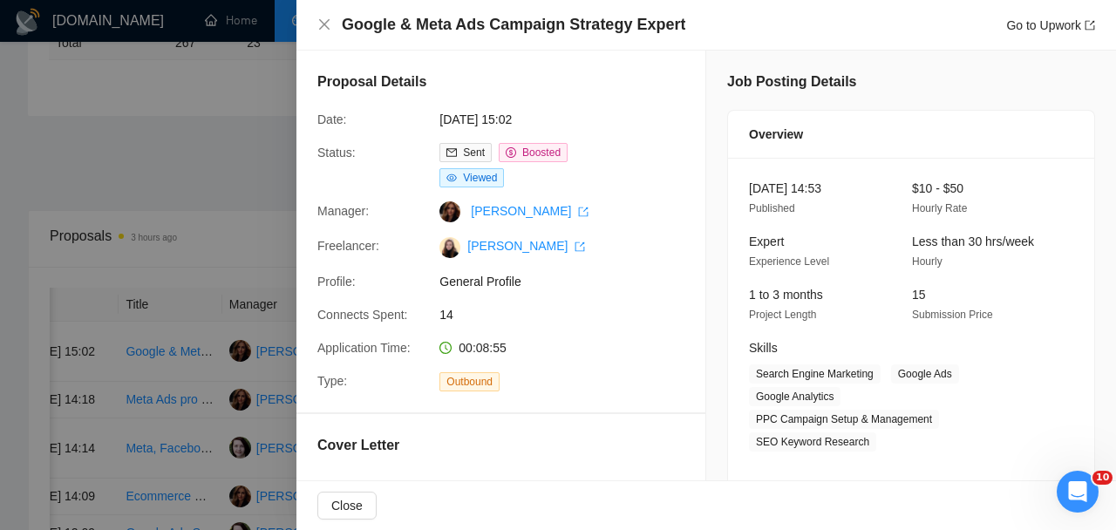
click at [214, 337] on div at bounding box center [558, 265] width 1116 height 530
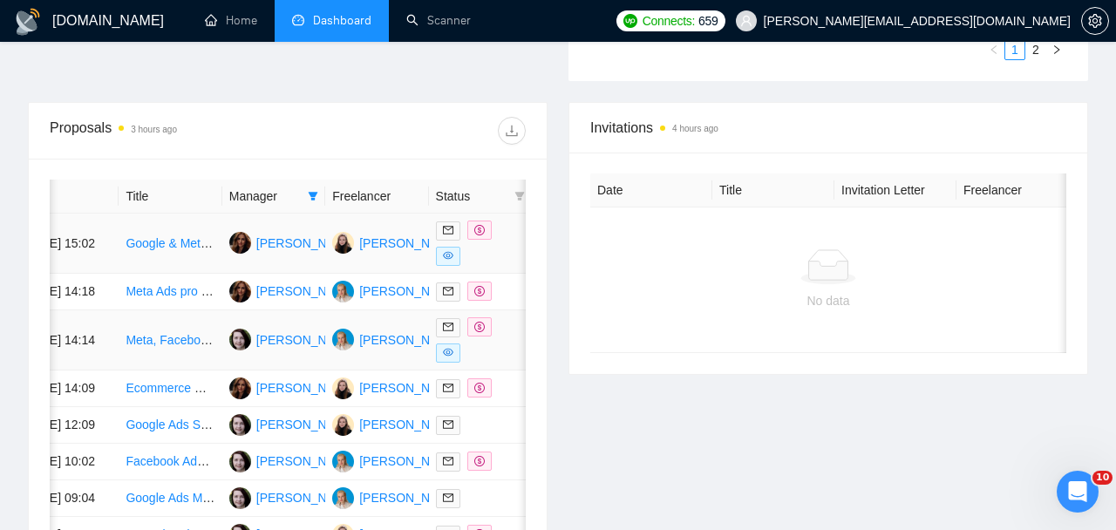
scroll to position [611, 0]
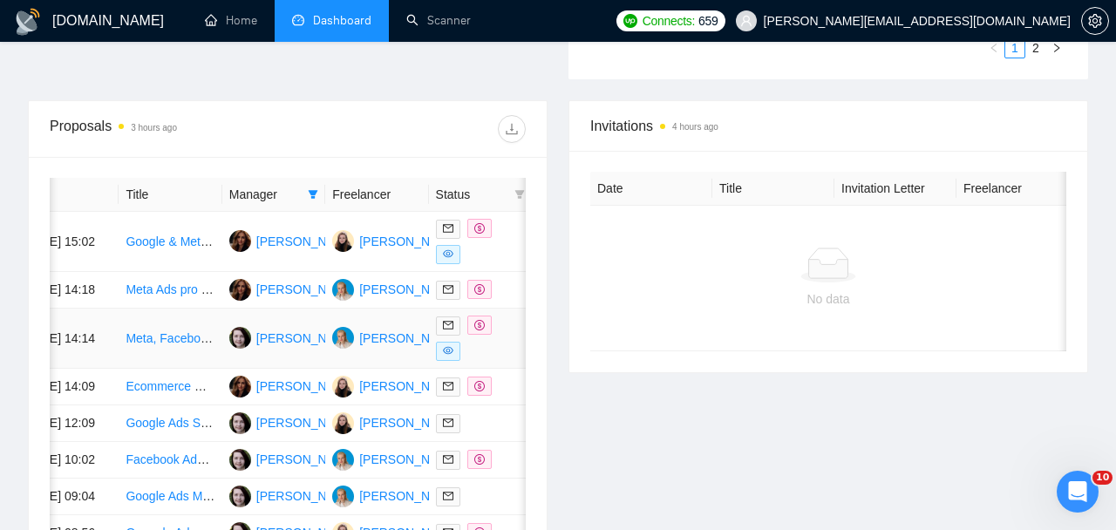
click at [494, 361] on div at bounding box center [480, 338] width 89 height 45
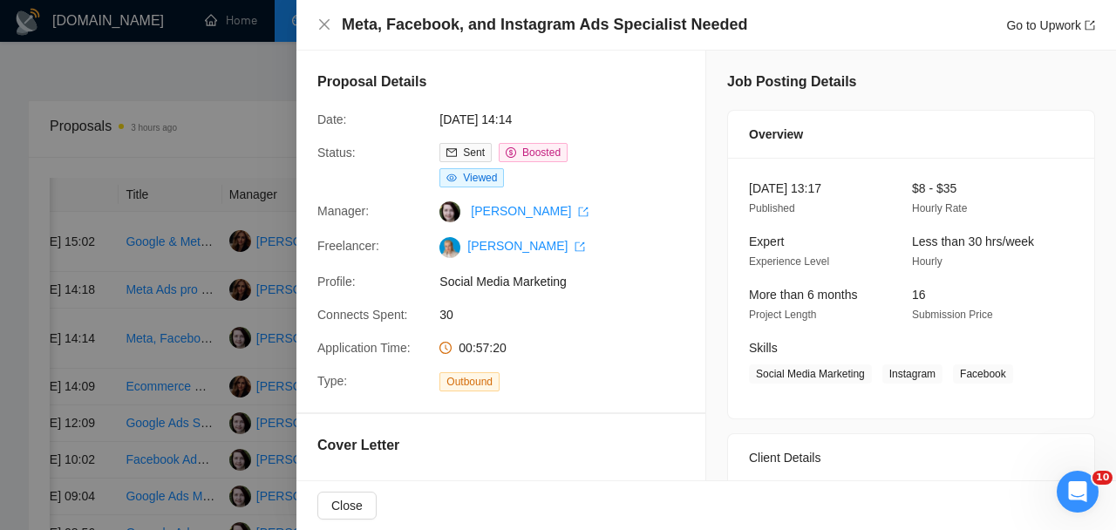
drag, startPoint x: 751, startPoint y: 39, endPoint x: 441, endPoint y: 32, distance: 309.6
click at [441, 32] on div "Meta, Facebook, and Instagram Ads Specialist Needed Go to Upwork" at bounding box center [706, 25] width 820 height 51
click at [652, 58] on div "Proposal Details Date: [DATE] 14:14 Status: Sent Boosted Viewed Manager: [PERSO…" at bounding box center [500, 232] width 409 height 362
drag, startPoint x: 683, startPoint y: 12, endPoint x: 509, endPoint y: 11, distance: 173.5
click at [509, 11] on div "Meta, Facebook, and Instagram Ads Specialist Needed Go to Upwork" at bounding box center [706, 25] width 820 height 51
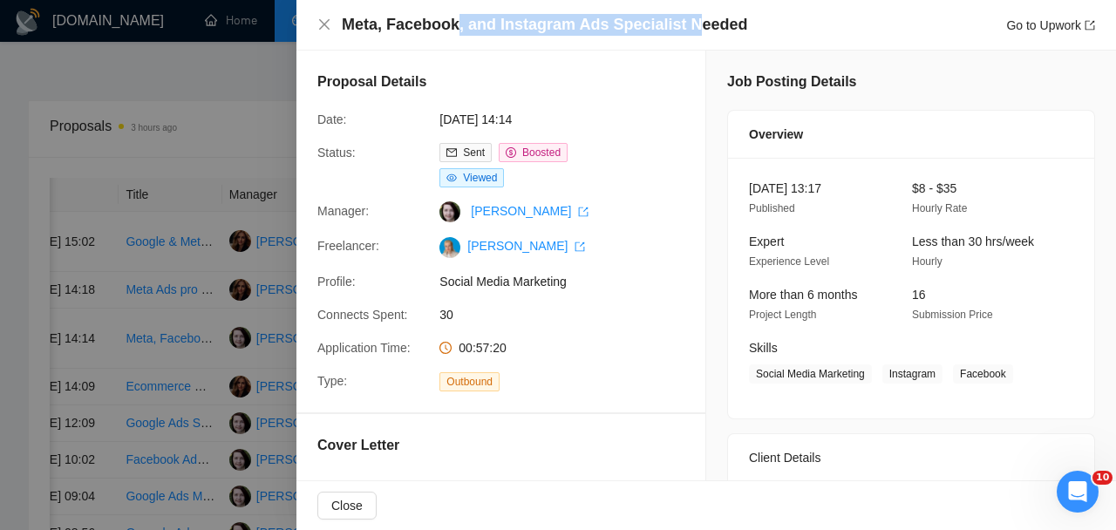
drag, startPoint x: 692, startPoint y: 29, endPoint x: 458, endPoint y: 28, distance: 234.6
click at [458, 28] on h4 "Meta, Facebook, and Instagram Ads Specialist Needed" at bounding box center [544, 25] width 405 height 22
click at [135, 356] on div at bounding box center [558, 265] width 1116 height 530
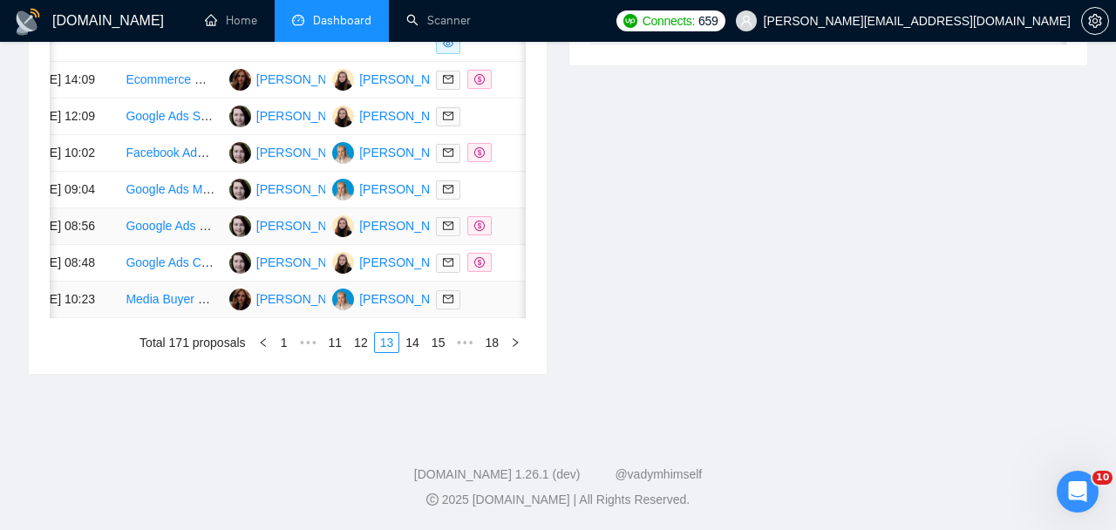
scroll to position [958, 0]
click at [401, 352] on link "14" at bounding box center [412, 342] width 24 height 19
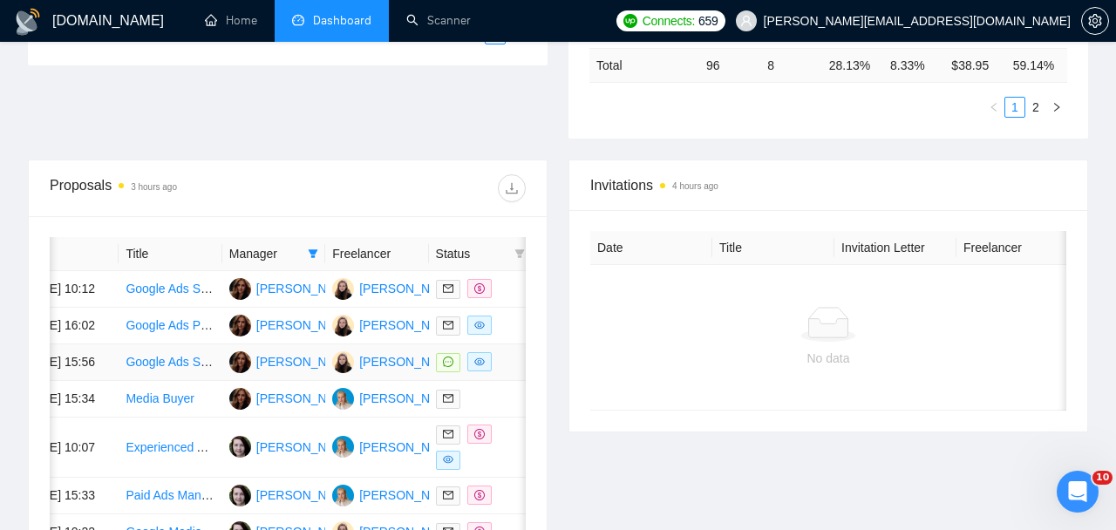
scroll to position [549, 0]
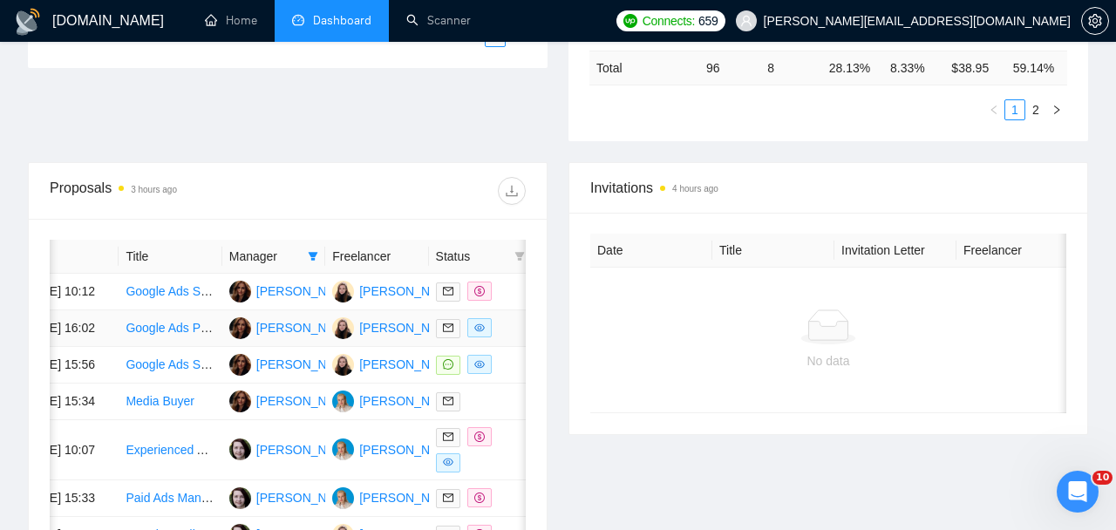
click at [505, 347] on td at bounding box center [480, 328] width 103 height 37
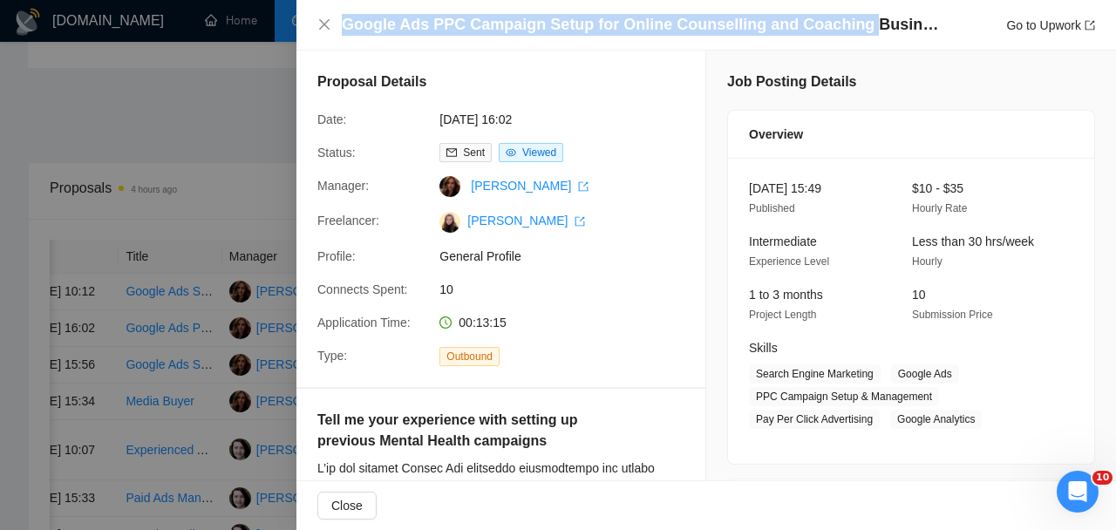
drag, startPoint x: 860, startPoint y: 31, endPoint x: 341, endPoint y: 29, distance: 518.8
click at [342, 29] on h4 "Google Ads PPC Campaign Setup for Online Counselling and Coaching Business" at bounding box center [643, 25] width 602 height 22
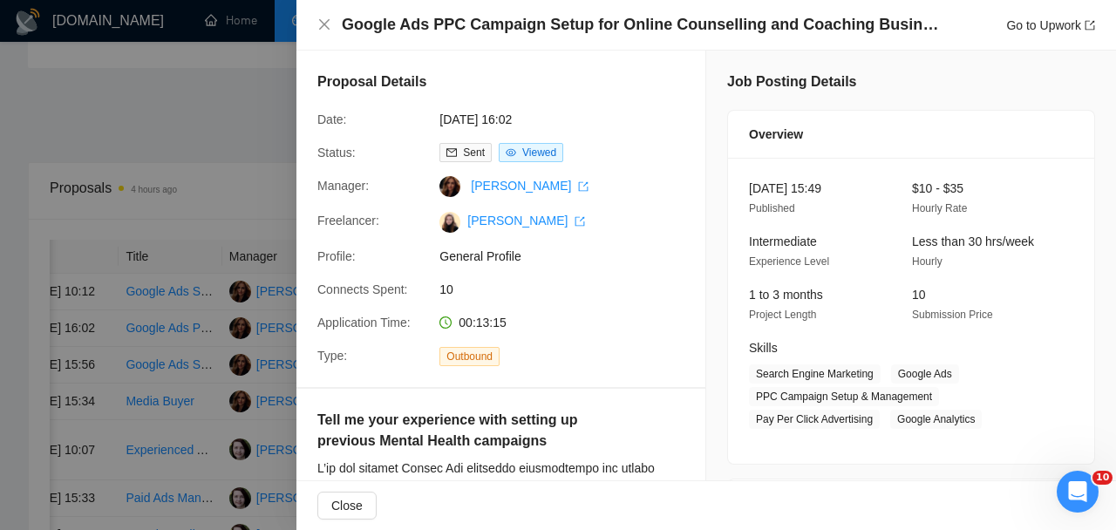
click at [203, 392] on div at bounding box center [558, 265] width 1116 height 530
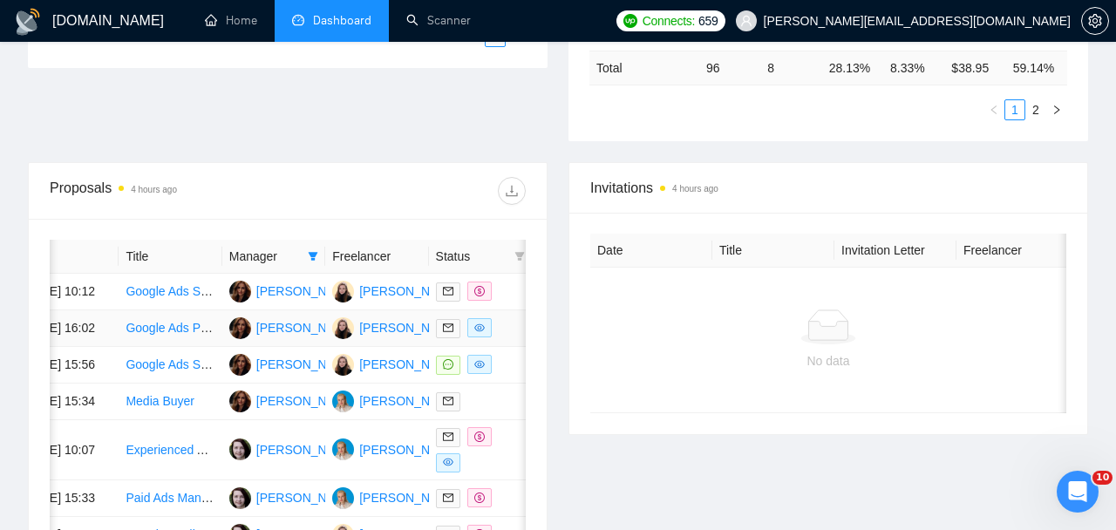
click at [506, 337] on td at bounding box center [480, 328] width 103 height 37
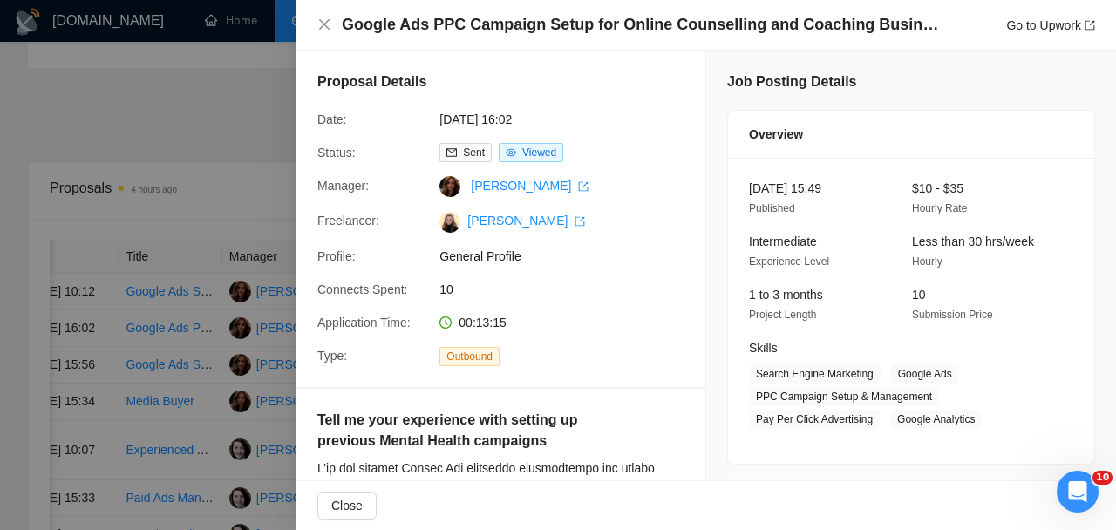
click at [201, 295] on div at bounding box center [558, 265] width 1116 height 530
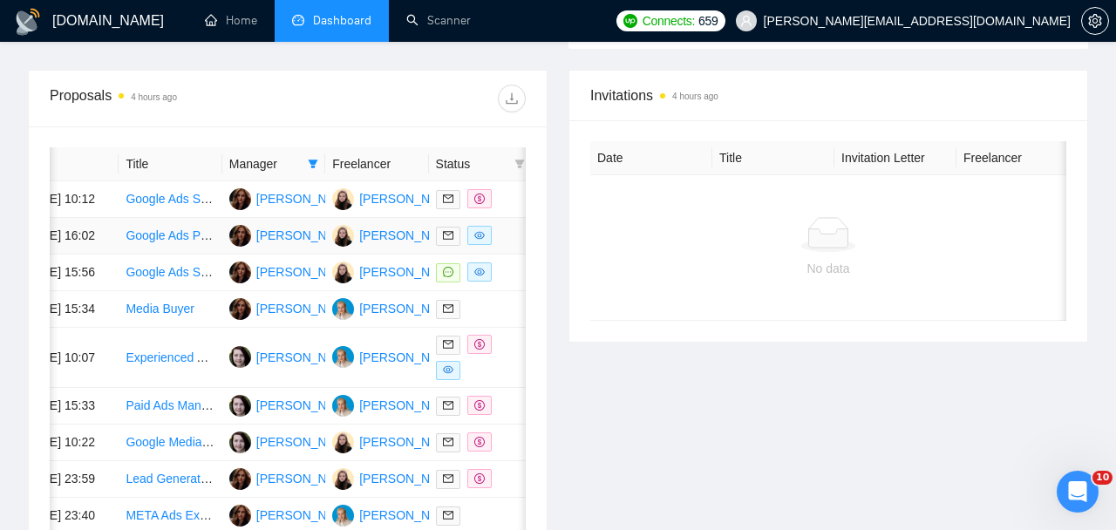
scroll to position [643, 0]
click at [493, 282] on div at bounding box center [480, 272] width 89 height 20
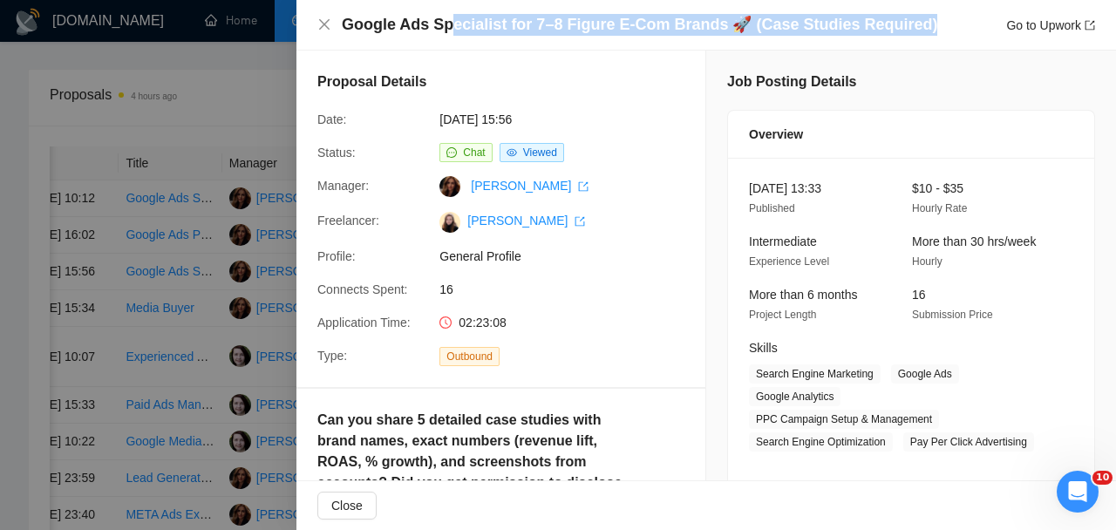
drag, startPoint x: 929, startPoint y: 31, endPoint x: 446, endPoint y: 30, distance: 482.2
click at [446, 30] on div "Google Ads Specialist for 7–8 Figure E-Com Brands 🚀 (Case Studies Required) Go …" at bounding box center [718, 25] width 753 height 22
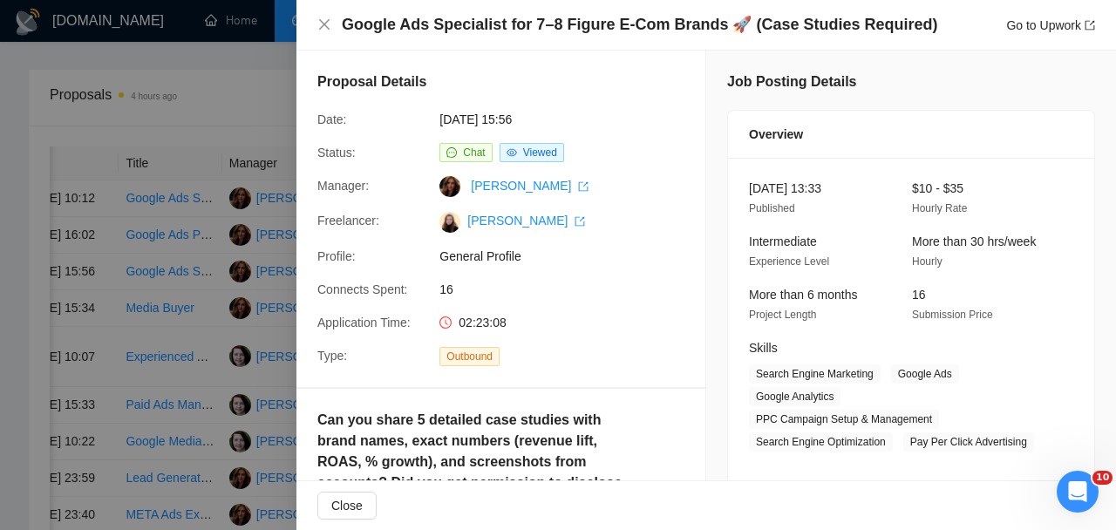
click at [181, 347] on div at bounding box center [558, 265] width 1116 height 530
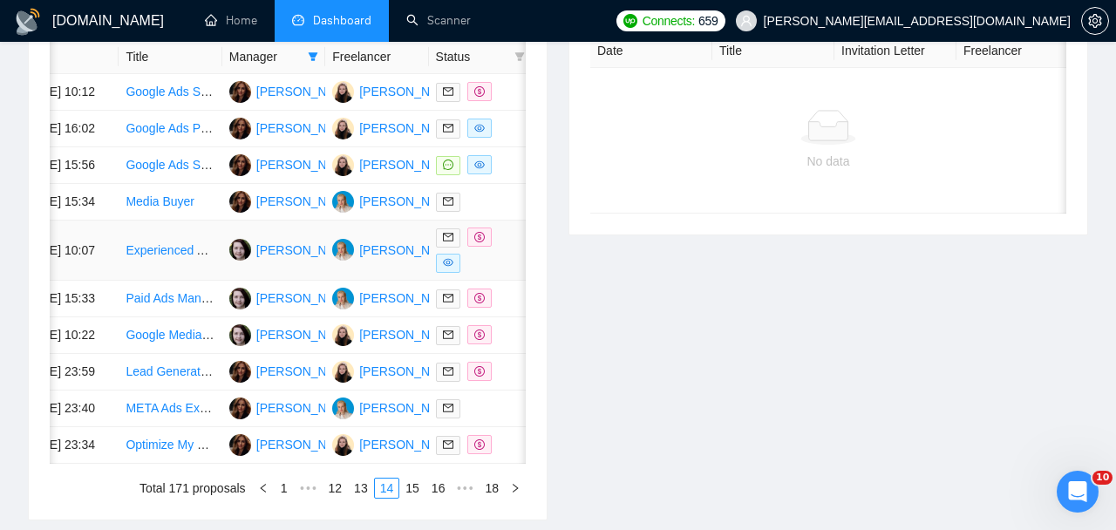
scroll to position [753, 0]
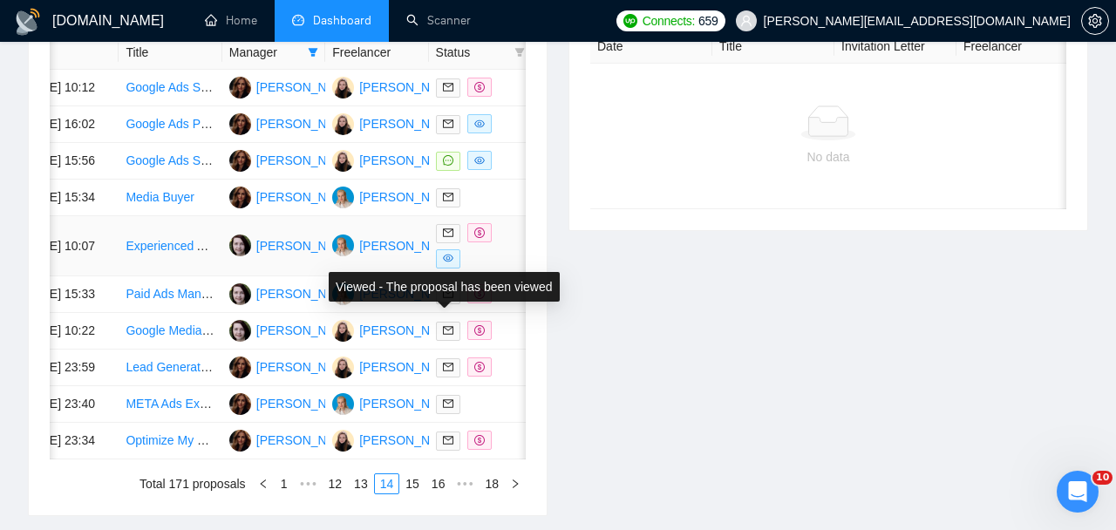
click at [478, 269] on div at bounding box center [480, 245] width 89 height 45
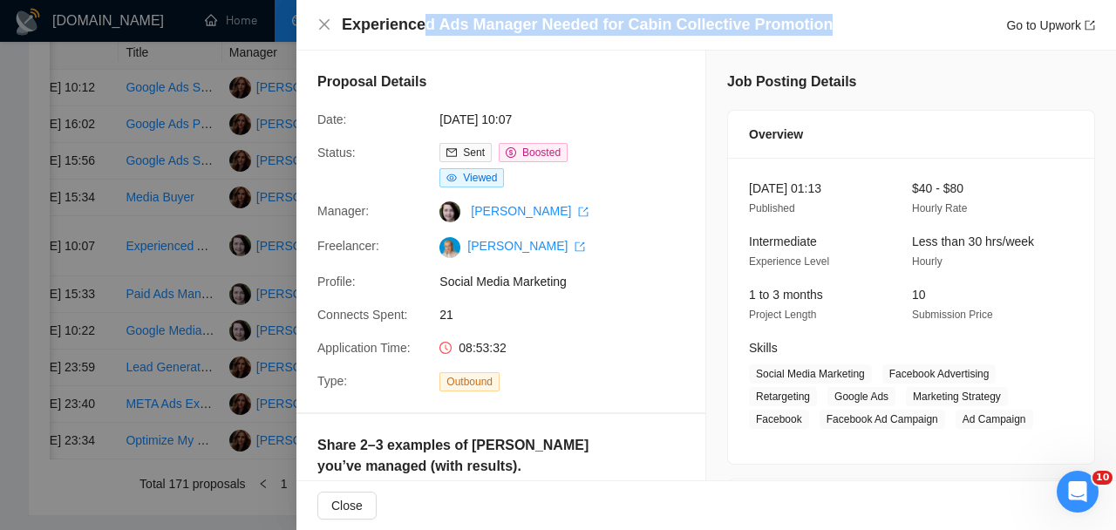
drag, startPoint x: 826, startPoint y: 20, endPoint x: 424, endPoint y: 15, distance: 402.0
click at [424, 15] on div "Experienced Ads Manager Needed for Cabin Collective Promotion Go to Upwork" at bounding box center [718, 25] width 753 height 22
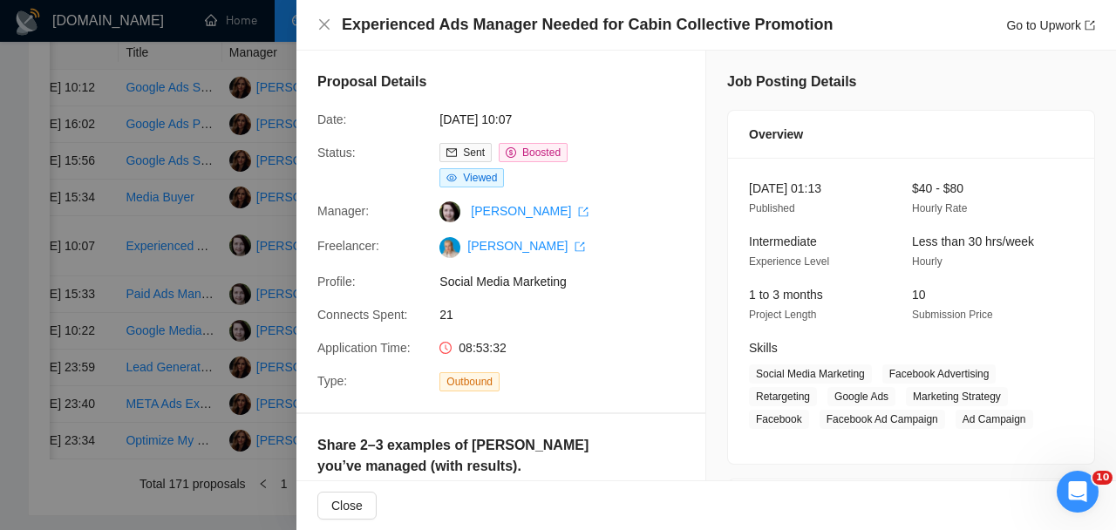
click at [177, 357] on div at bounding box center [558, 265] width 1116 height 530
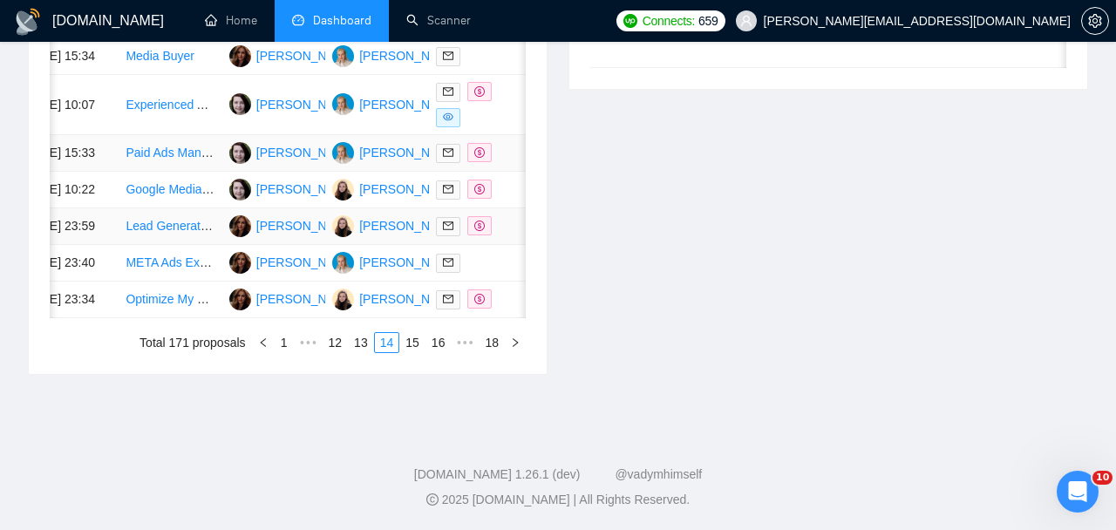
scroll to position [936, 0]
click at [410, 352] on link "15" at bounding box center [412, 342] width 24 height 19
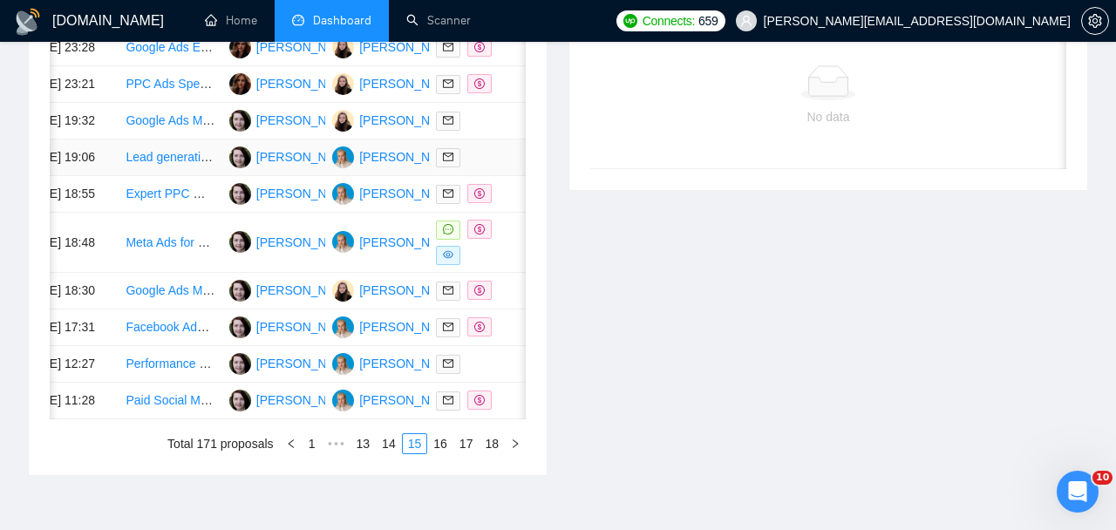
scroll to position [794, 0]
click at [499, 264] on div at bounding box center [480, 241] width 89 height 45
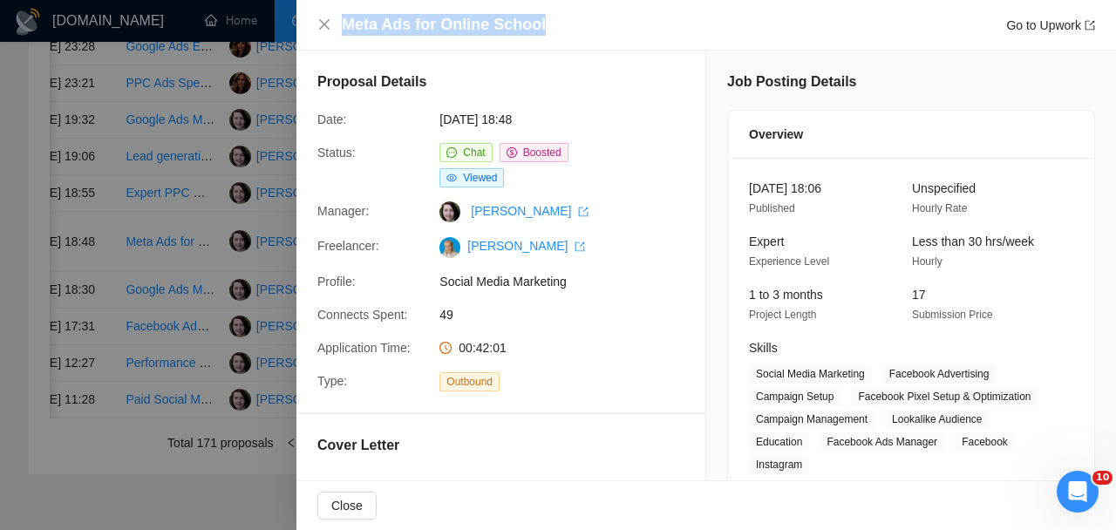
drag, startPoint x: 631, startPoint y: 28, endPoint x: 299, endPoint y: 15, distance: 332.5
click at [299, 15] on div "Meta Ads for Online School Go to Upwork" at bounding box center [706, 25] width 820 height 51
click at [555, 19] on div "Meta Ads for Online School Go to Upwork" at bounding box center [718, 25] width 753 height 22
drag, startPoint x: 536, startPoint y: 19, endPoint x: 377, endPoint y: 11, distance: 159.8
click at [377, 11] on div "Meta Ads for Online School Go to Upwork" at bounding box center [706, 25] width 820 height 51
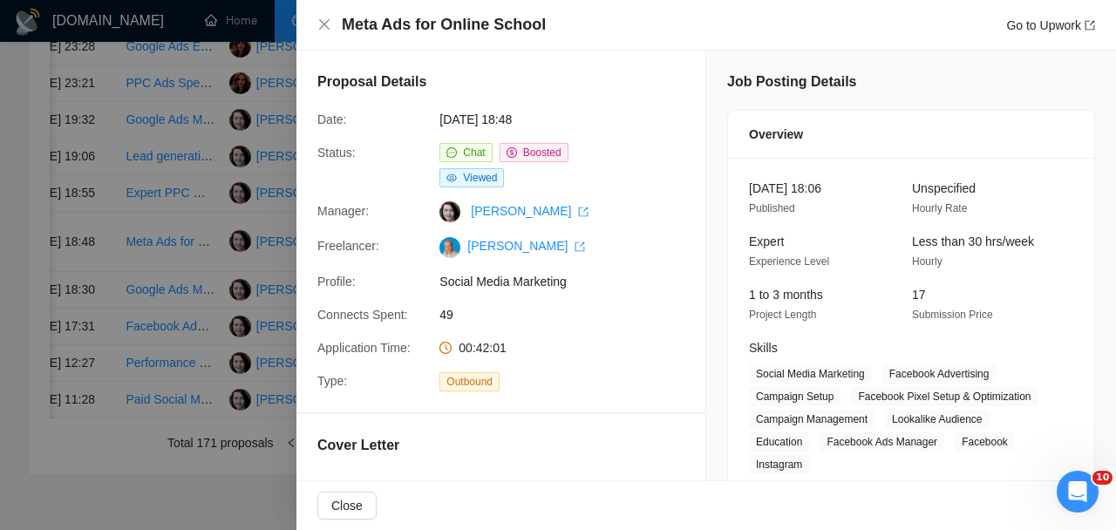
click at [340, 15] on div "Meta Ads for Online School Go to Upwork" at bounding box center [706, 25] width 778 height 22
drag, startPoint x: 342, startPoint y: 18, endPoint x: 541, endPoint y: 18, distance: 198.8
click at [541, 18] on div "Meta Ads for Online School Go to Upwork" at bounding box center [718, 25] width 753 height 22
click at [238, 383] on div at bounding box center [558, 265] width 1116 height 530
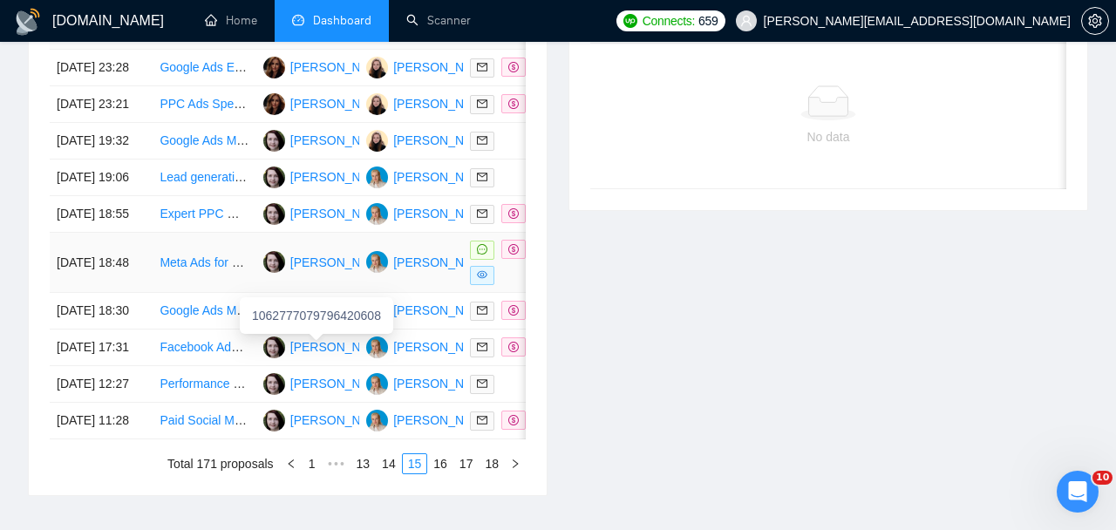
scroll to position [0, 3]
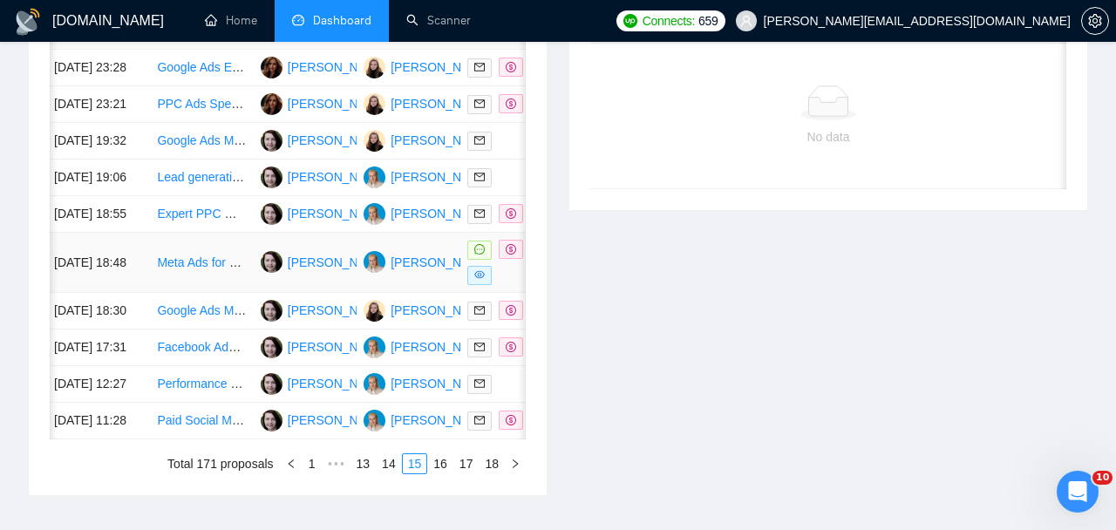
click at [512, 285] on div at bounding box center [511, 262] width 89 height 45
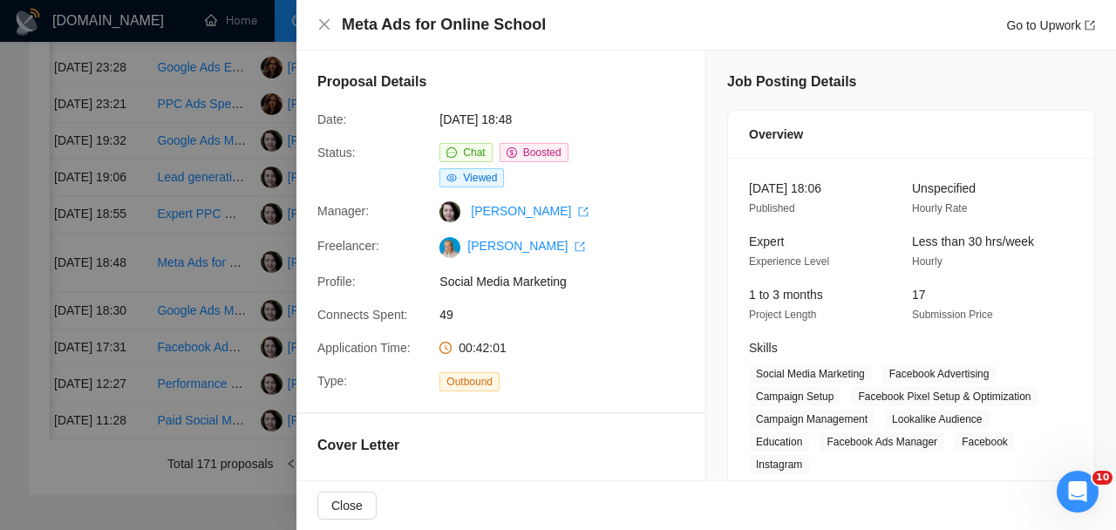
click at [223, 338] on div at bounding box center [558, 265] width 1116 height 530
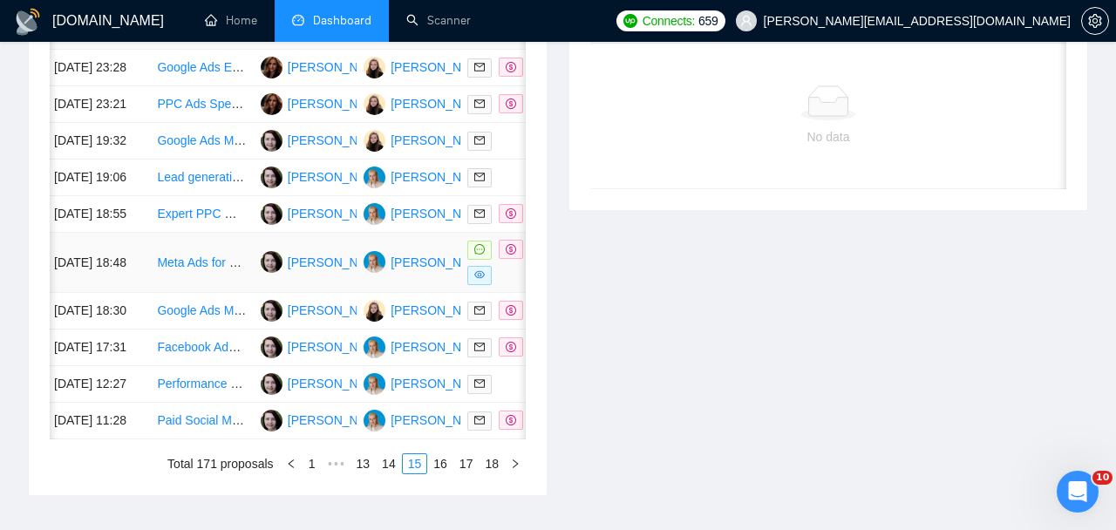
click at [199, 269] on link "Meta Ads for Online School" at bounding box center [231, 262] width 148 height 14
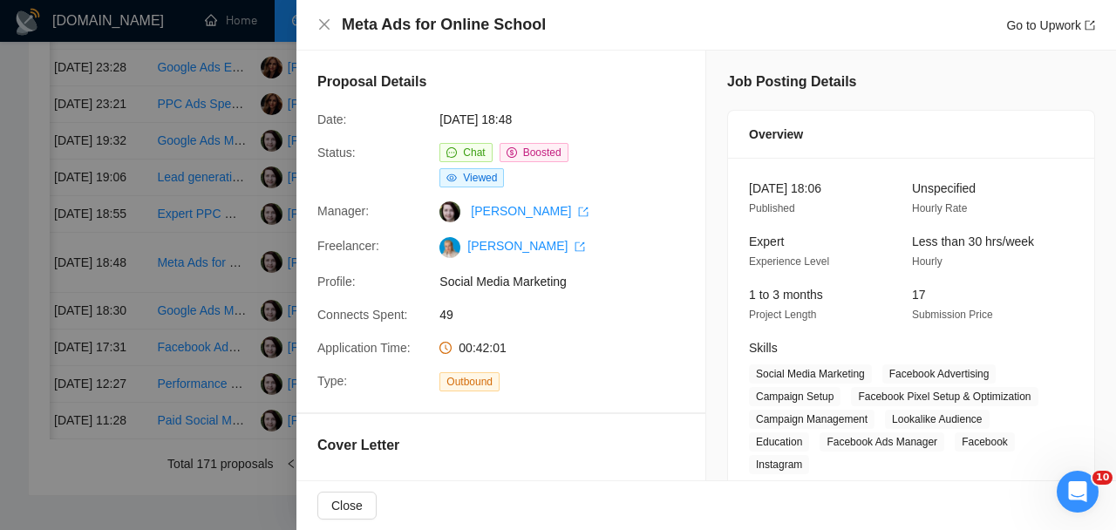
click at [242, 244] on div at bounding box center [558, 265] width 1116 height 530
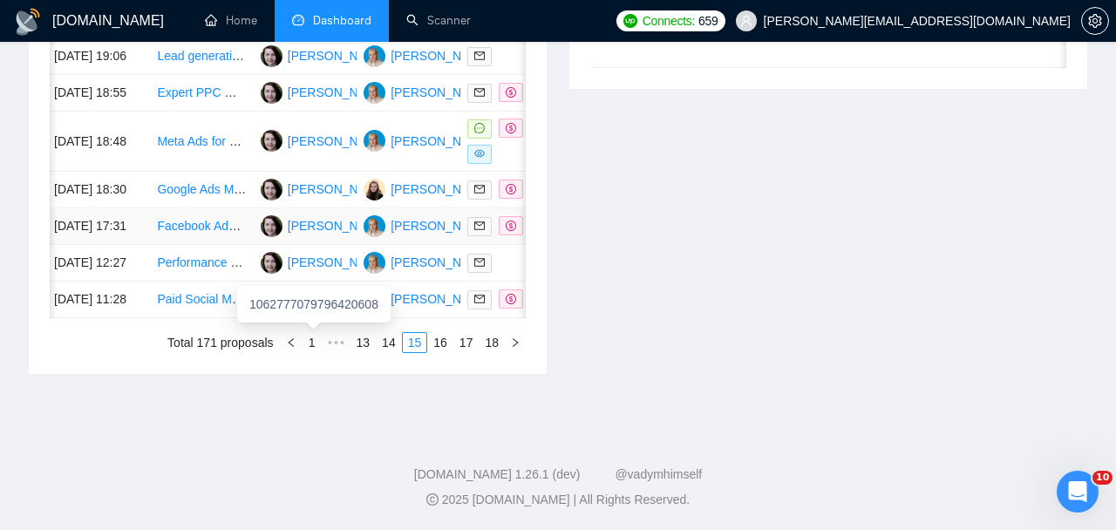
scroll to position [925, 0]
click at [442, 352] on link "16" at bounding box center [440, 342] width 24 height 19
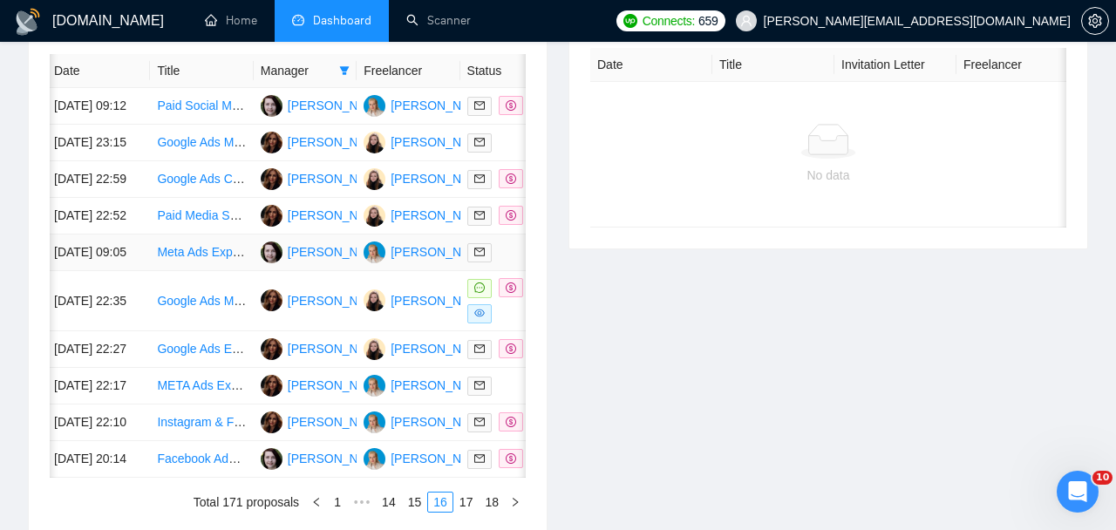
scroll to position [780, 0]
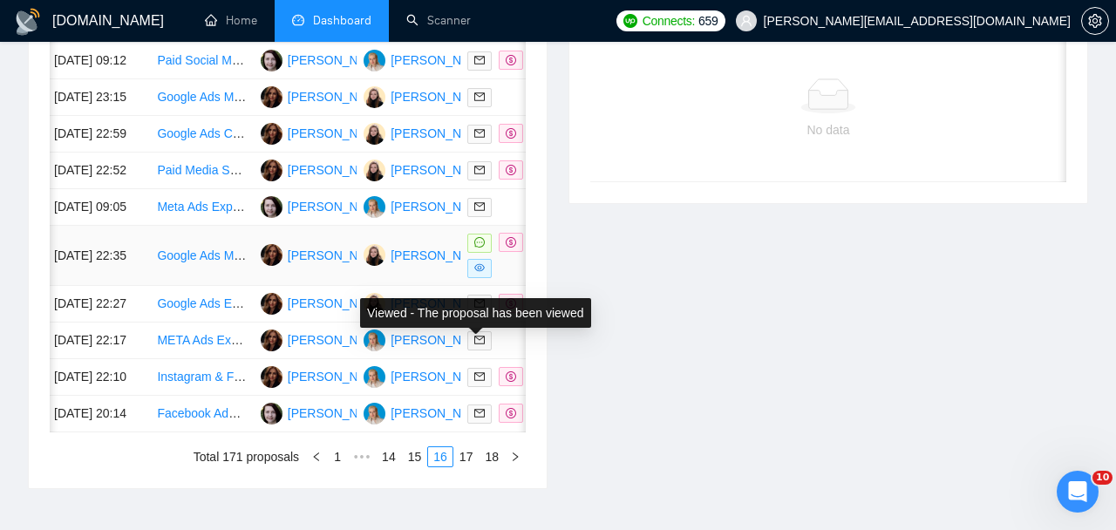
click at [465, 286] on td at bounding box center [511, 256] width 103 height 60
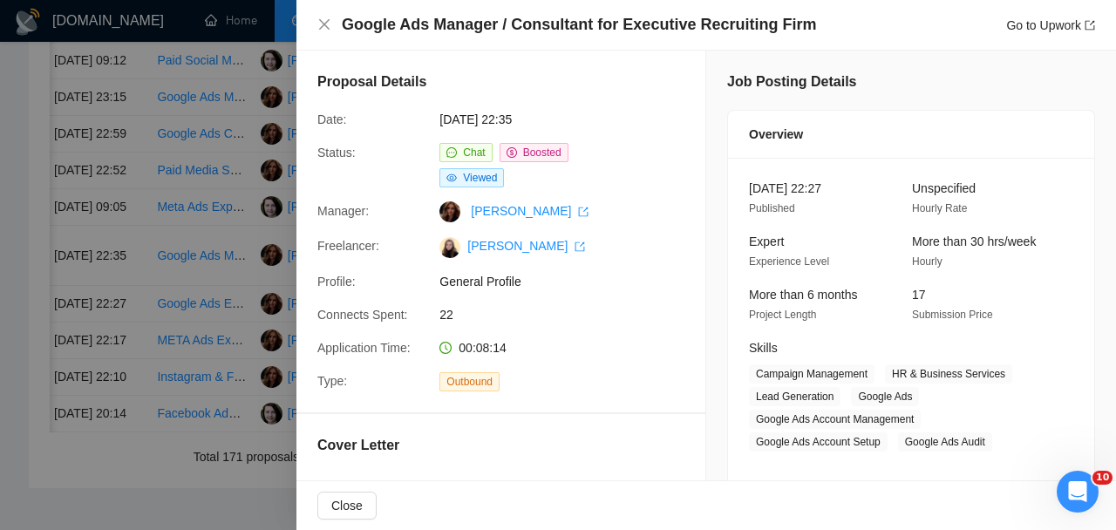
click at [221, 311] on div at bounding box center [558, 265] width 1116 height 530
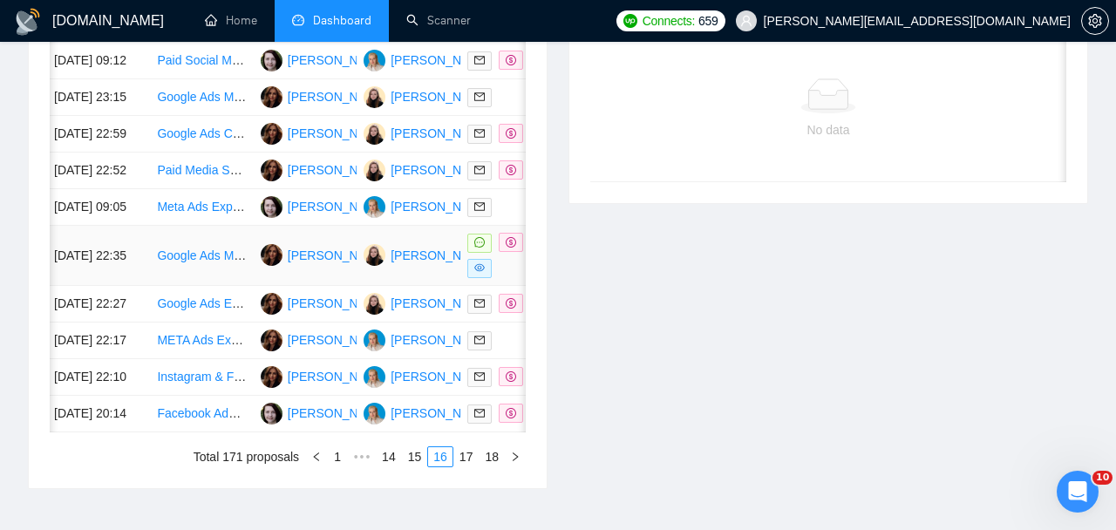
click at [517, 278] on div at bounding box center [511, 255] width 89 height 45
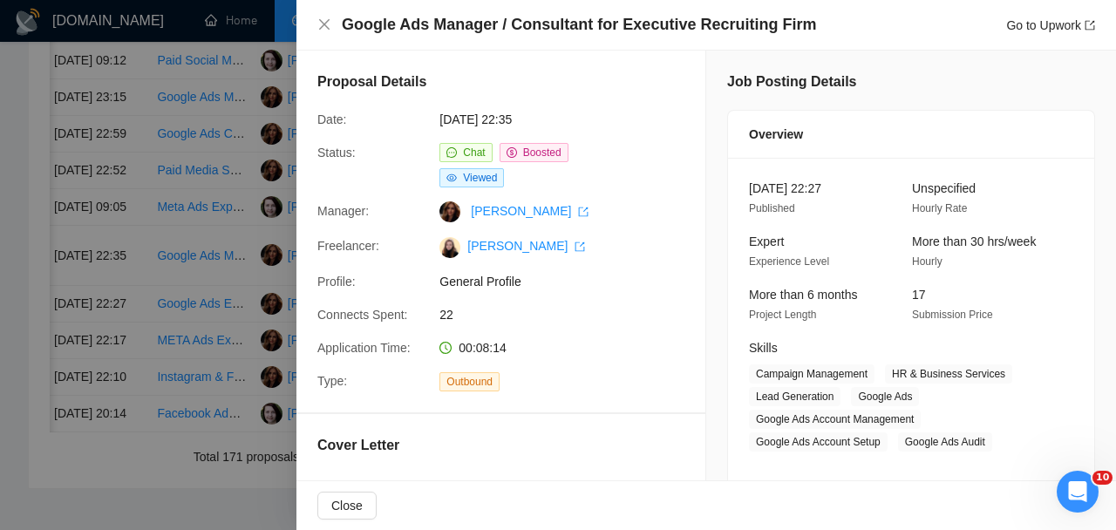
click at [232, 388] on div at bounding box center [558, 265] width 1116 height 530
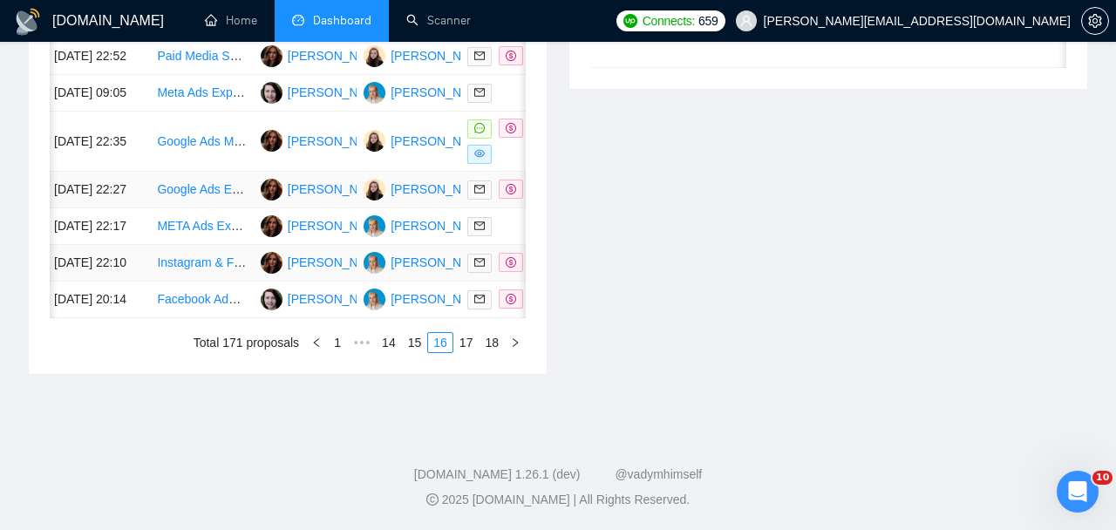
scroll to position [972, 0]
click at [457, 352] on link "17" at bounding box center [466, 342] width 24 height 19
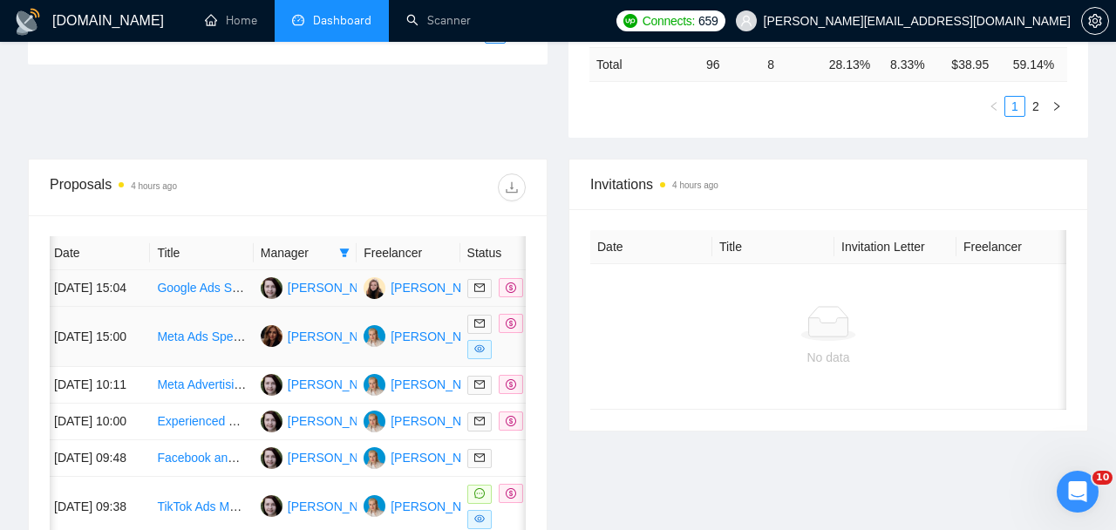
scroll to position [556, 0]
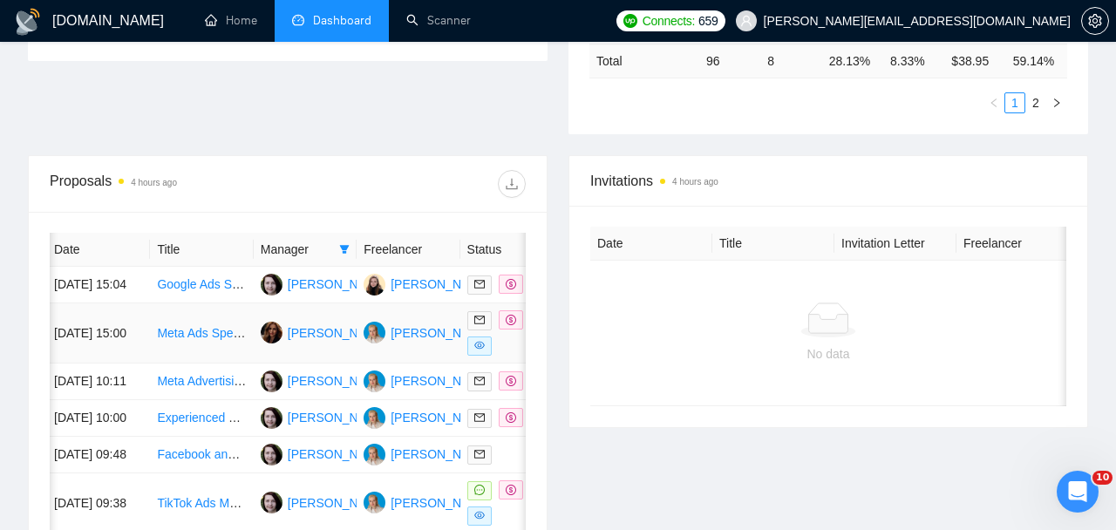
click at [280, 364] on td "[PERSON_NAME]" at bounding box center [305, 333] width 103 height 60
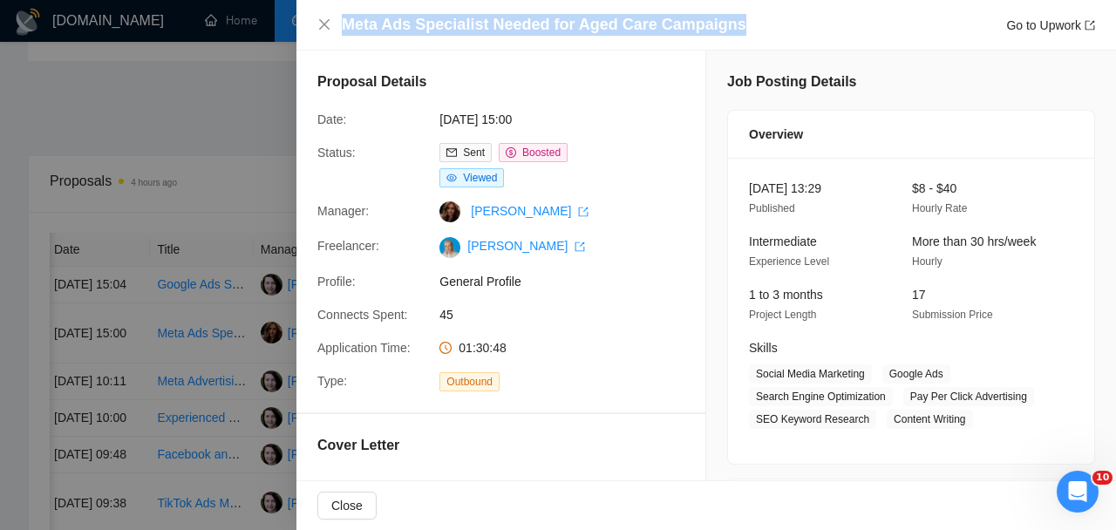
drag, startPoint x: 747, startPoint y: 24, endPoint x: 346, endPoint y: 28, distance: 401.1
click at [346, 28] on div "Meta Ads Specialist Needed for Aged Care Campaigns Go to Upwork" at bounding box center [718, 25] width 753 height 22
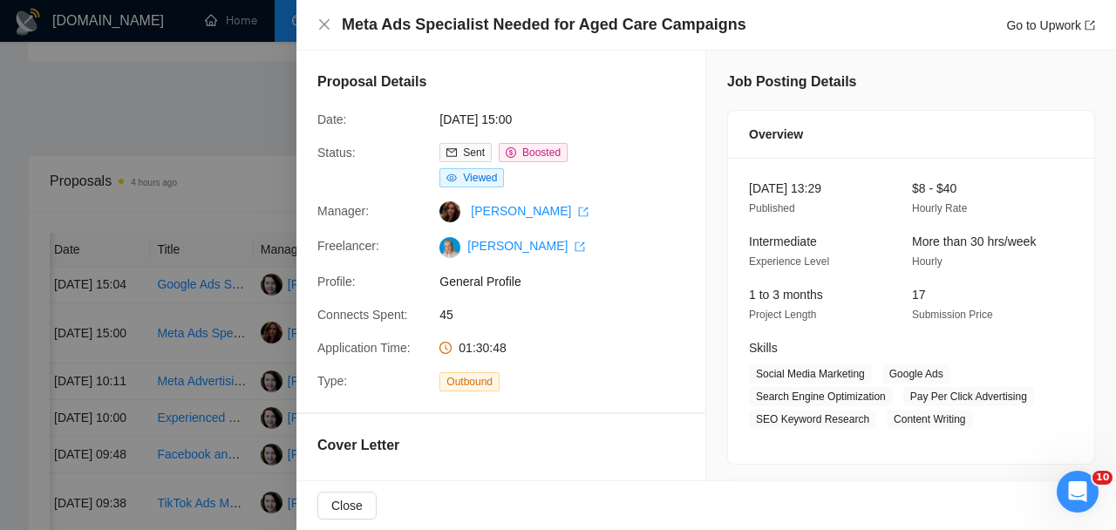
click at [238, 333] on div at bounding box center [558, 265] width 1116 height 530
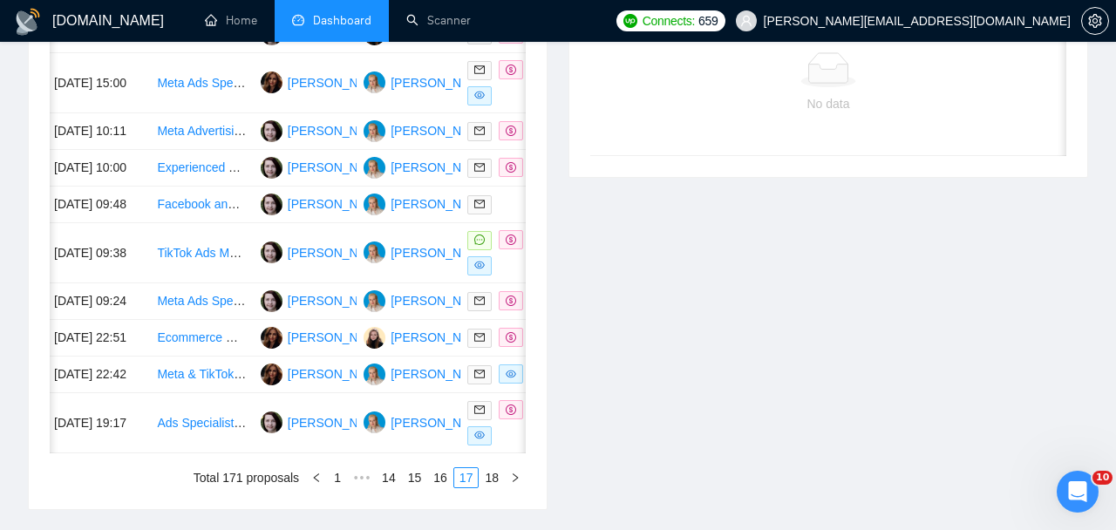
scroll to position [810, 0]
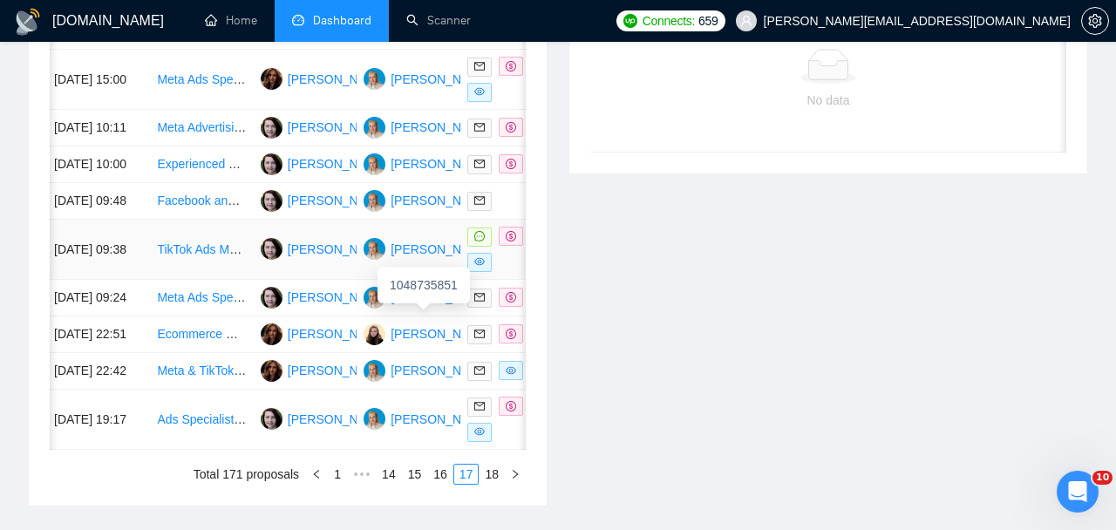
click at [417, 280] on td "[PERSON_NAME]" at bounding box center [408, 250] width 103 height 60
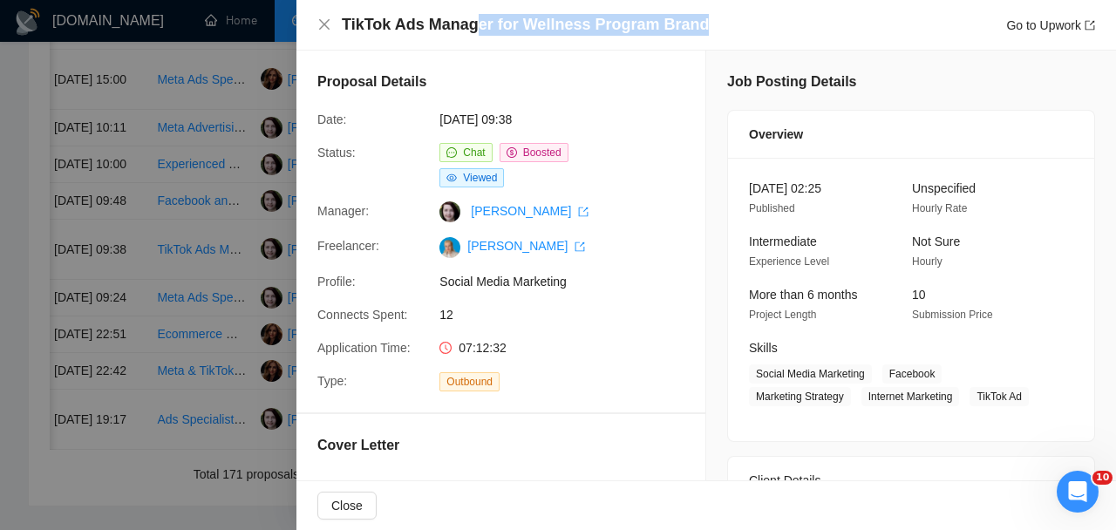
drag, startPoint x: 717, startPoint y: 30, endPoint x: 470, endPoint y: 22, distance: 246.9
click at [470, 22] on div "TikTok Ads Manager for Wellness Program Brand Go to Upwork" at bounding box center [718, 25] width 753 height 22
click at [159, 286] on div at bounding box center [558, 265] width 1116 height 530
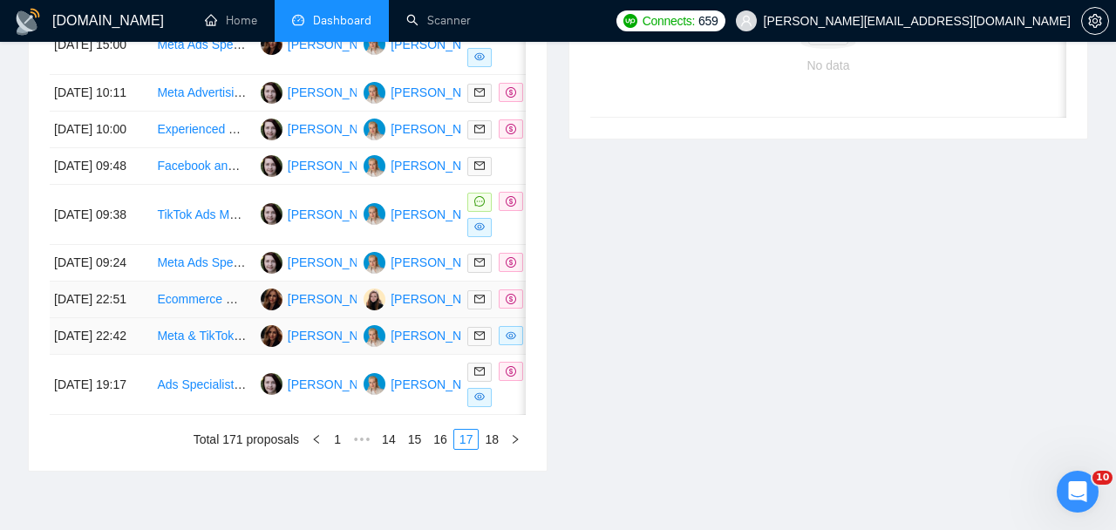
scroll to position [0, 0]
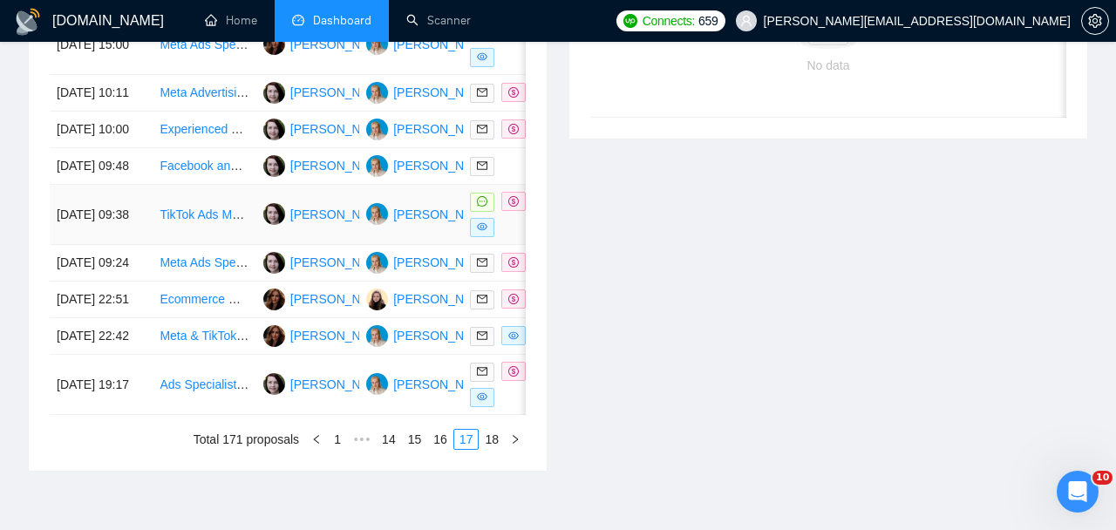
click at [210, 221] on link "TikTok Ads Manager for Wellness Program Brand" at bounding box center [293, 215] width 267 height 14
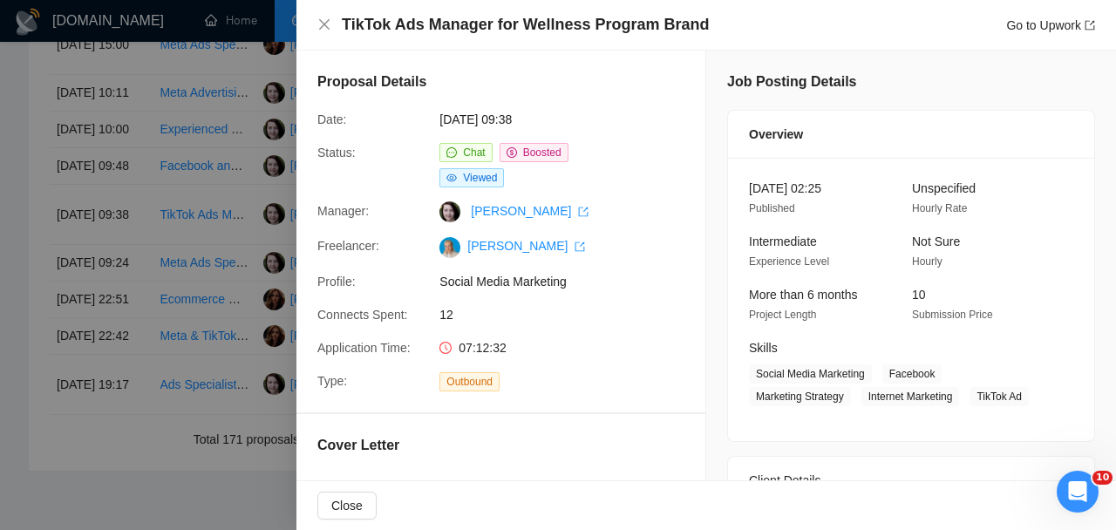
click at [170, 315] on div at bounding box center [558, 265] width 1116 height 530
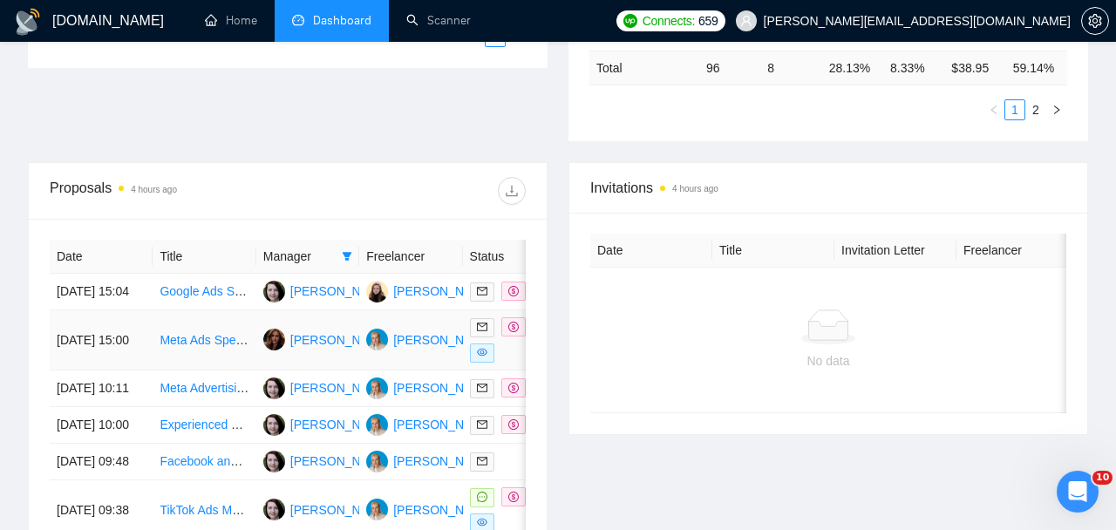
scroll to position [466, 0]
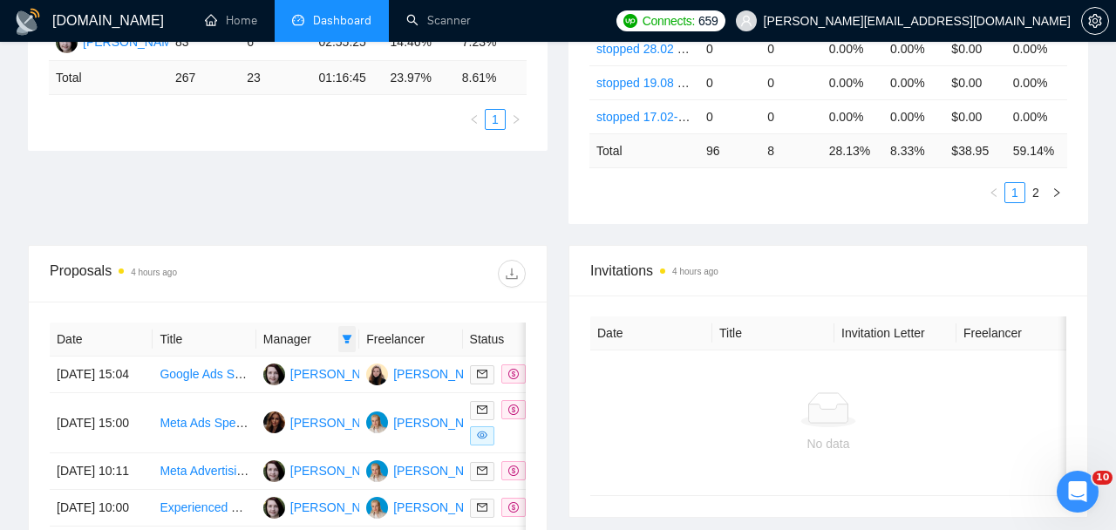
click at [343, 330] on span at bounding box center [346, 339] width 17 height 26
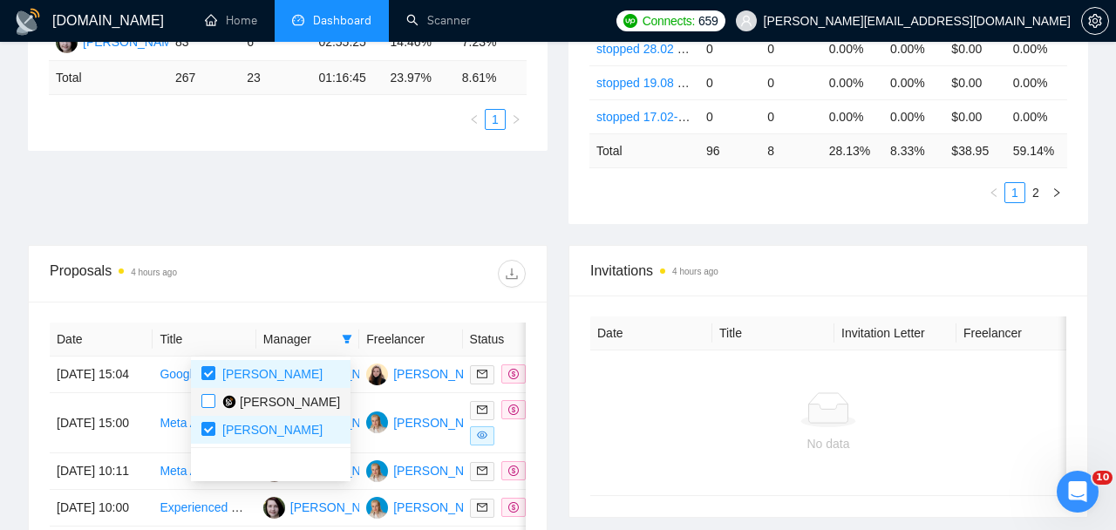
click at [211, 394] on input "checkbox" at bounding box center [208, 401] width 14 height 14
checkbox input "true"
click at [202, 364] on label at bounding box center [208, 373] width 14 height 19
click at [202, 366] on input "checkbox" at bounding box center [208, 373] width 14 height 14
checkbox input "true"
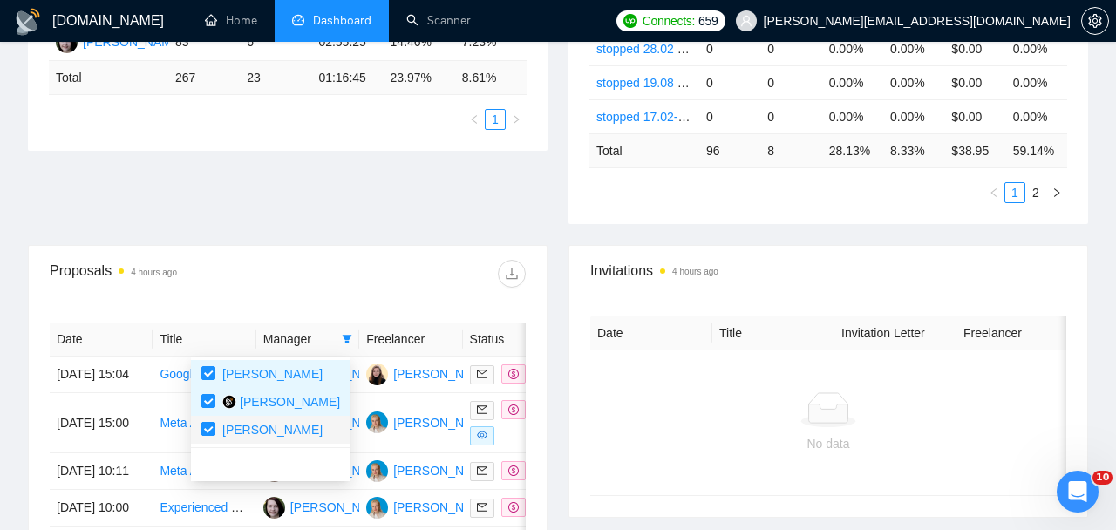
click at [206, 434] on input "checkbox" at bounding box center [208, 429] width 14 height 14
checkbox input "false"
click at [202, 370] on input "checkbox" at bounding box center [208, 373] width 14 height 14
checkbox input "false"
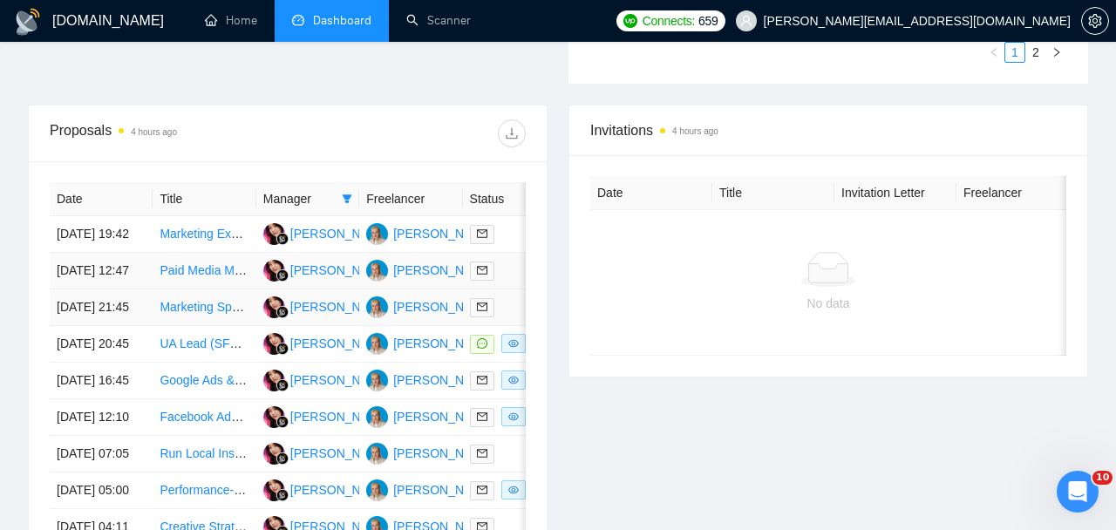
scroll to position [612, 0]
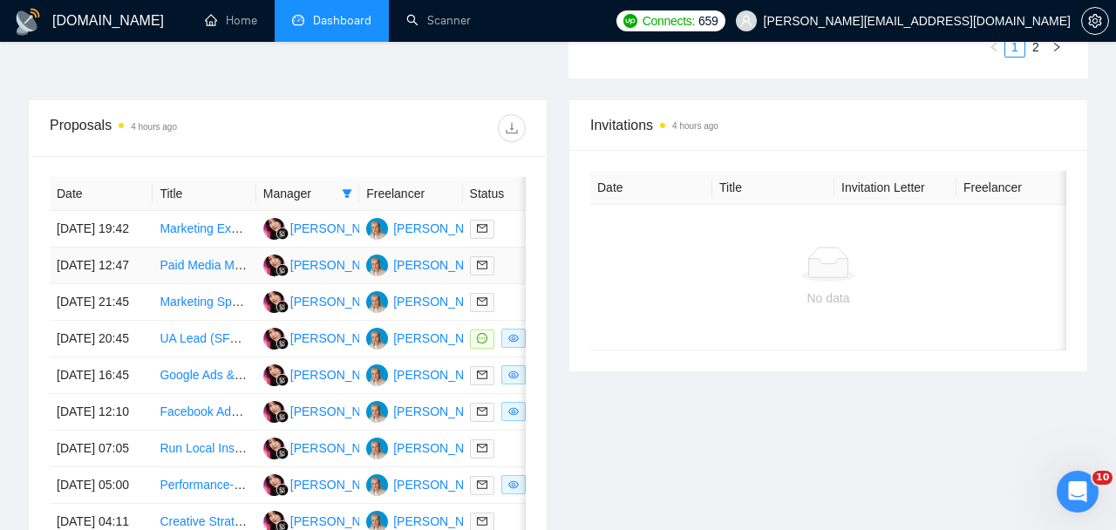
click at [469, 263] on td at bounding box center [514, 266] width 103 height 37
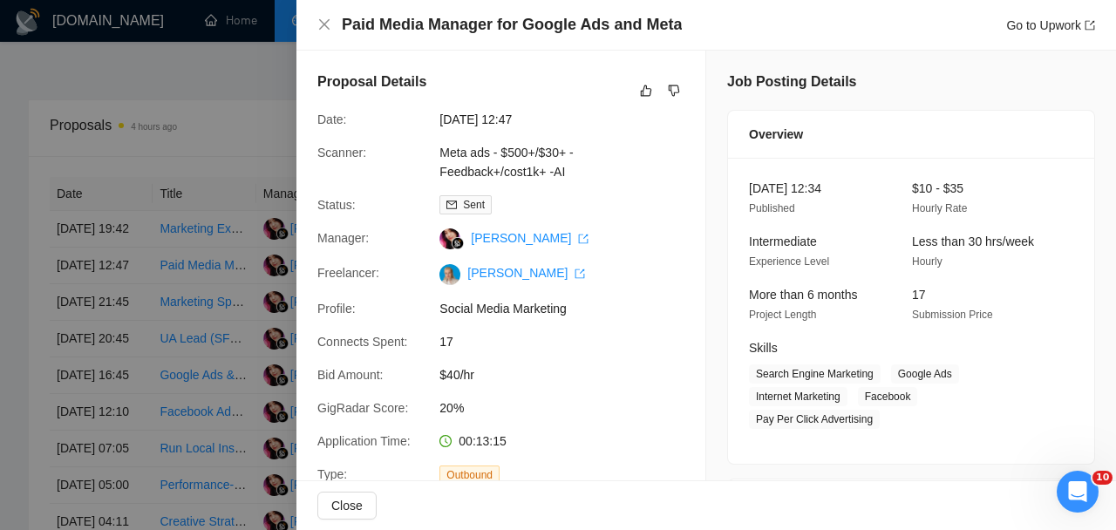
click at [202, 277] on div at bounding box center [558, 265] width 1116 height 530
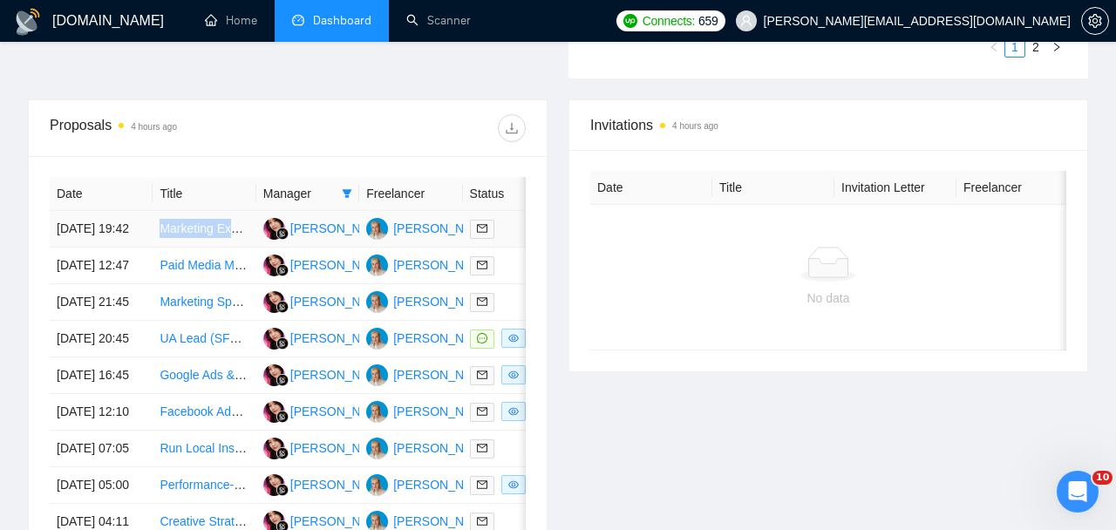
click at [476, 230] on span at bounding box center [482, 229] width 24 height 19
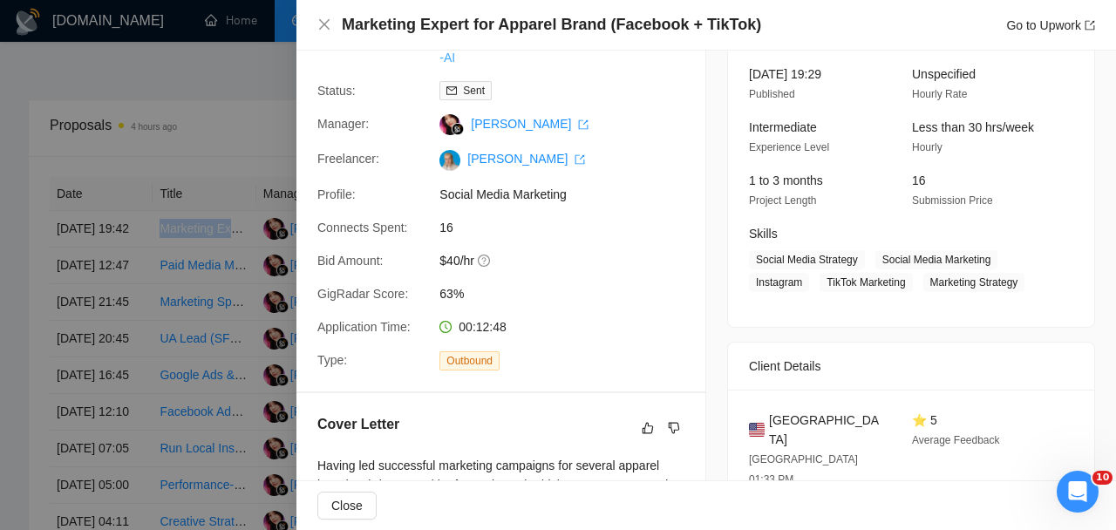
scroll to position [124, 0]
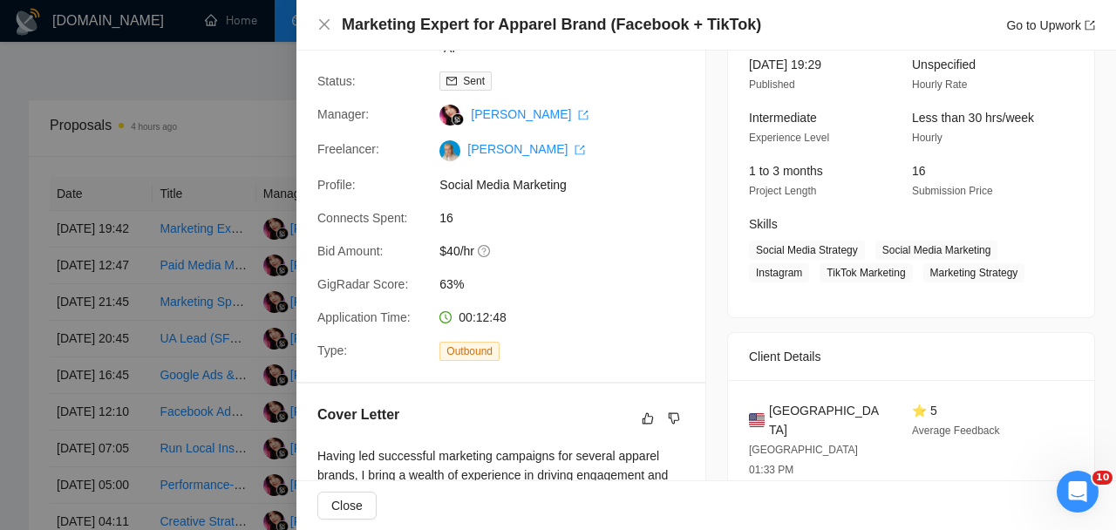
click at [245, 263] on div at bounding box center [558, 265] width 1116 height 530
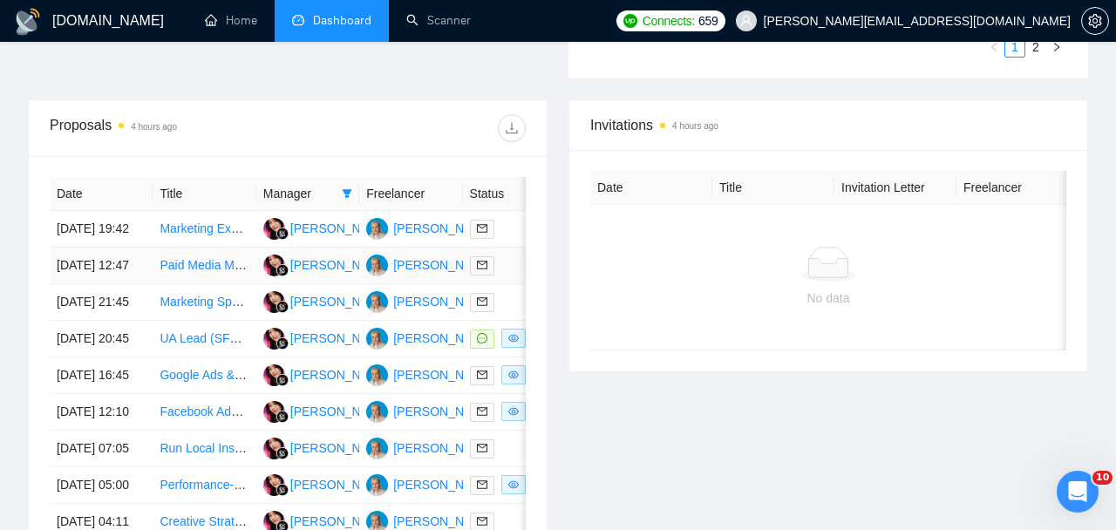
click at [253, 272] on link "Paid Media Manager for Google Ads and Meta" at bounding box center [285, 265] width 251 height 14
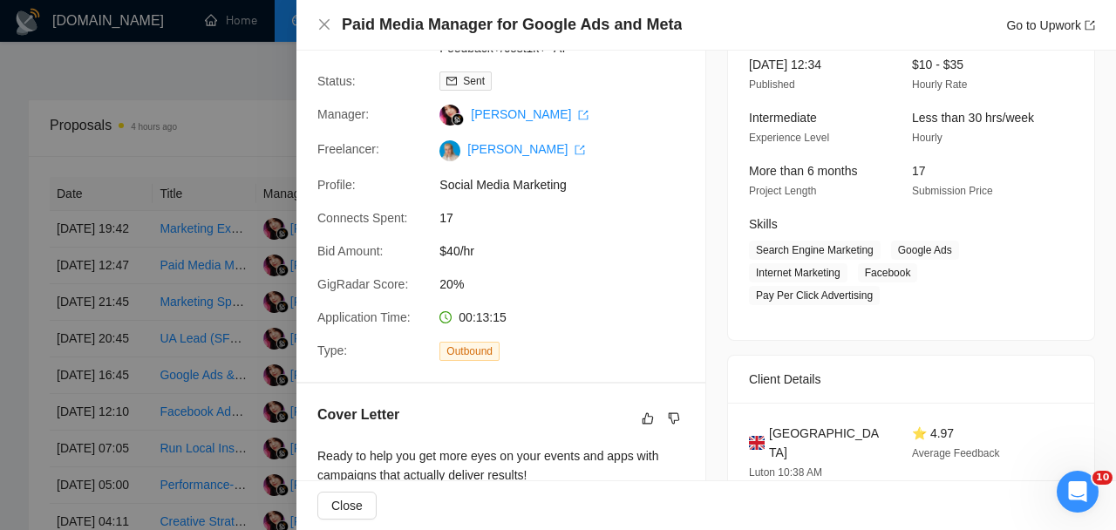
click at [173, 285] on div at bounding box center [558, 265] width 1116 height 530
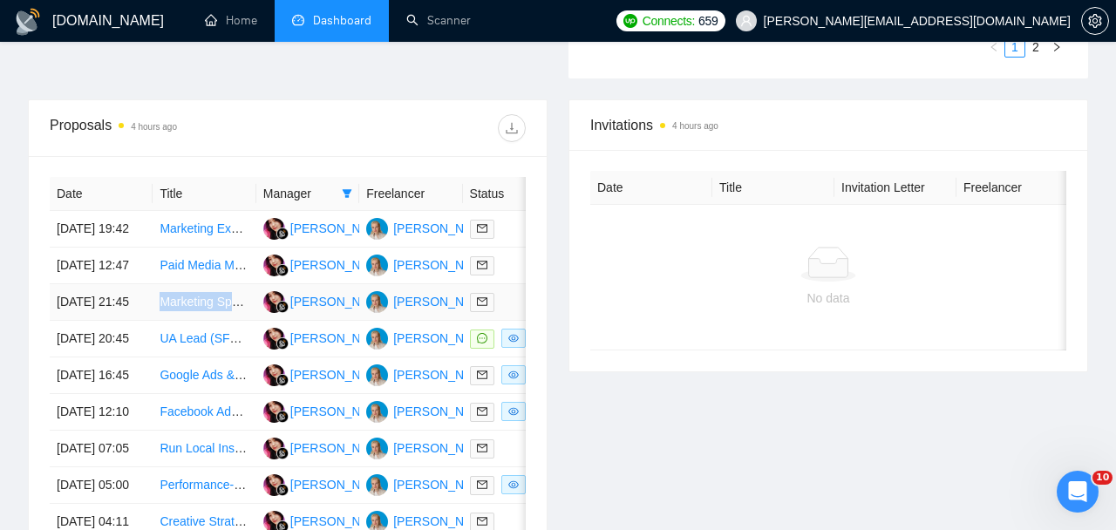
click at [221, 309] on link "Marketing Specialist for Beauty Services Advertising" at bounding box center [301, 302] width 282 height 14
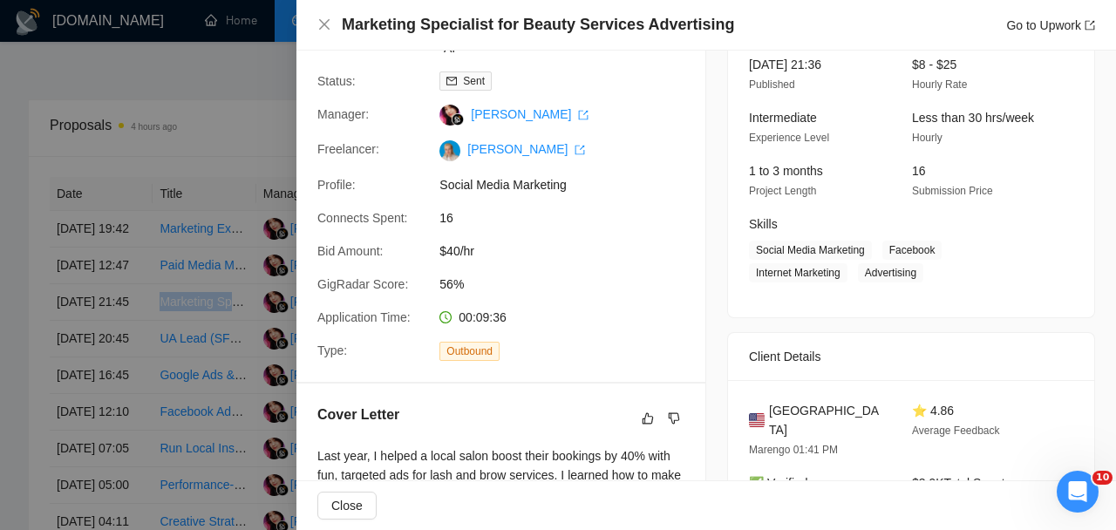
click at [225, 273] on div at bounding box center [558, 265] width 1116 height 530
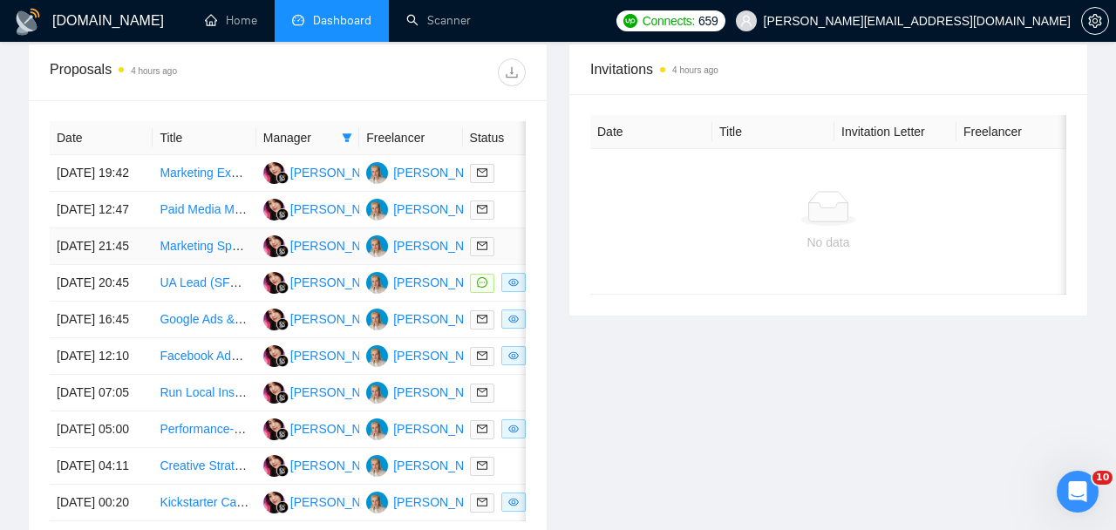
scroll to position [712, 0]
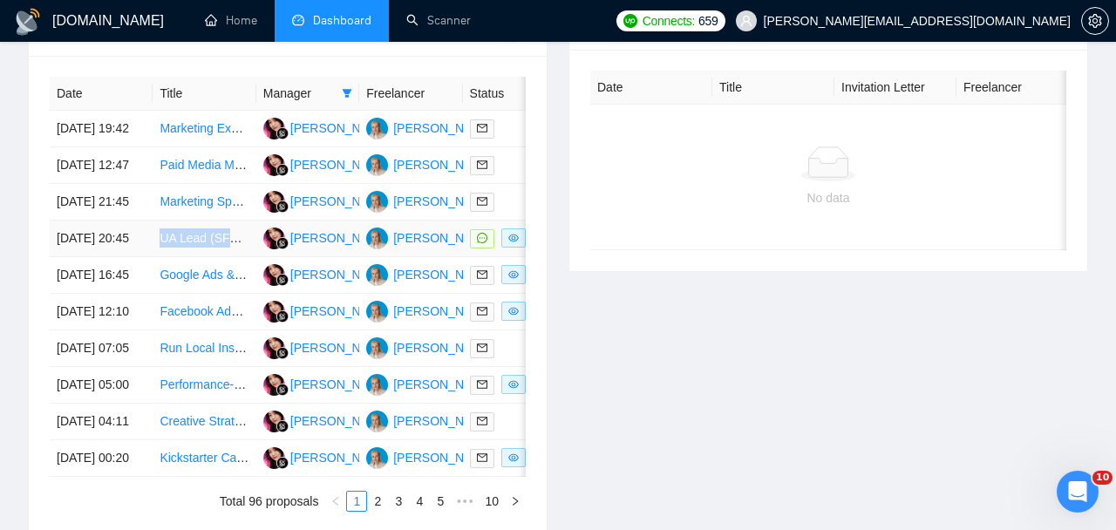
click at [199, 245] on link "UA Lead (SFWplus Campaigns) — Adult Traffic & Media Buying" at bounding box center [332, 238] width 344 height 14
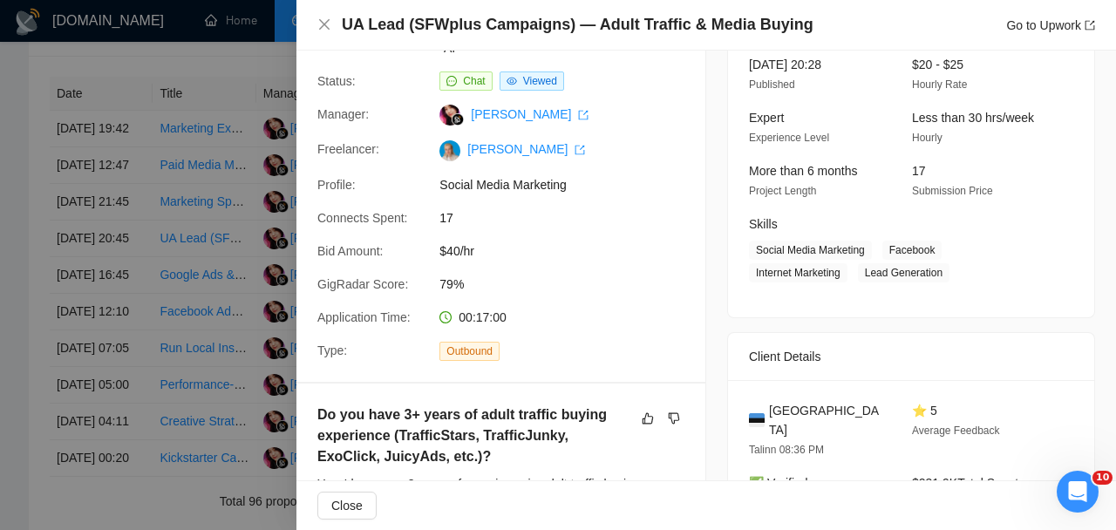
click at [225, 190] on div at bounding box center [558, 265] width 1116 height 530
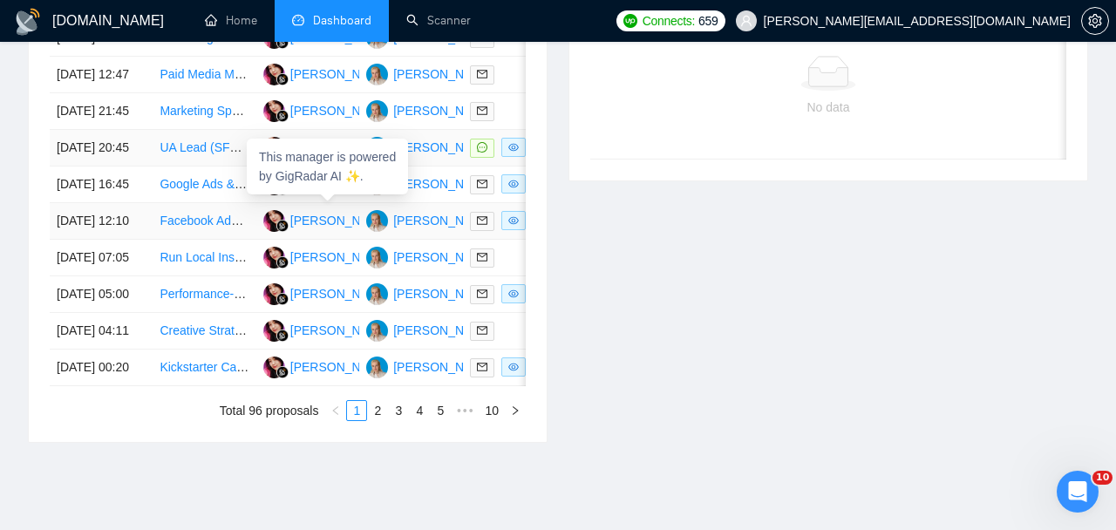
scroll to position [804, 0]
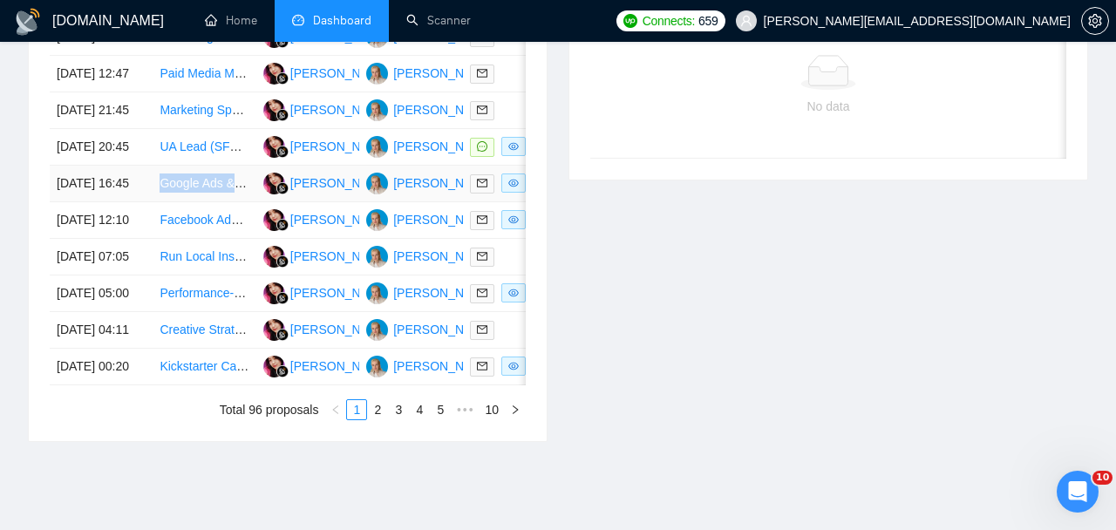
click at [196, 190] on link "Google Ads & Facebook - Setup, Optimize, lower costs" at bounding box center [308, 183] width 297 height 14
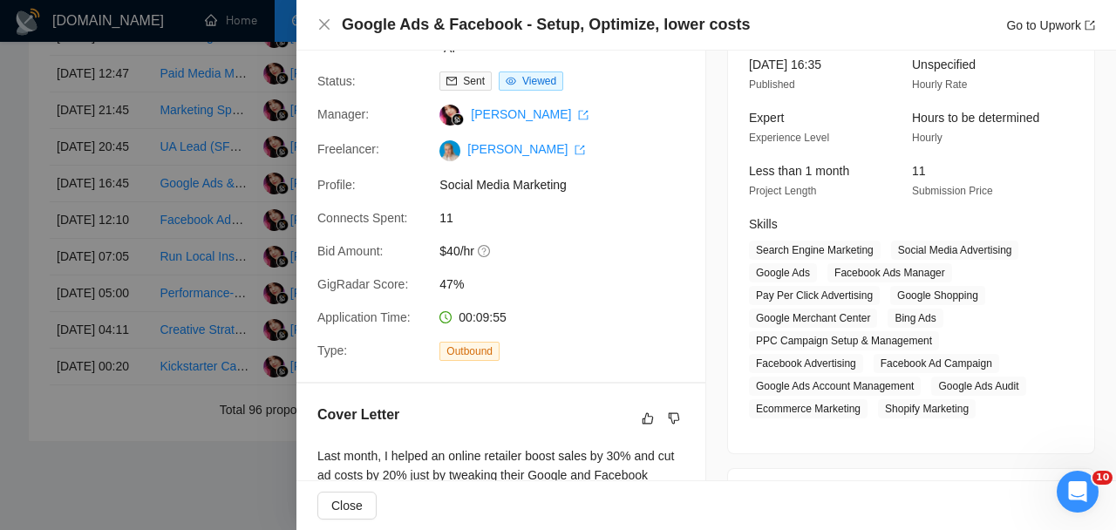
click at [242, 276] on div at bounding box center [558, 265] width 1116 height 530
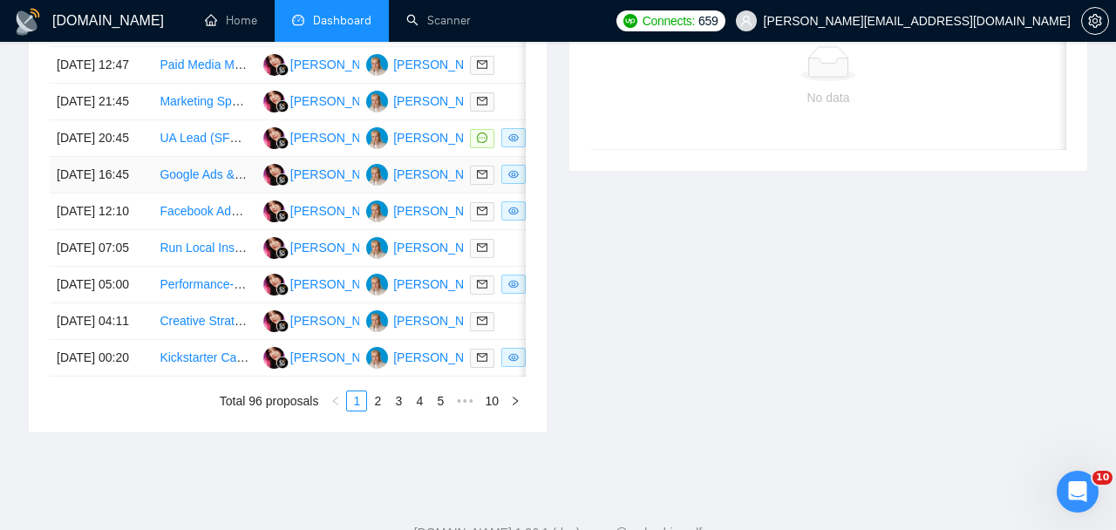
scroll to position [815, 0]
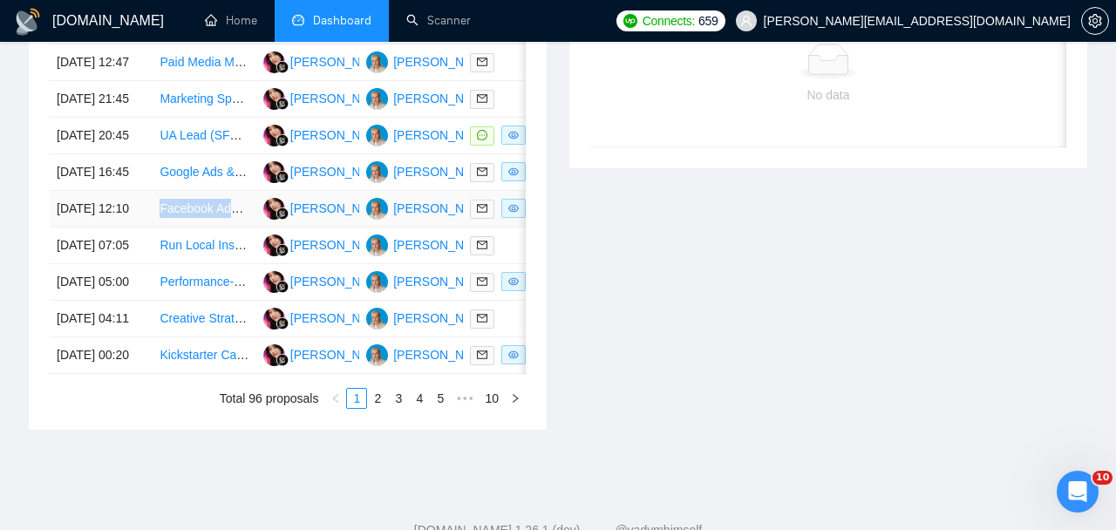
click at [189, 215] on link "Facebook Ads - Debug Attribution Discrepancies" at bounding box center [291, 208] width 262 height 14
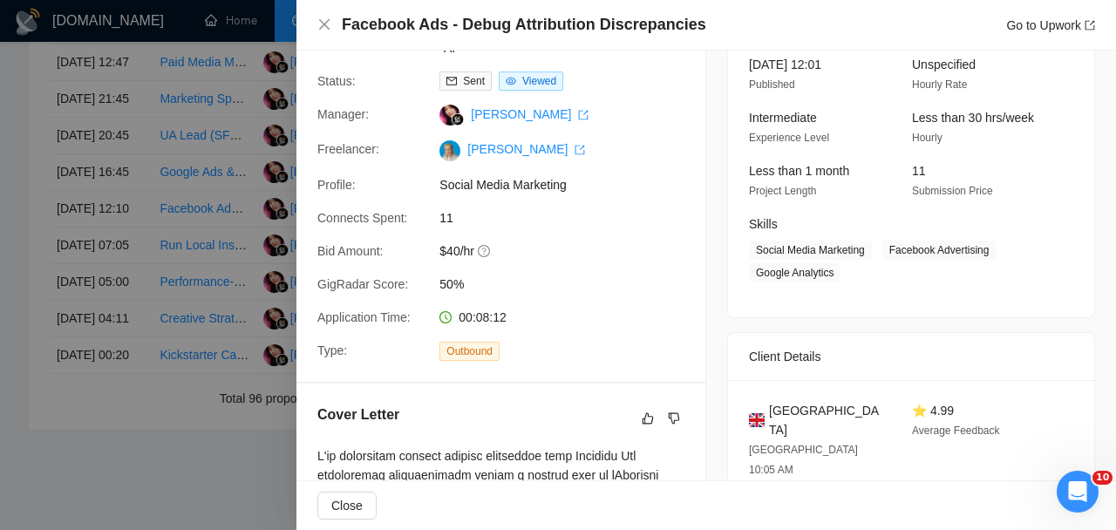
click at [240, 89] on div at bounding box center [558, 265] width 1116 height 530
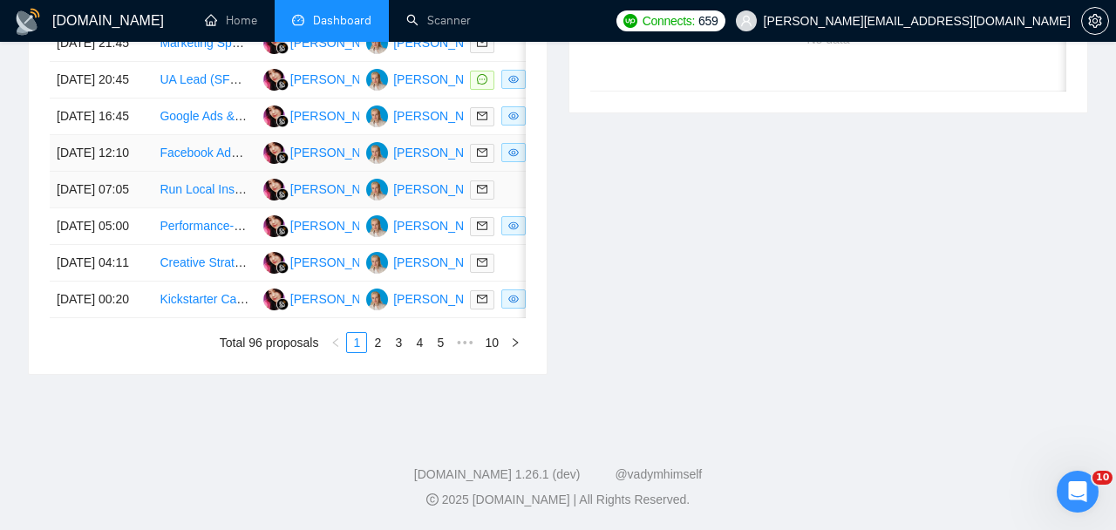
scroll to position [906, 0]
click at [223, 208] on td "Run Local Instagram & Facebook Ads for Toy Vault" at bounding box center [204, 190] width 103 height 37
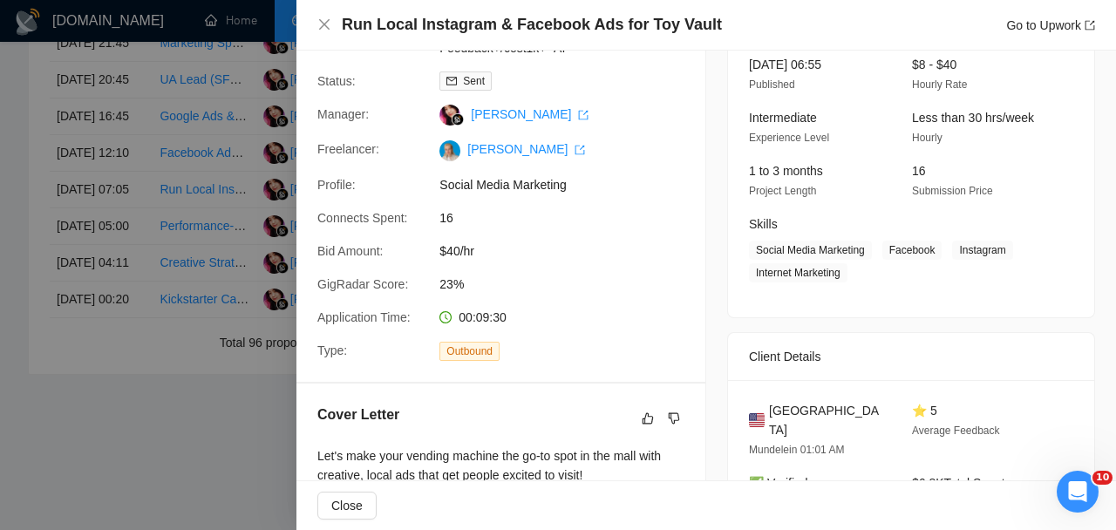
click at [221, 257] on div at bounding box center [558, 265] width 1116 height 530
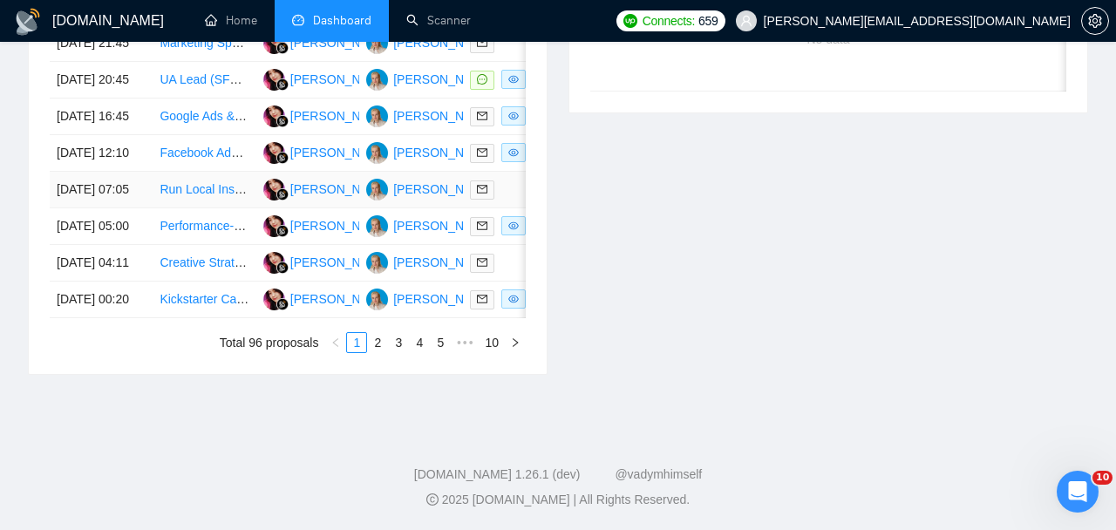
click at [217, 196] on link "Run Local Instagram & Facebook Ads for Toy Vault" at bounding box center [297, 189] width 275 height 14
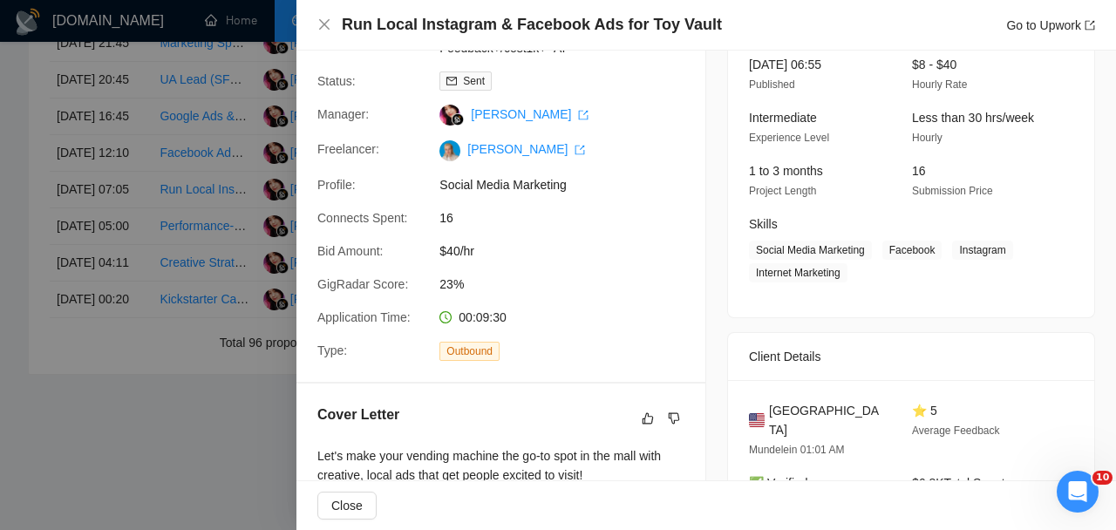
click at [239, 131] on div at bounding box center [558, 265] width 1116 height 530
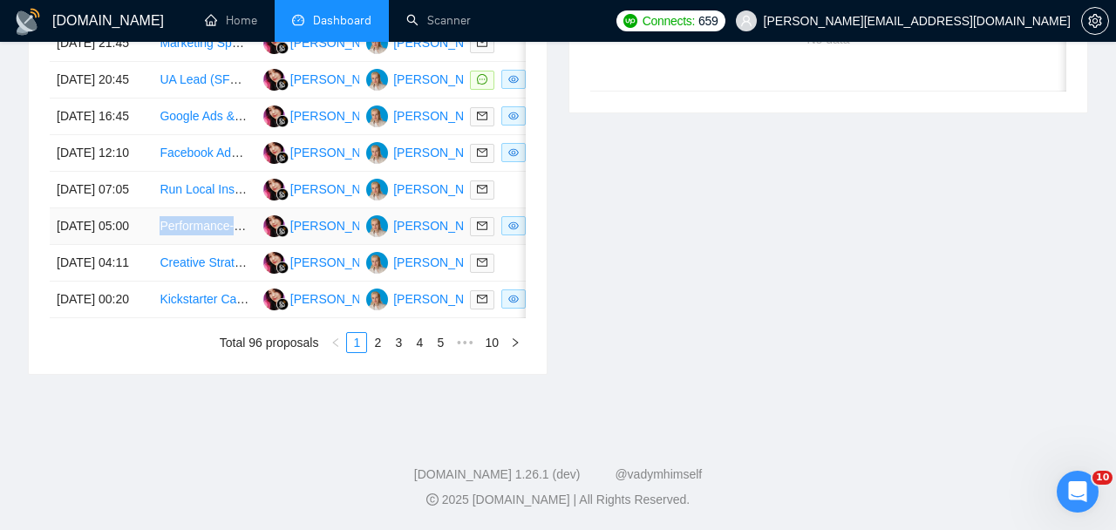
click at [218, 245] on td "Performance-Based Social Media Marketer (Commission + Ad Budget)" at bounding box center [204, 226] width 103 height 37
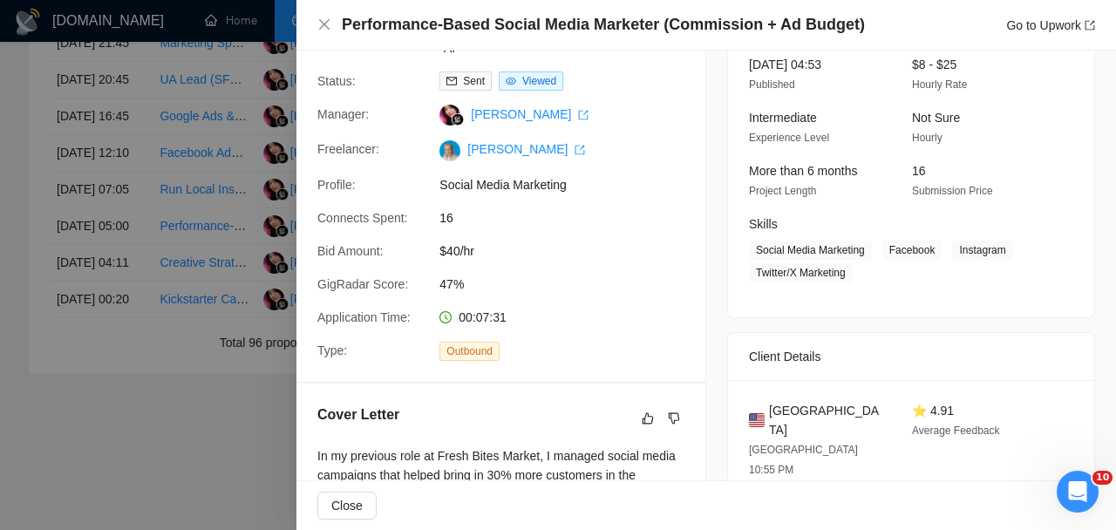
click at [194, 310] on div at bounding box center [558, 265] width 1116 height 530
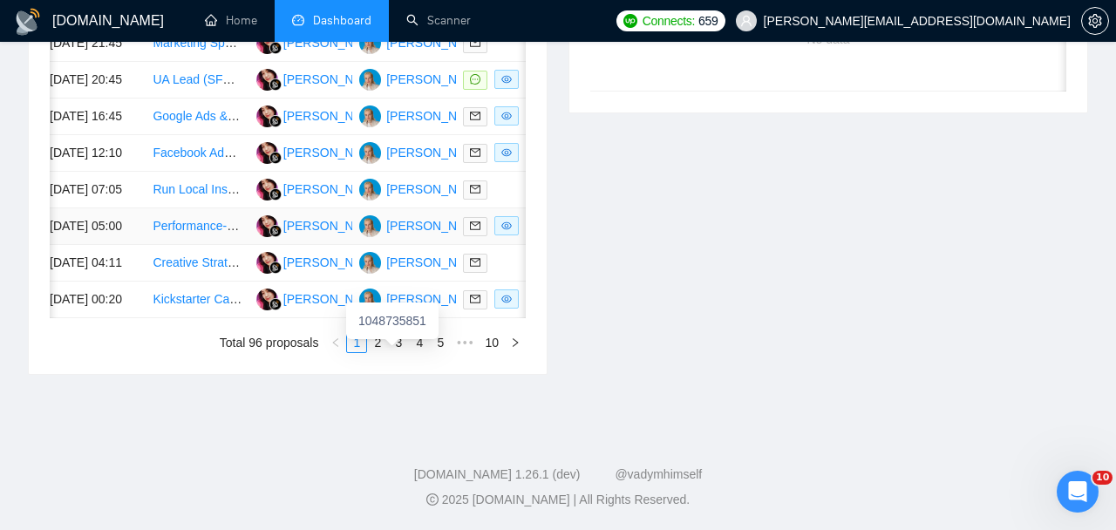
scroll to position [0, 2]
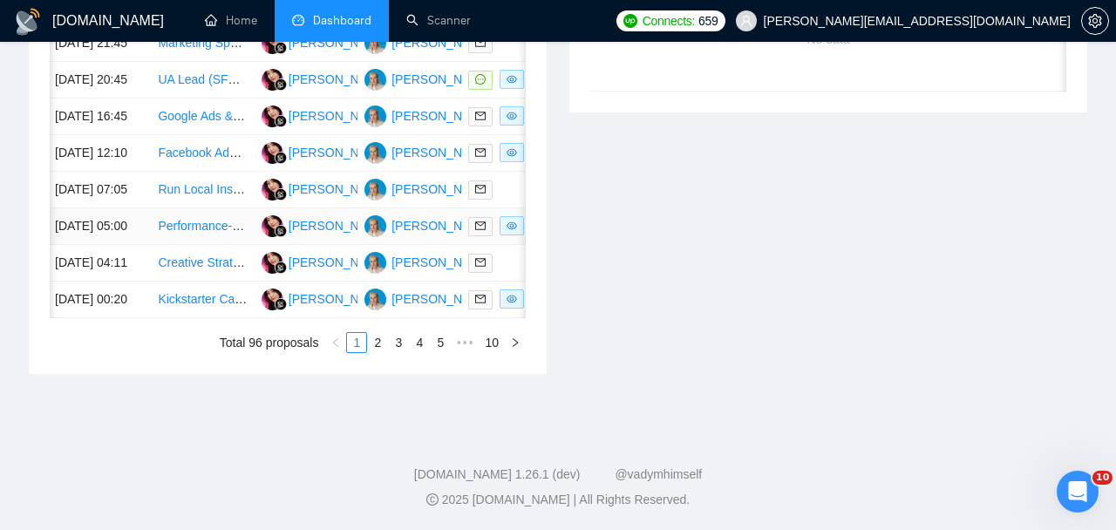
click at [228, 233] on link "Performance-Based Social Media Marketer (Commission + Ad Budget)" at bounding box center [349, 226] width 382 height 14
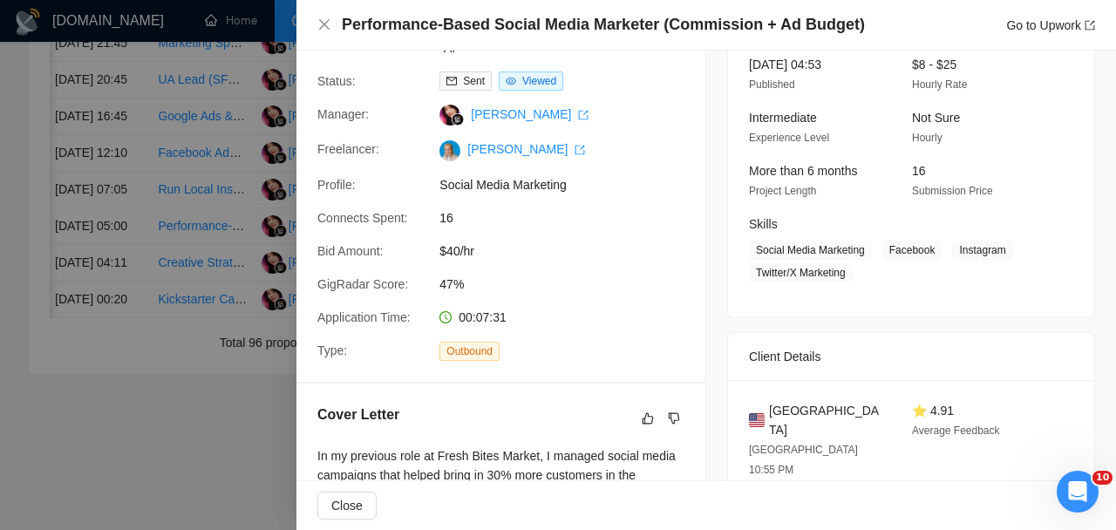
click at [233, 323] on div at bounding box center [558, 265] width 1116 height 530
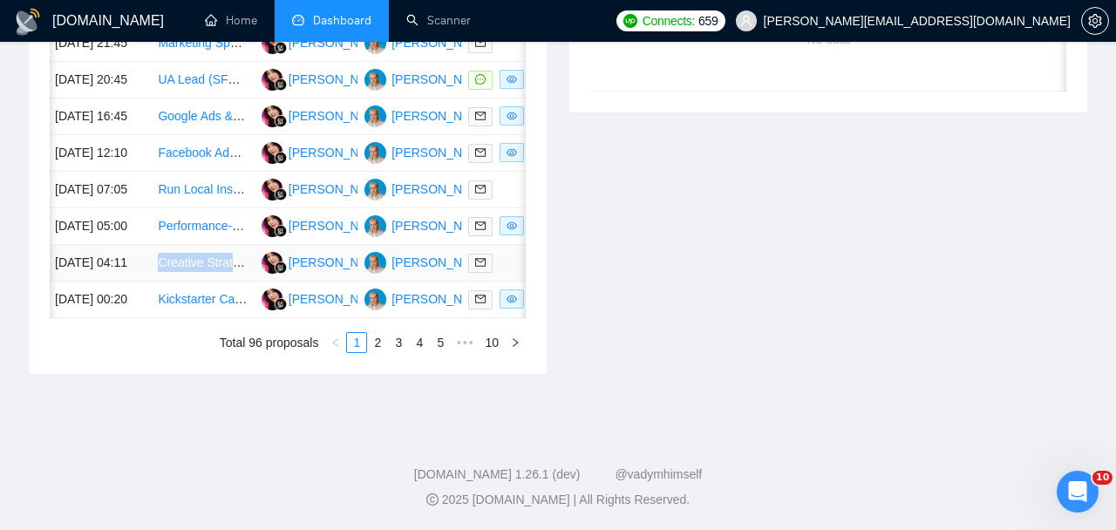
click at [193, 269] on link "Creative Strategist (Content Script Specialist)" at bounding box center [280, 262] width 245 height 14
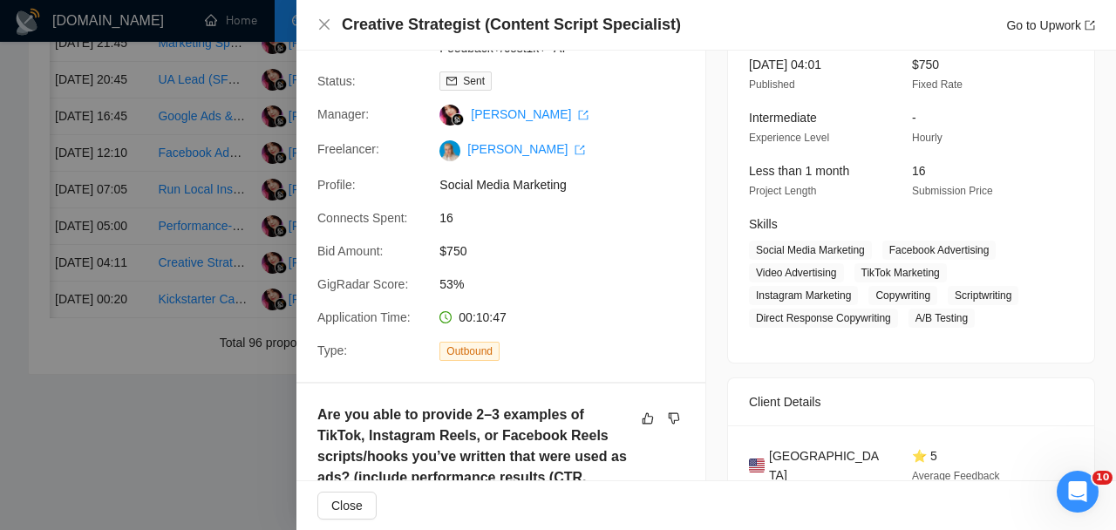
click at [217, 48] on div at bounding box center [558, 265] width 1116 height 530
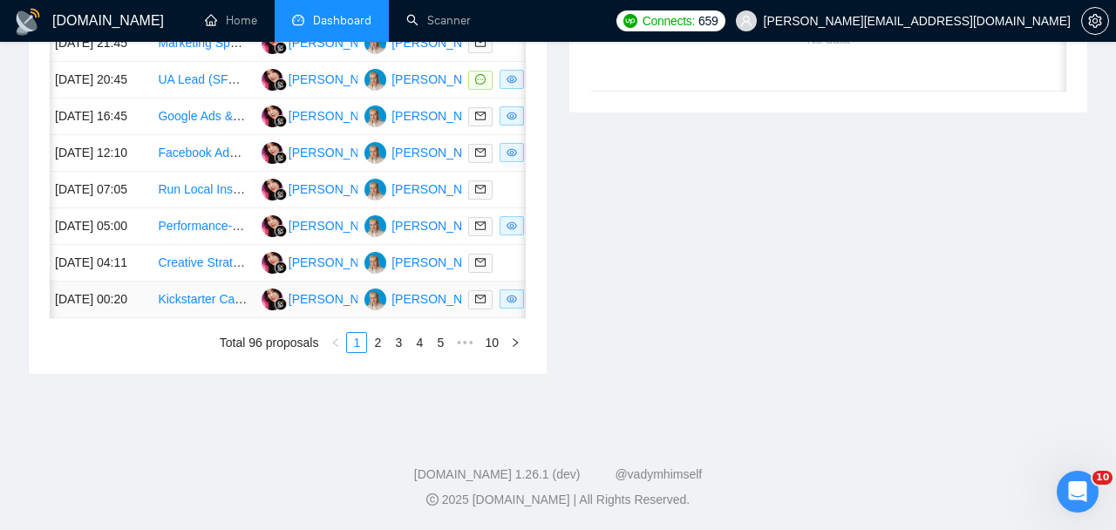
click at [180, 306] on link "Kickstarter Campaign Marketing Specialist" at bounding box center [272, 299] width 229 height 14
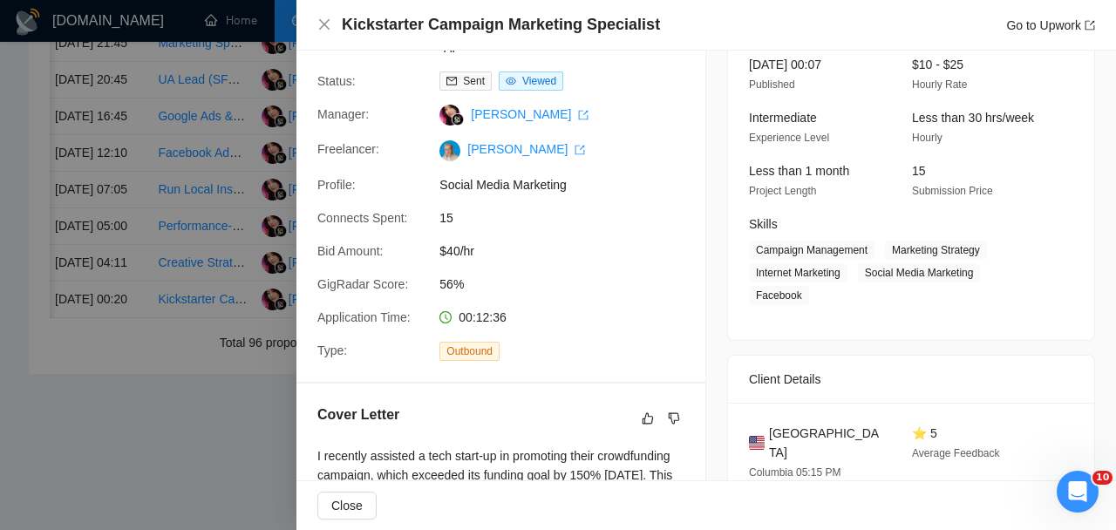
click at [231, 309] on div at bounding box center [558, 265] width 1116 height 530
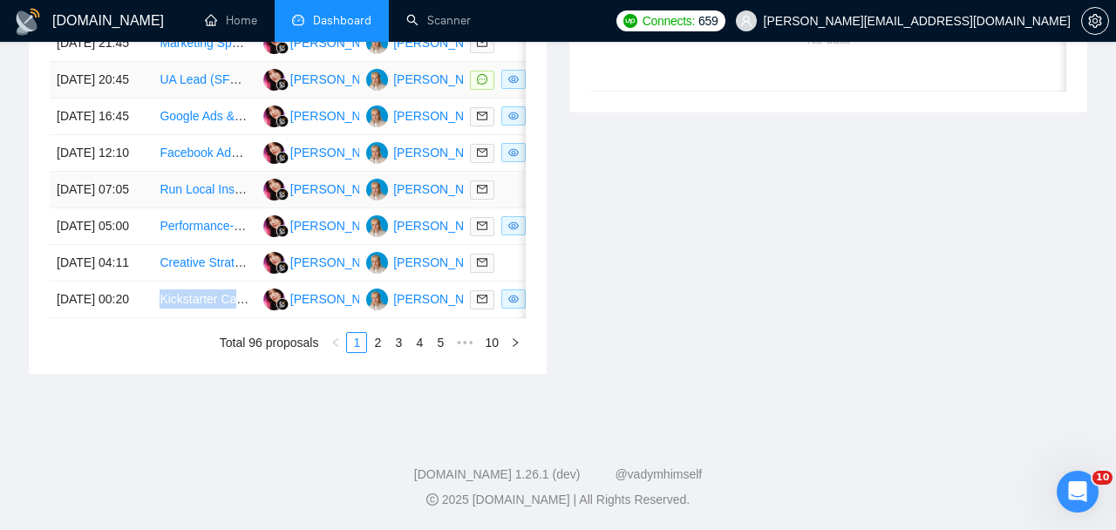
scroll to position [924, 0]
click at [204, 306] on link "Kickstarter Campaign Marketing Specialist" at bounding box center [274, 299] width 229 height 14
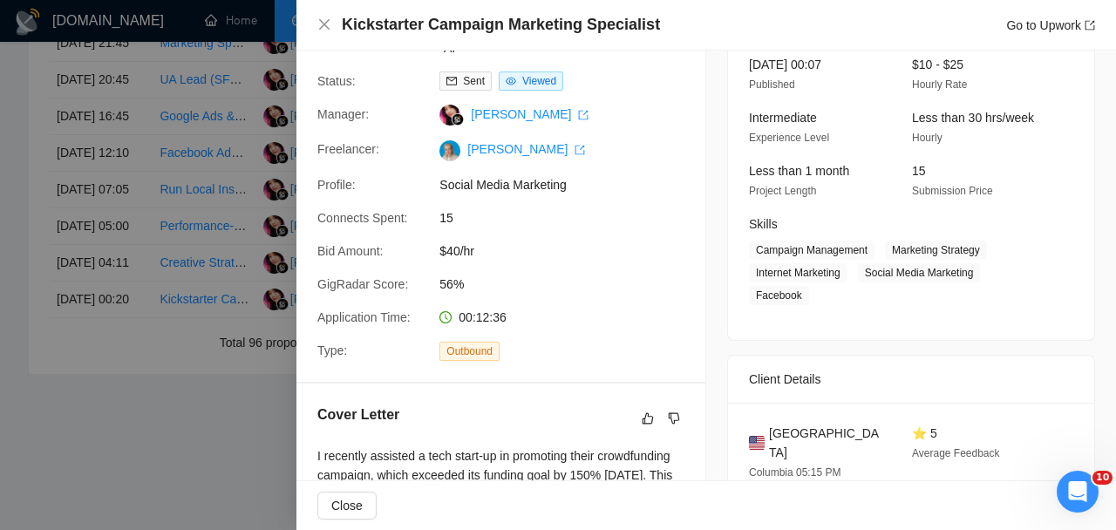
click at [281, 298] on div at bounding box center [558, 265] width 1116 height 530
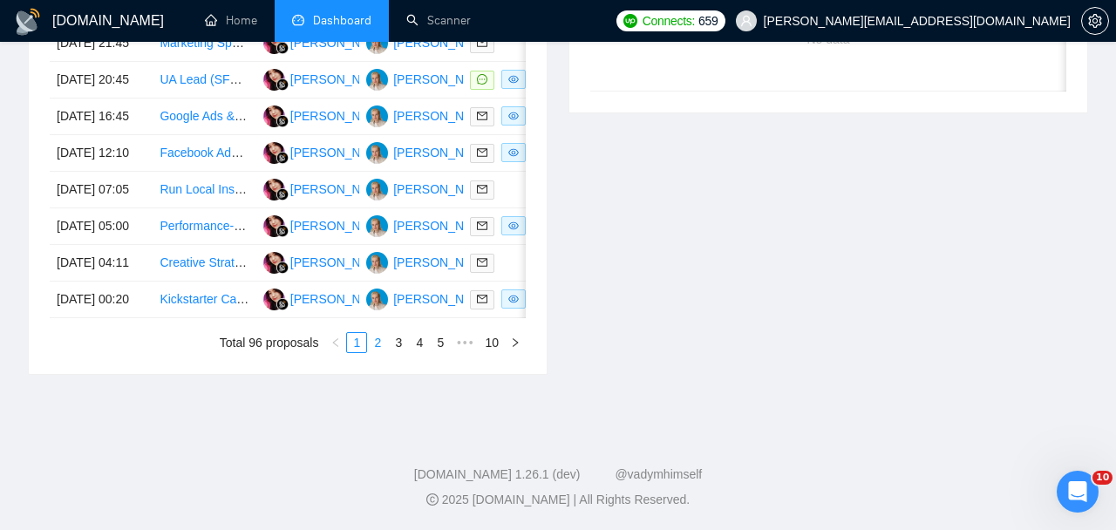
click at [375, 352] on link "2" at bounding box center [377, 342] width 19 height 19
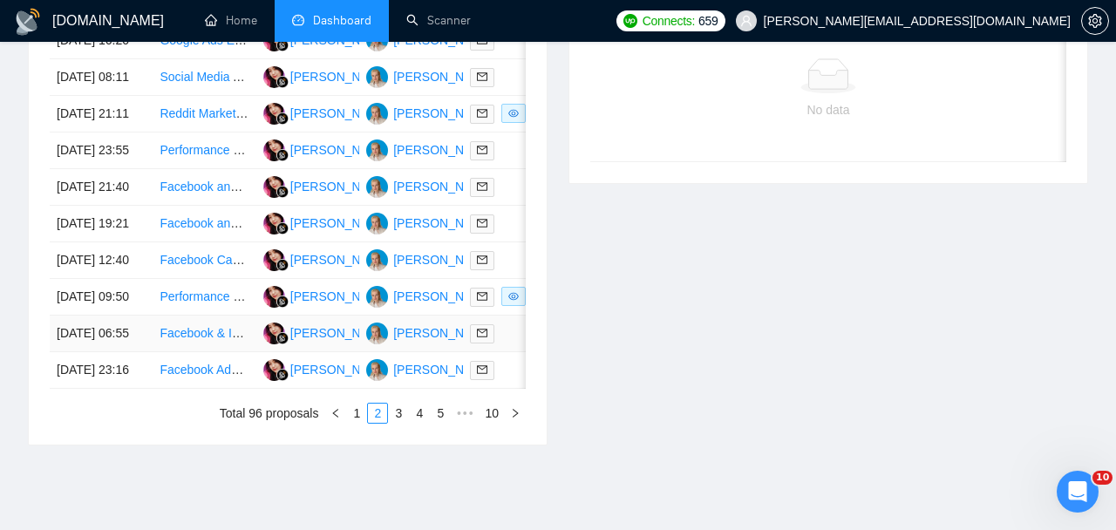
scroll to position [998, 0]
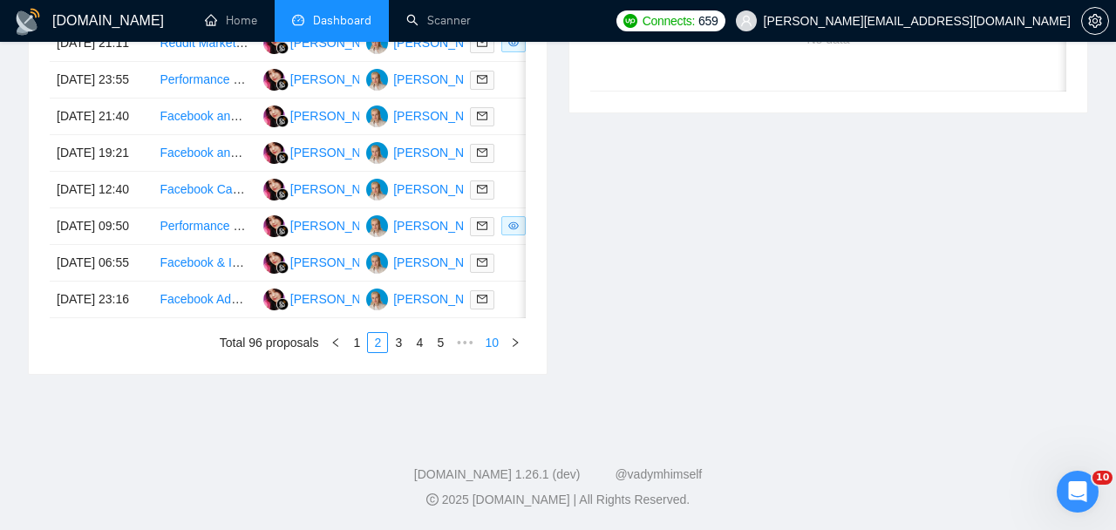
click at [492, 352] on link "10" at bounding box center [492, 342] width 24 height 19
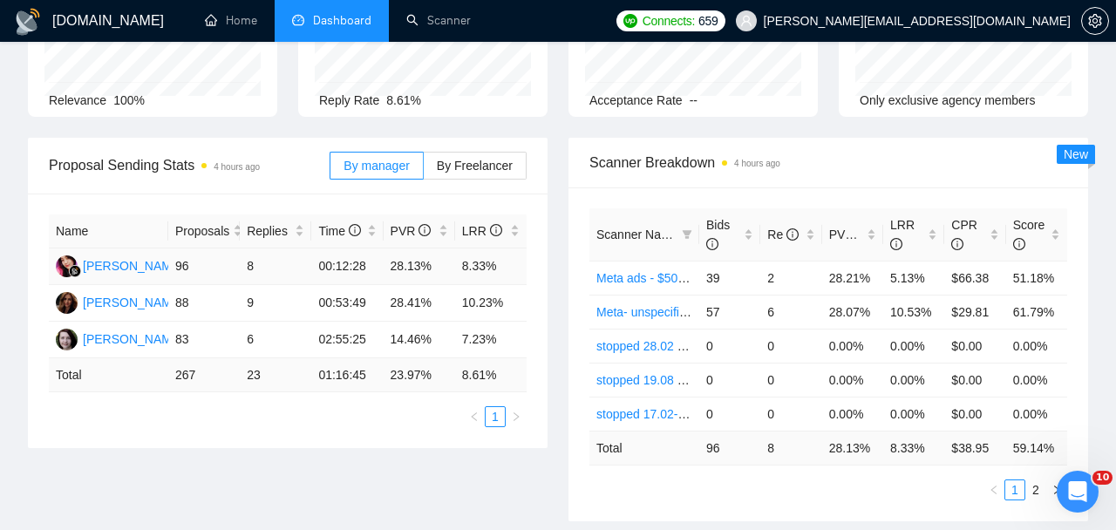
scroll to position [137, 0]
